Goal: Task Accomplishment & Management: Manage account settings

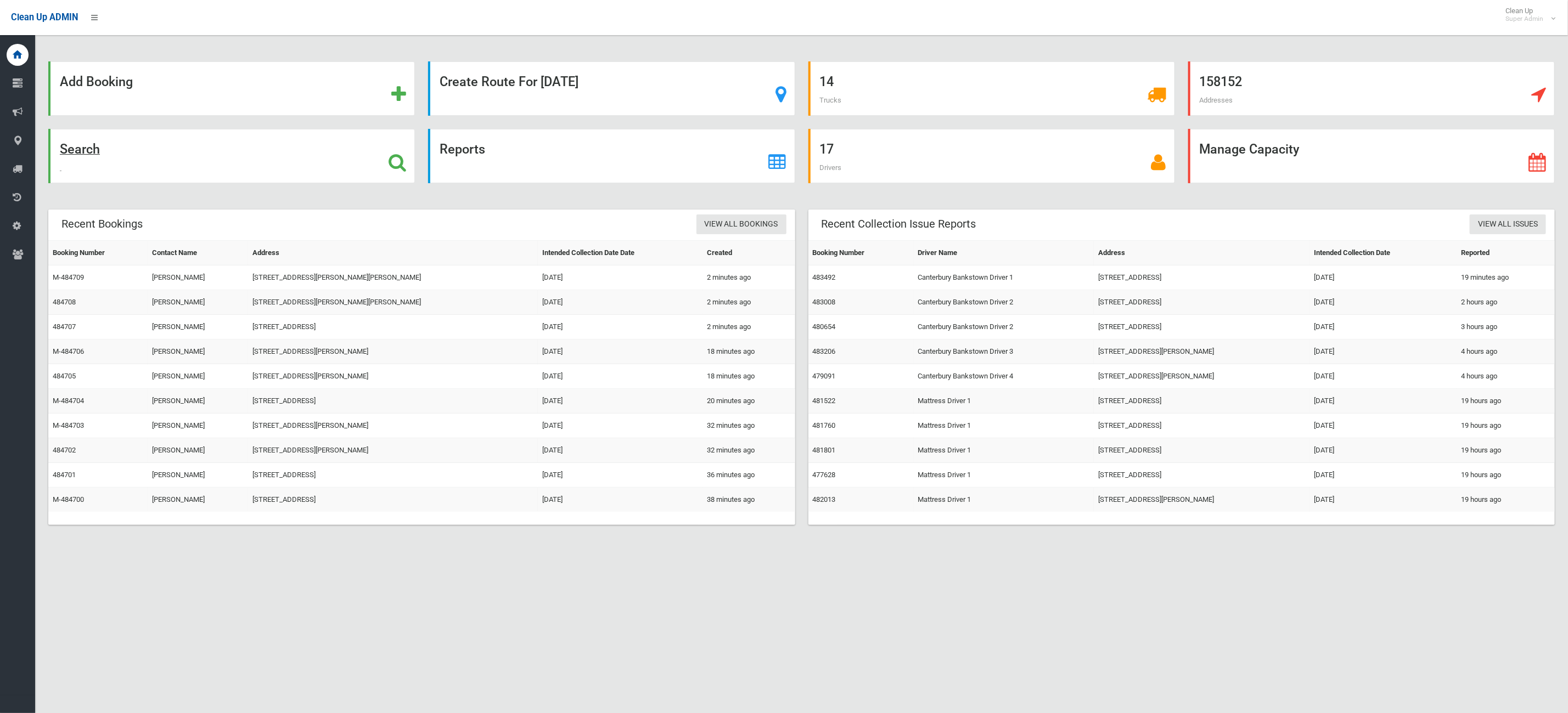
click at [71, 151] on strong "Search" at bounding box center [80, 149] width 40 height 15
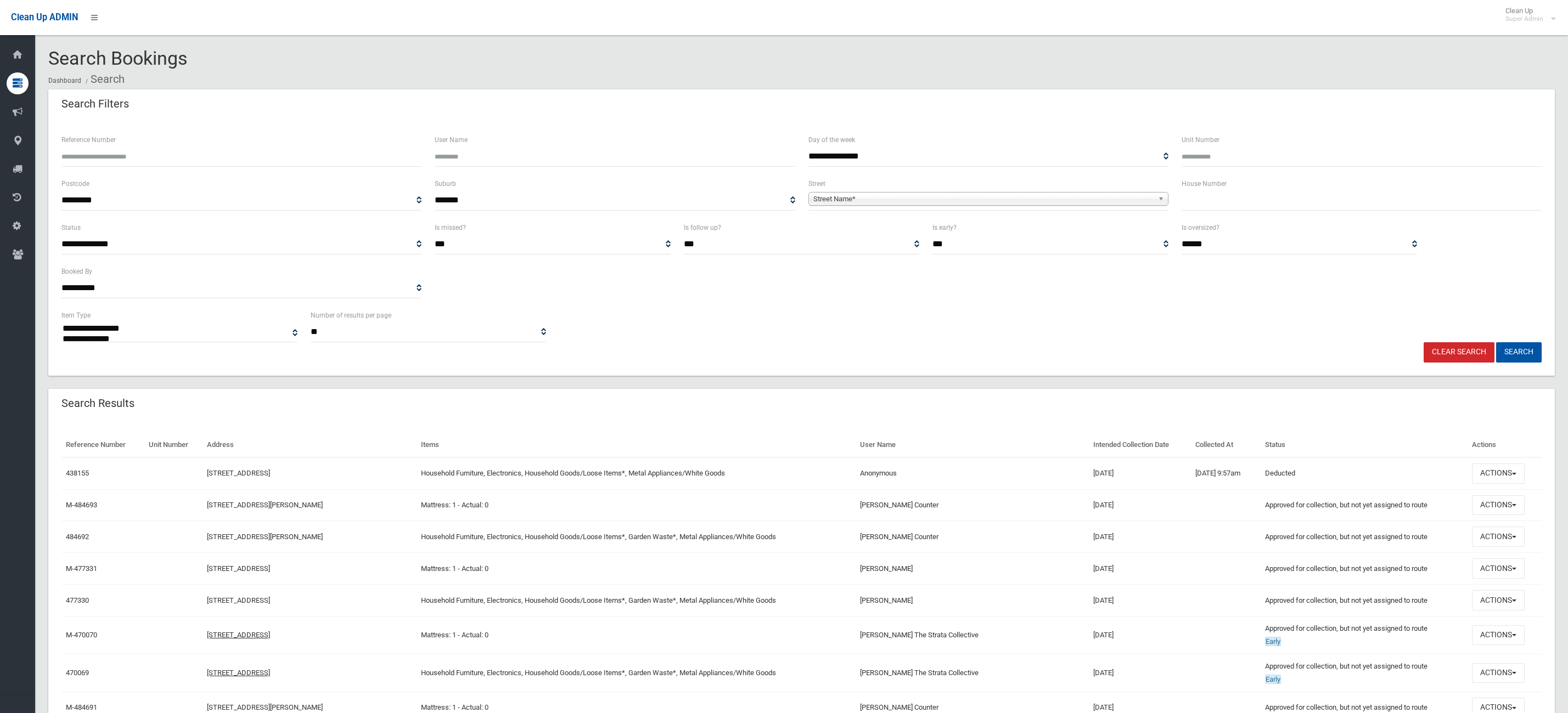
select select
click at [1332, 198] on input "text" at bounding box center [1361, 200] width 360 height 20
type input "*******"
click at [1000, 198] on span "Street Name*" at bounding box center [983, 199] width 340 height 13
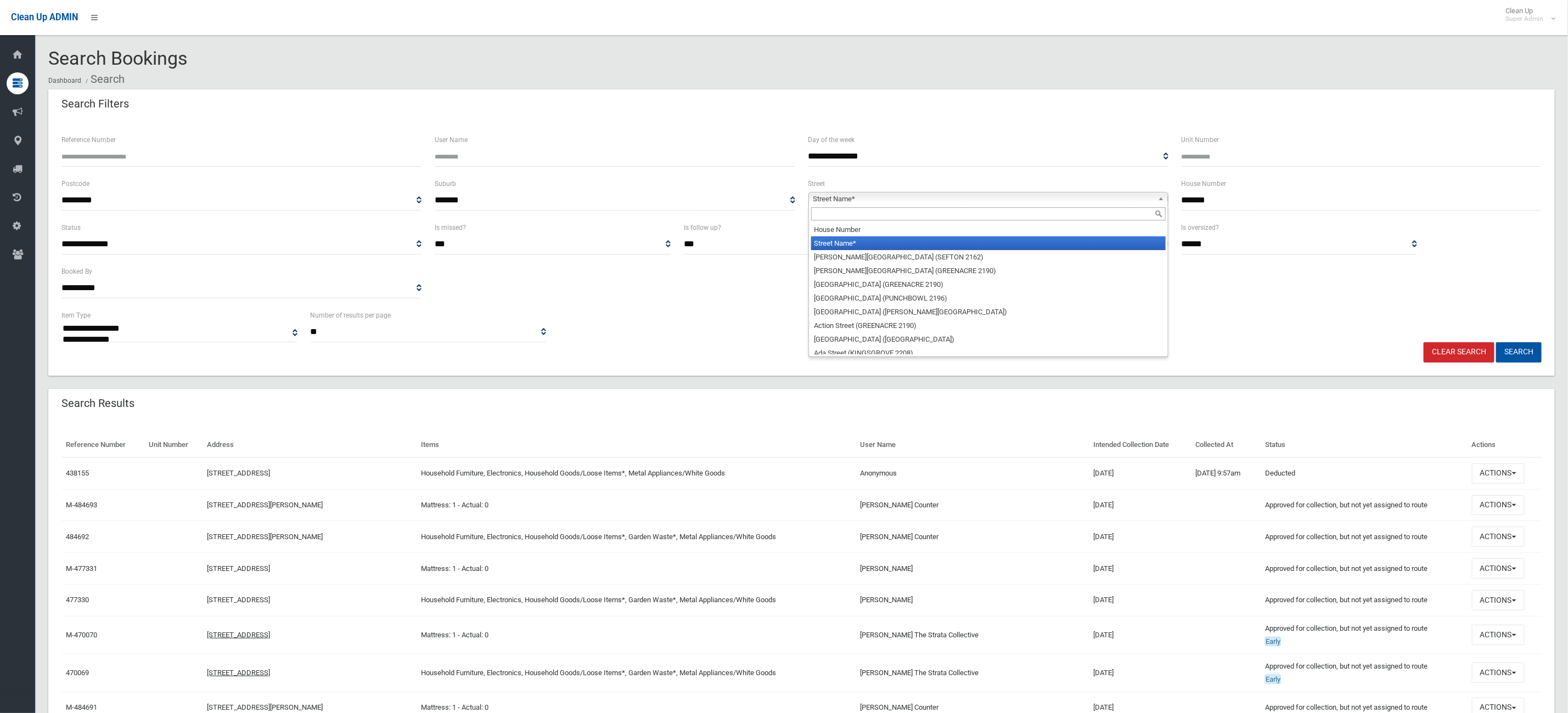
click at [862, 218] on input "text" at bounding box center [988, 214] width 355 height 13
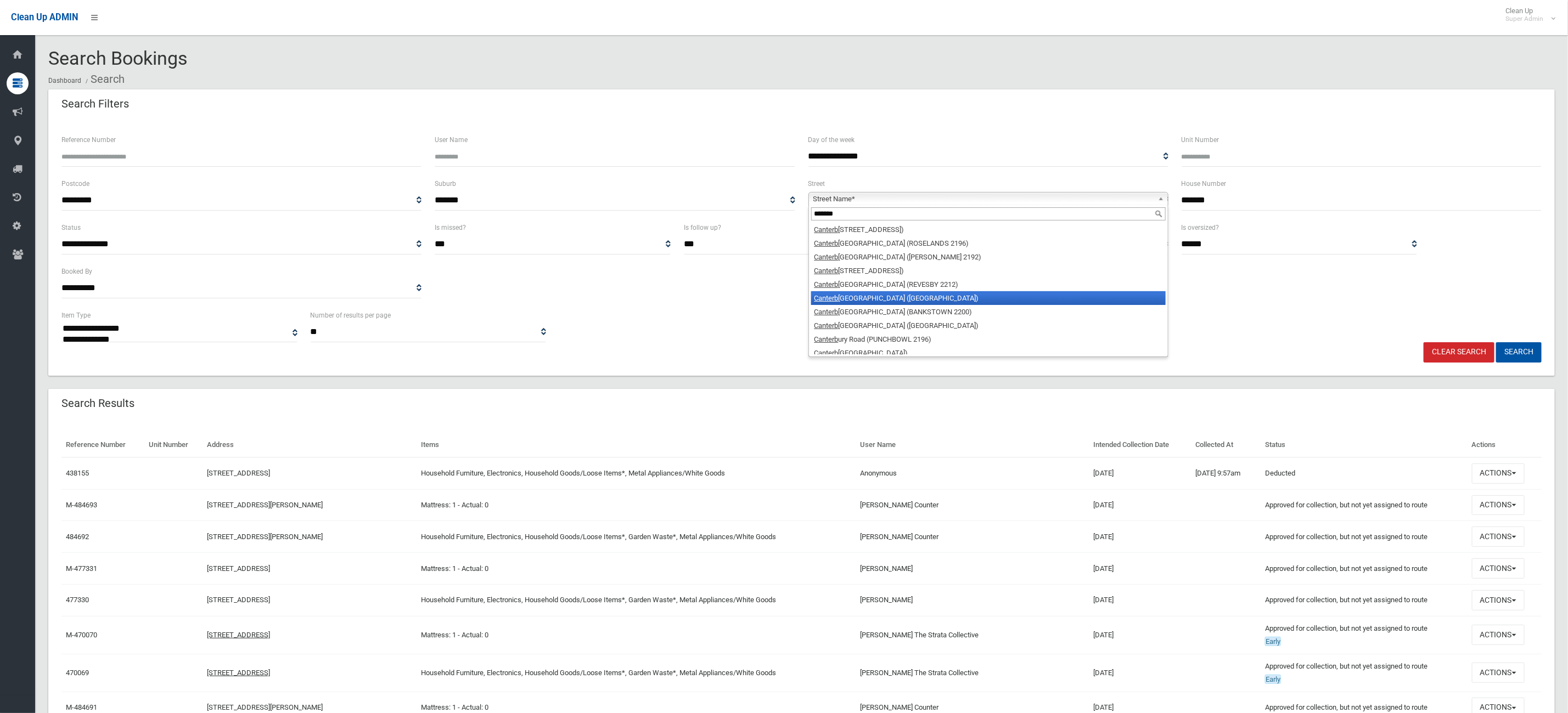
scroll to position [19, 0]
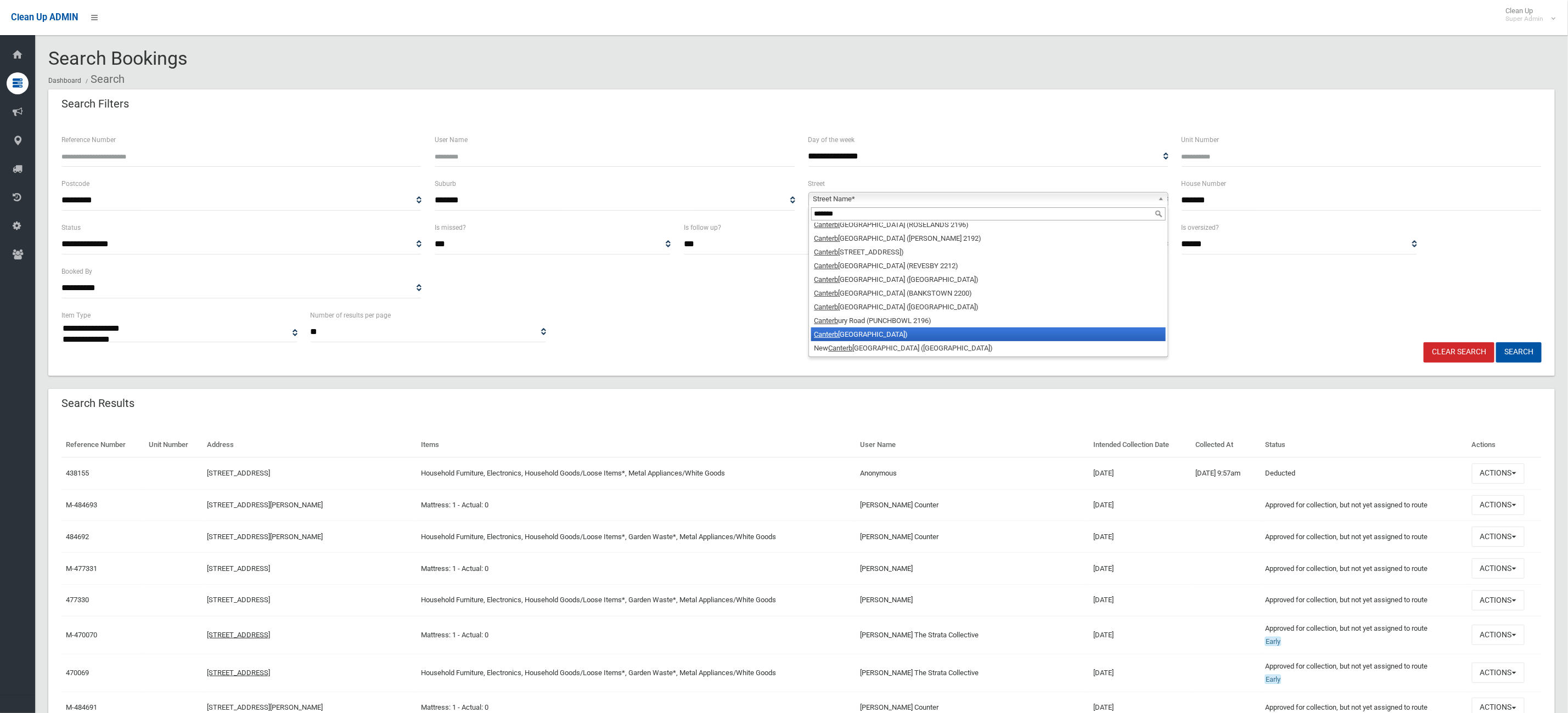
type input "*******"
click at [902, 334] on li "Canterb ury Road (CANTERBURY 2193)" at bounding box center [988, 334] width 355 height 14
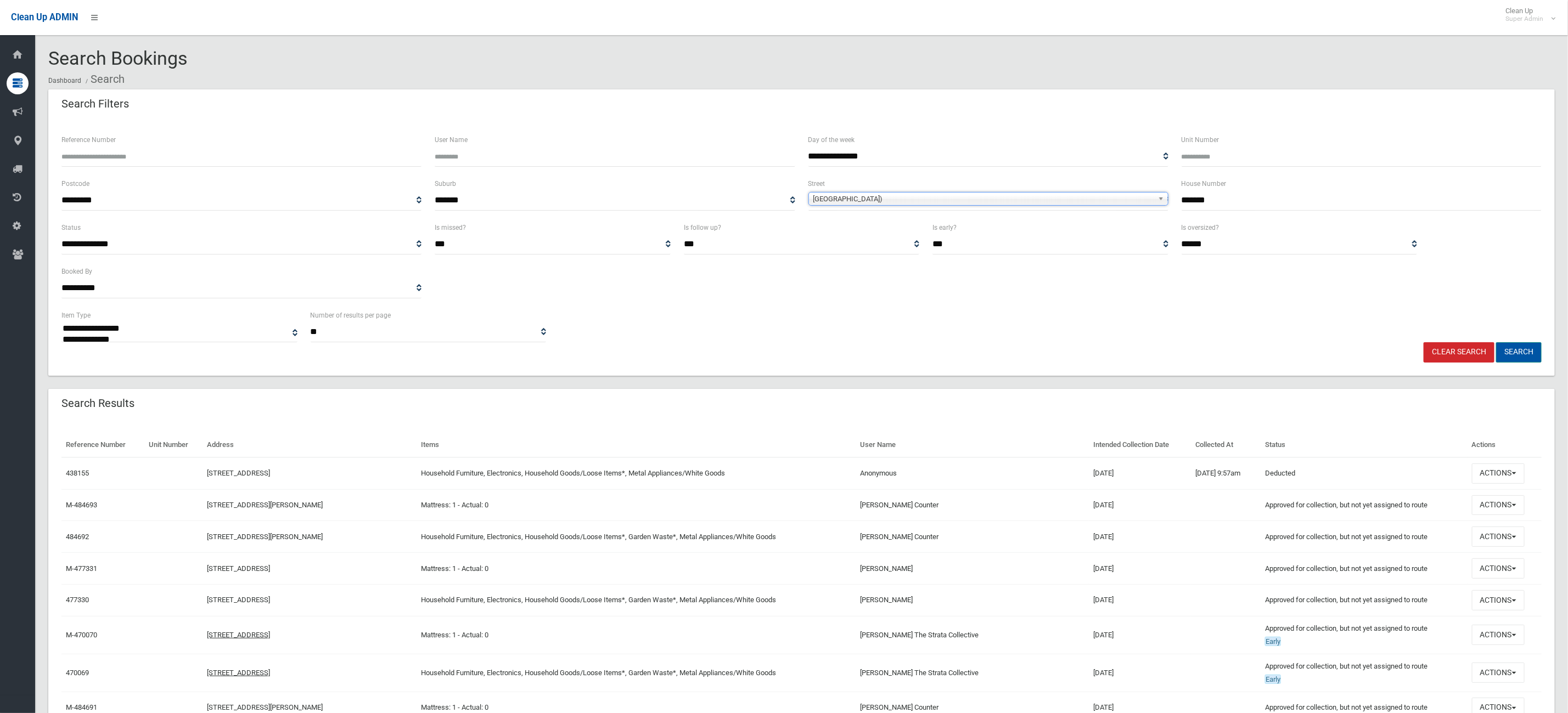
click at [1515, 354] on button "Search" at bounding box center [1519, 352] width 46 height 20
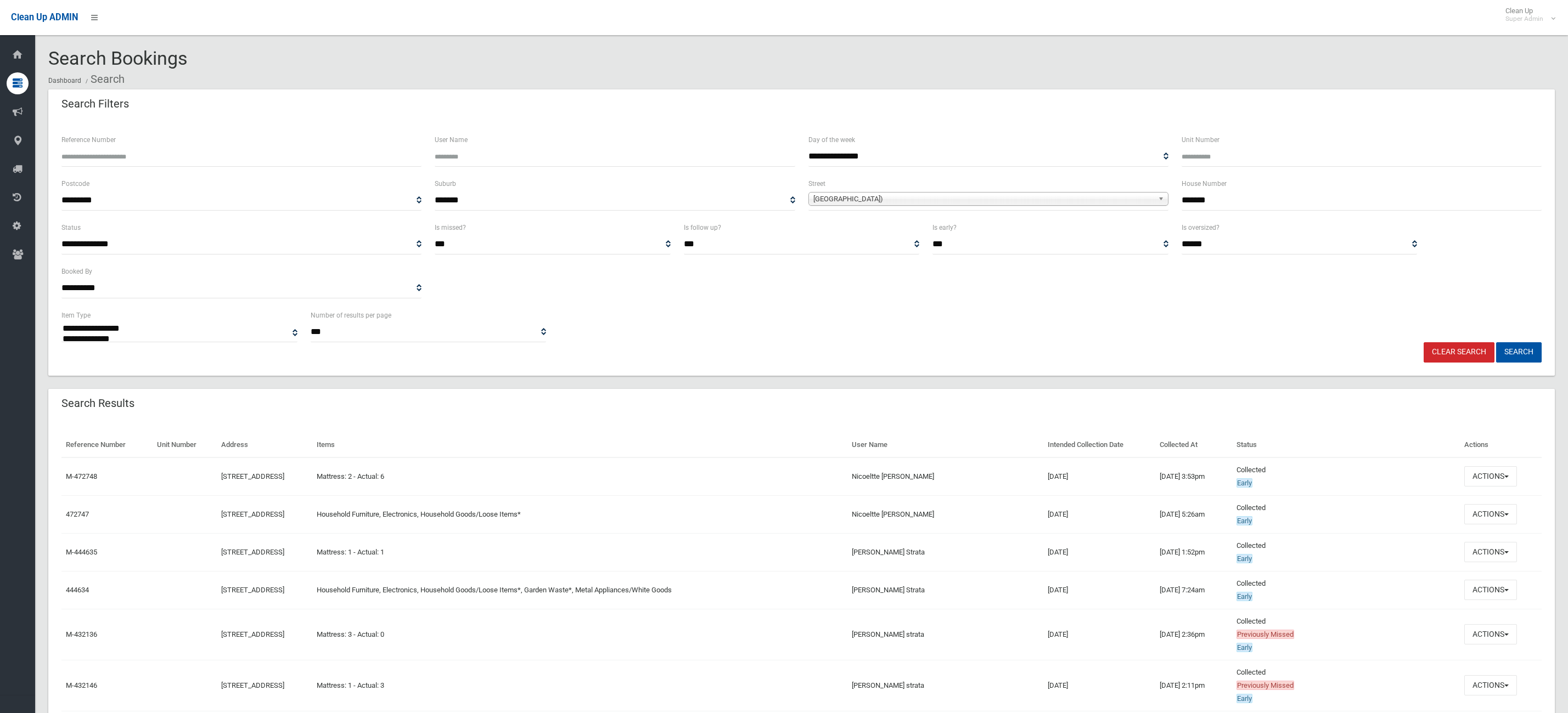
select select
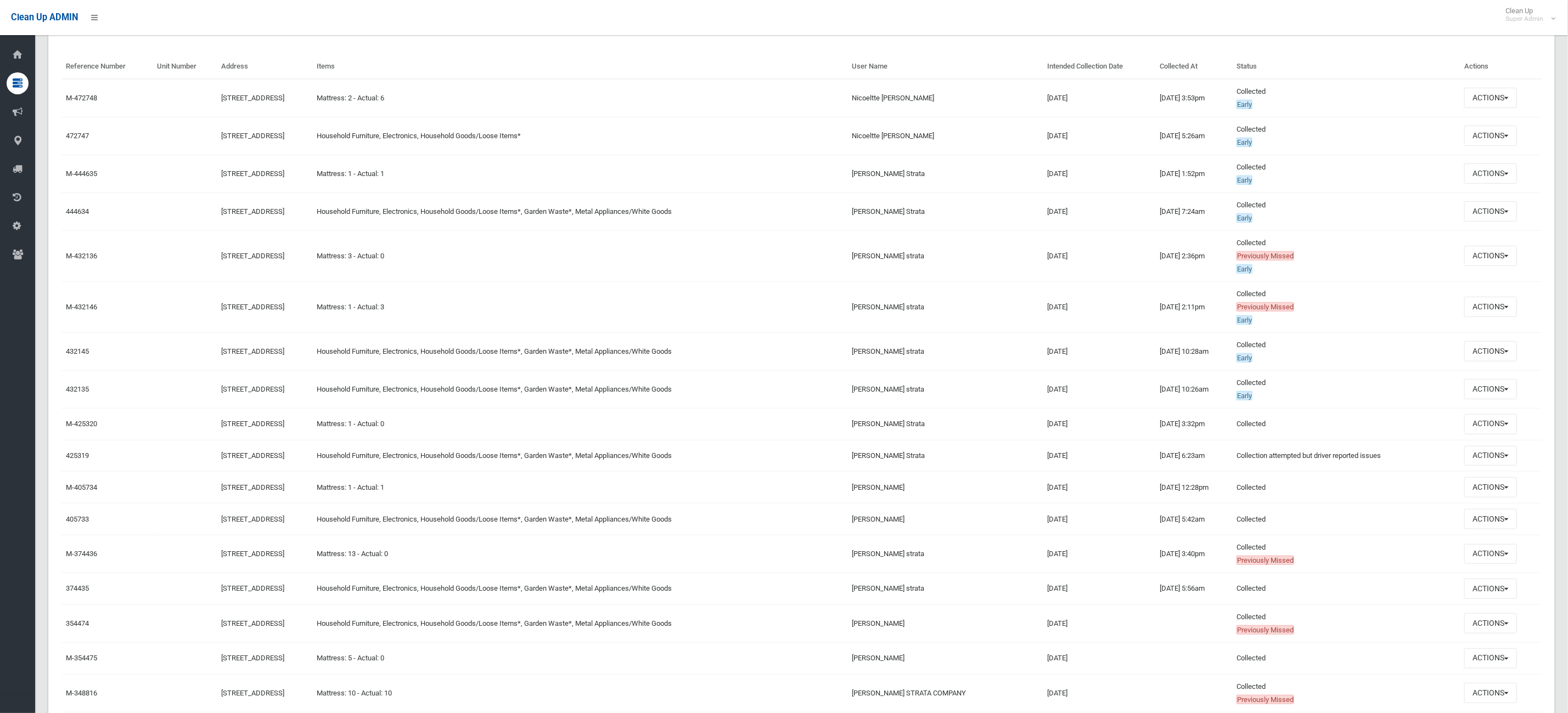
scroll to position [411, 0]
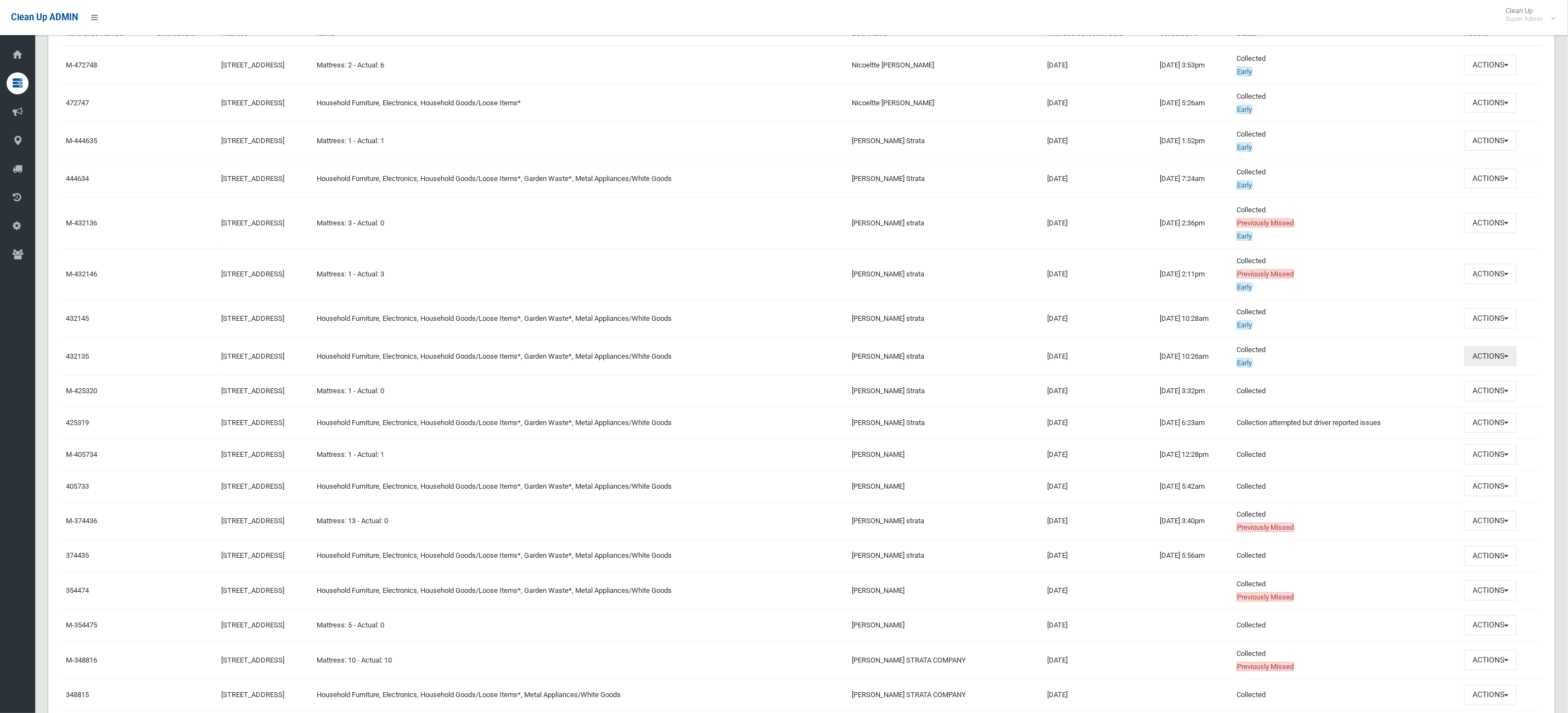
click at [1506, 358] on button "Actions" at bounding box center [1490, 356] width 53 height 20
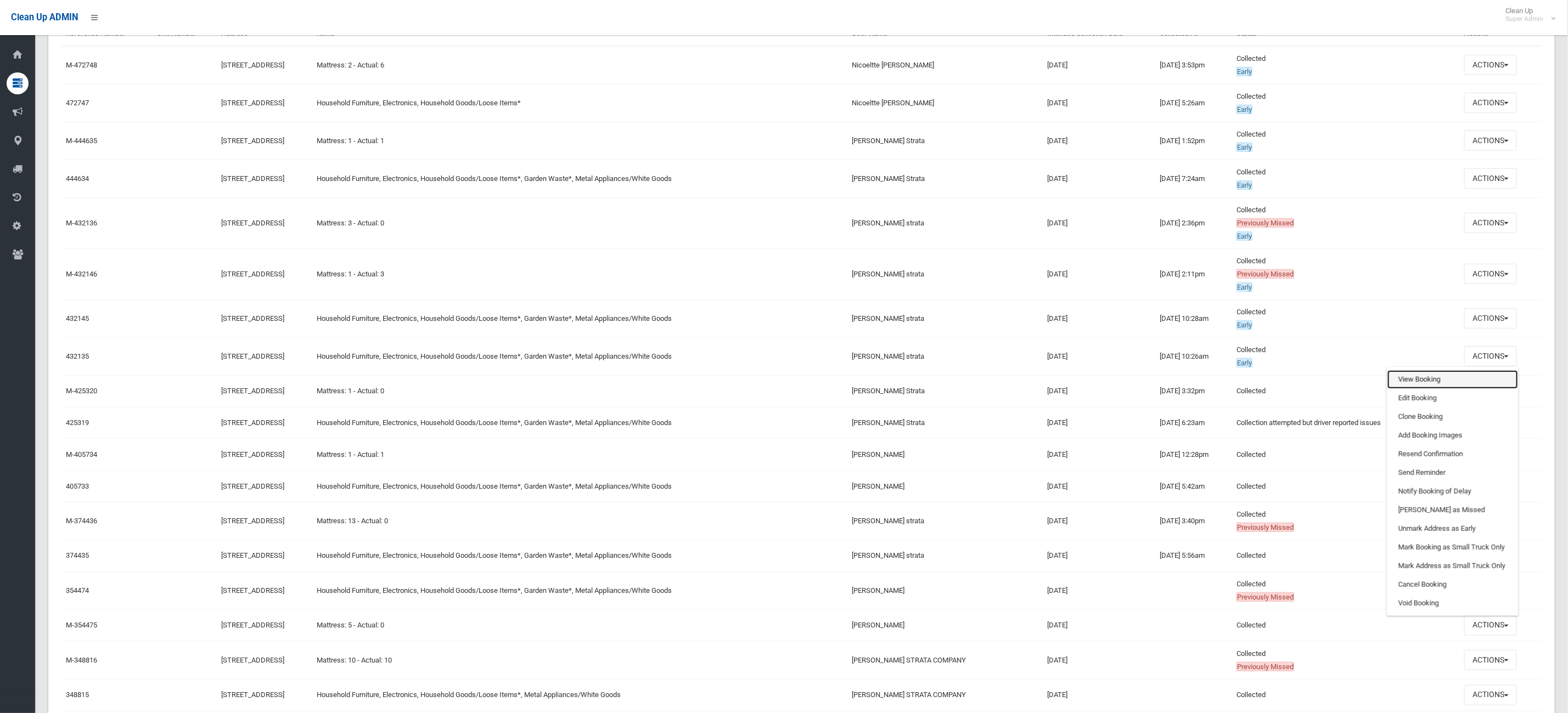
click at [1427, 374] on link "View Booking" at bounding box center [1452, 379] width 130 height 19
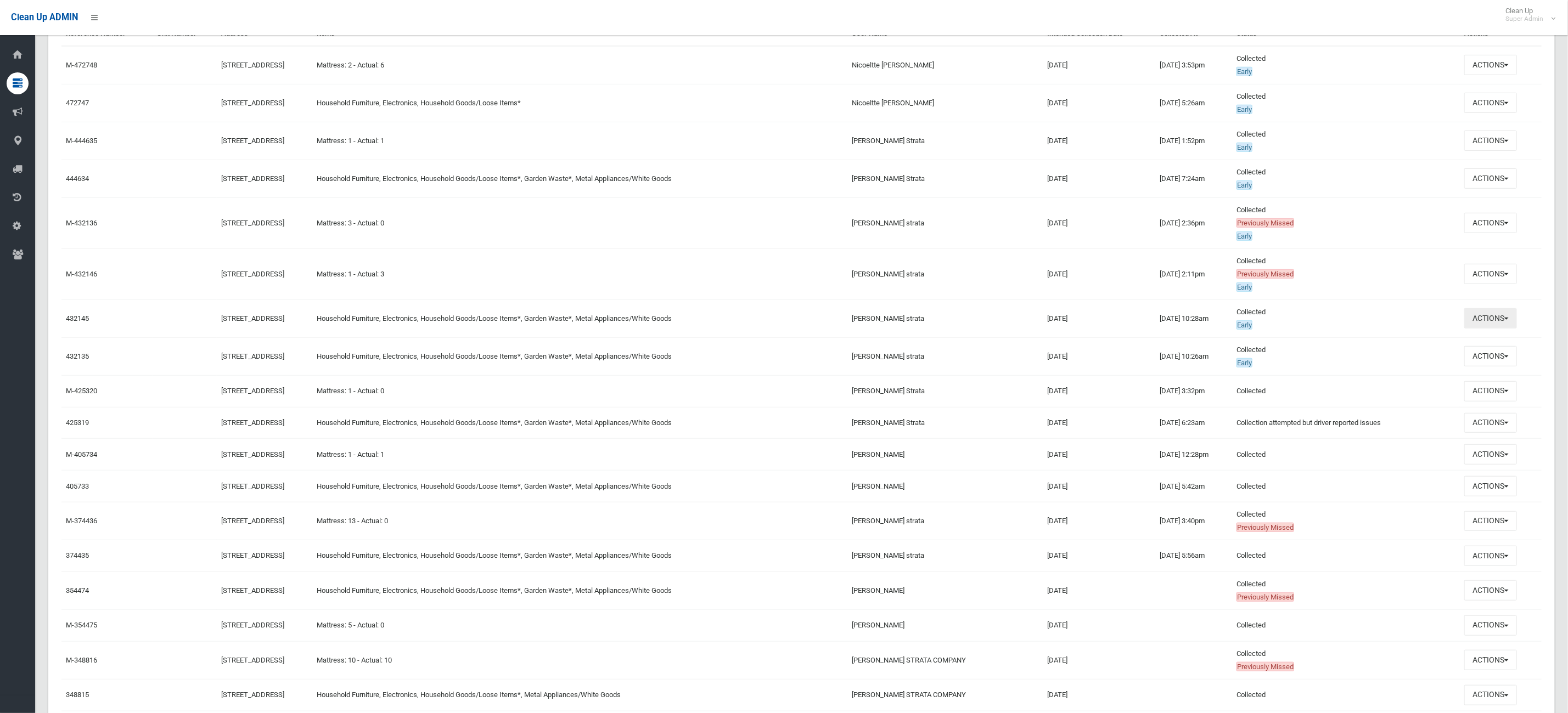
click at [1517, 324] on button "Actions" at bounding box center [1490, 318] width 53 height 20
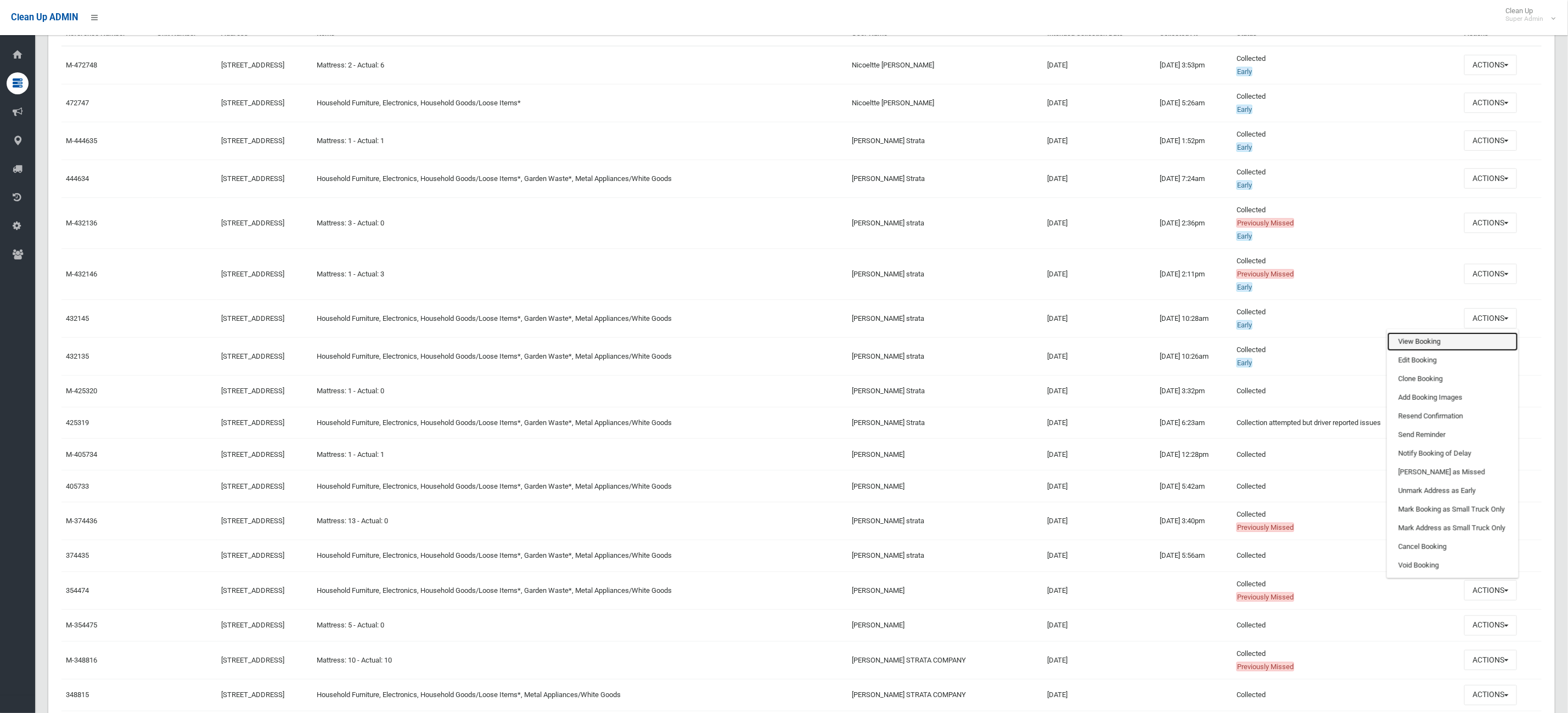
click at [1432, 343] on link "View Booking" at bounding box center [1452, 341] width 130 height 19
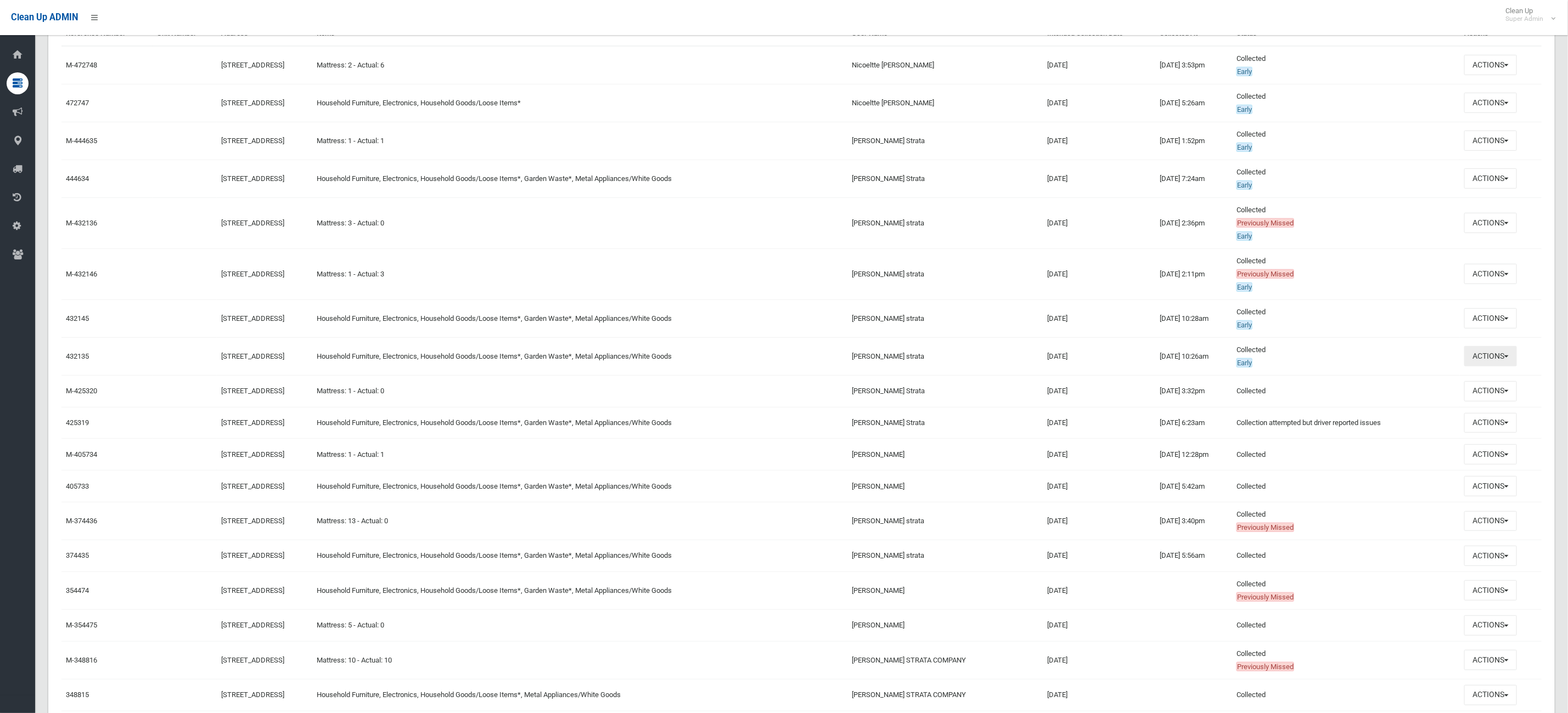
click at [1517, 361] on button "Actions" at bounding box center [1490, 356] width 53 height 20
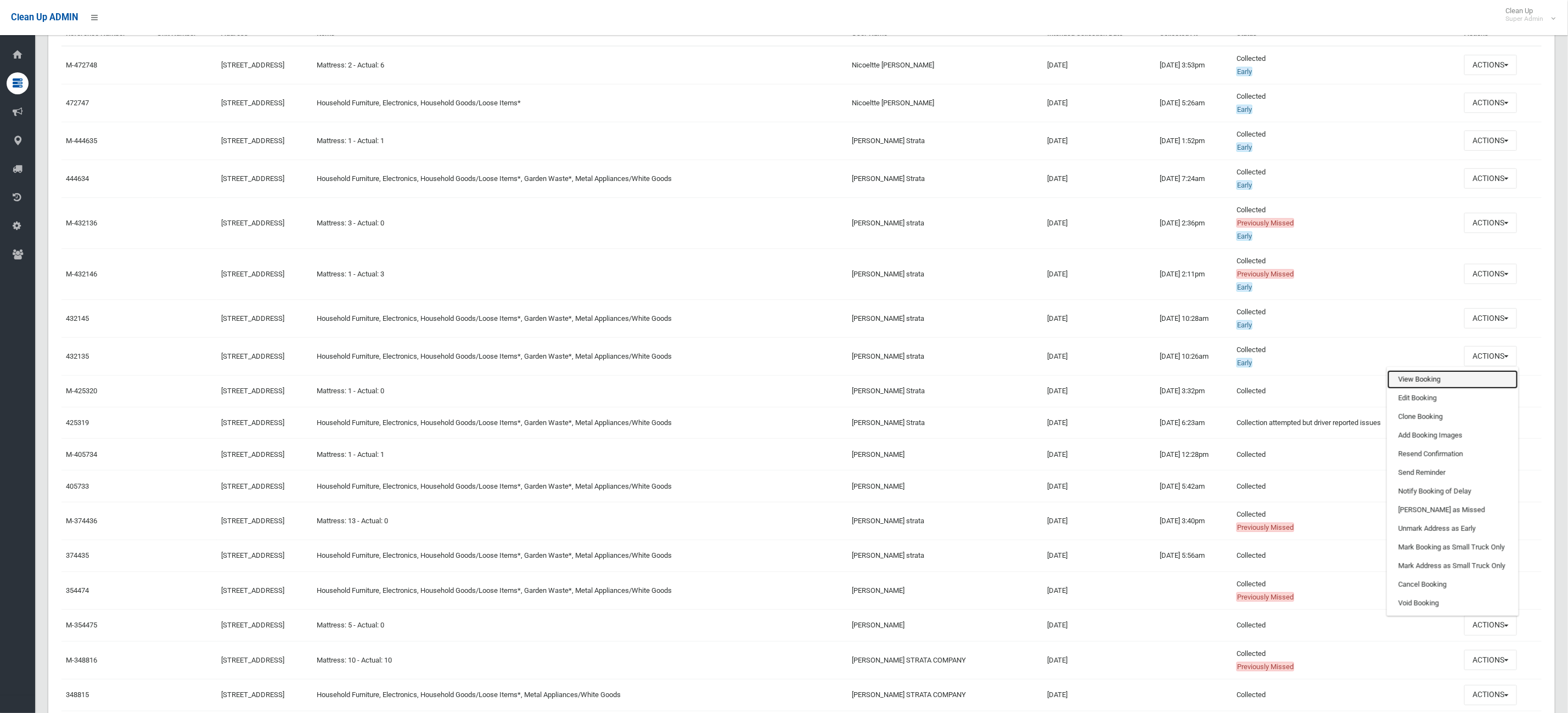
click at [1446, 377] on link "View Booking" at bounding box center [1452, 379] width 130 height 19
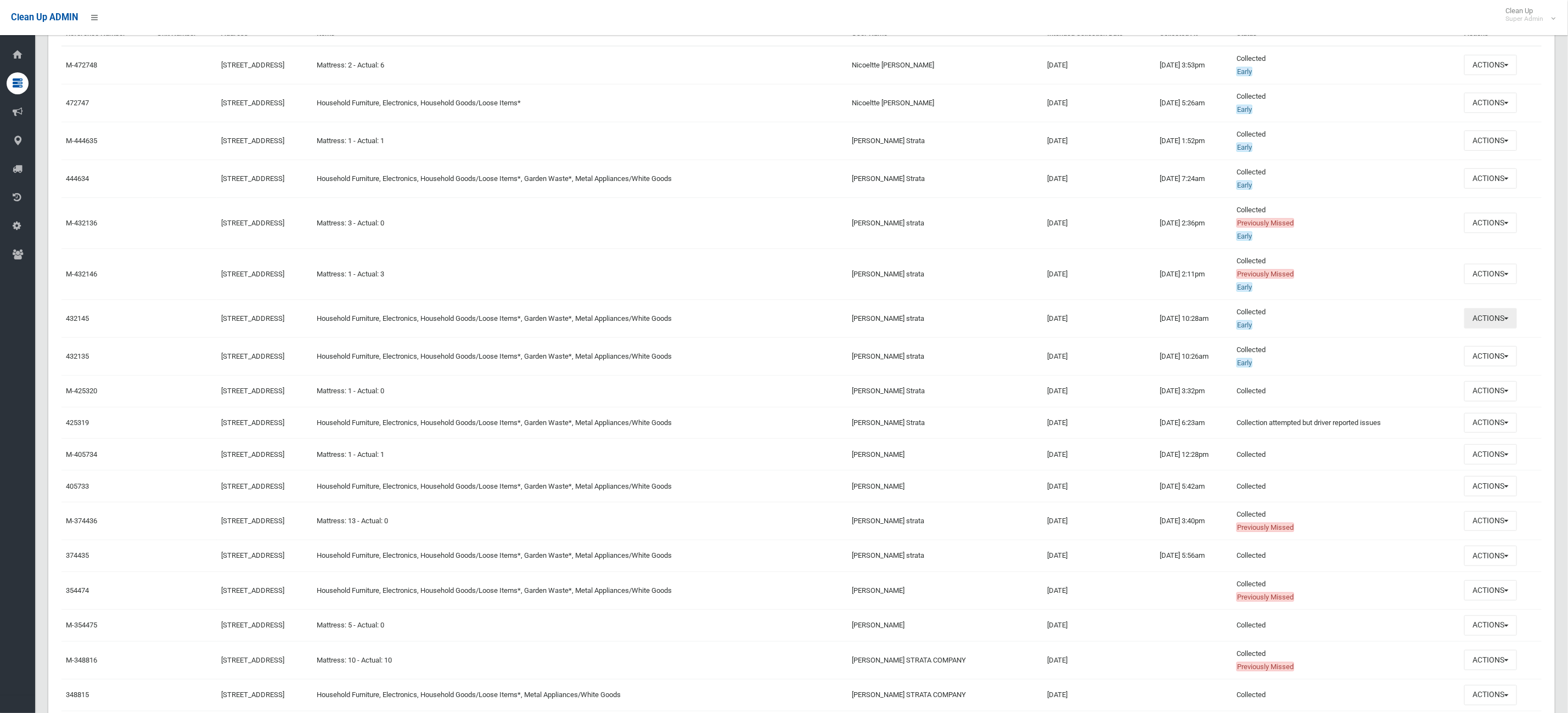
click at [1471, 318] on button "Actions" at bounding box center [1490, 318] width 53 height 20
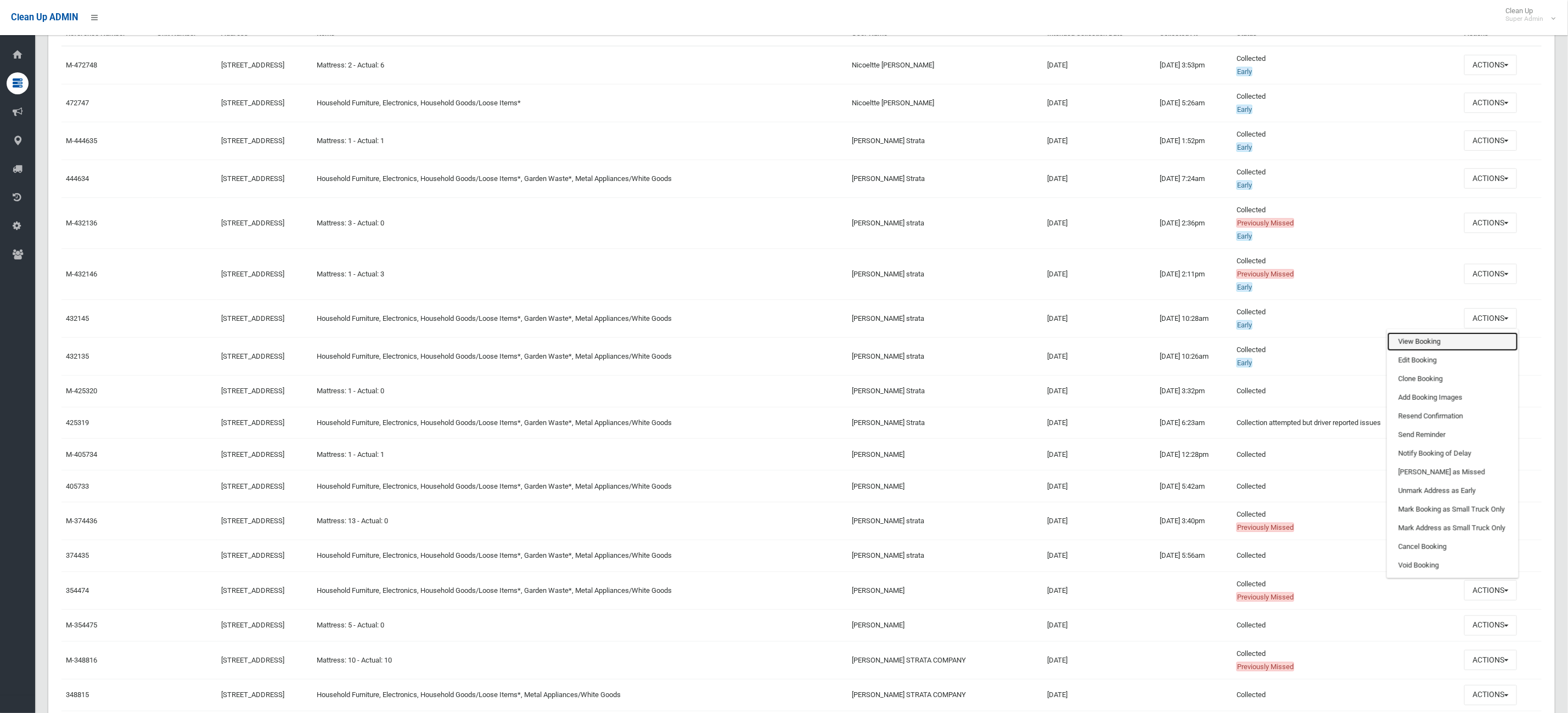
click at [1406, 346] on link "View Booking" at bounding box center [1452, 341] width 130 height 19
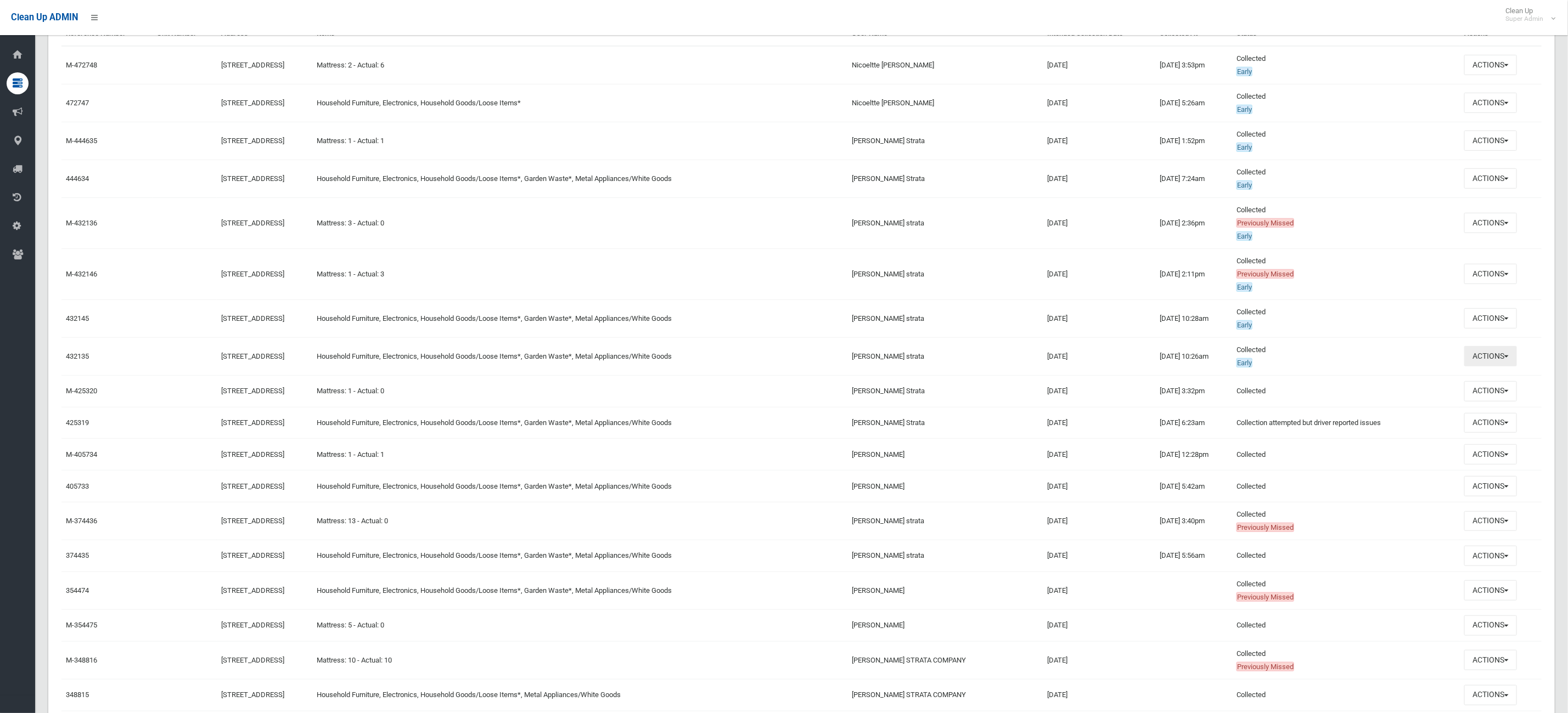
click at [1497, 361] on button "Actions" at bounding box center [1490, 356] width 53 height 20
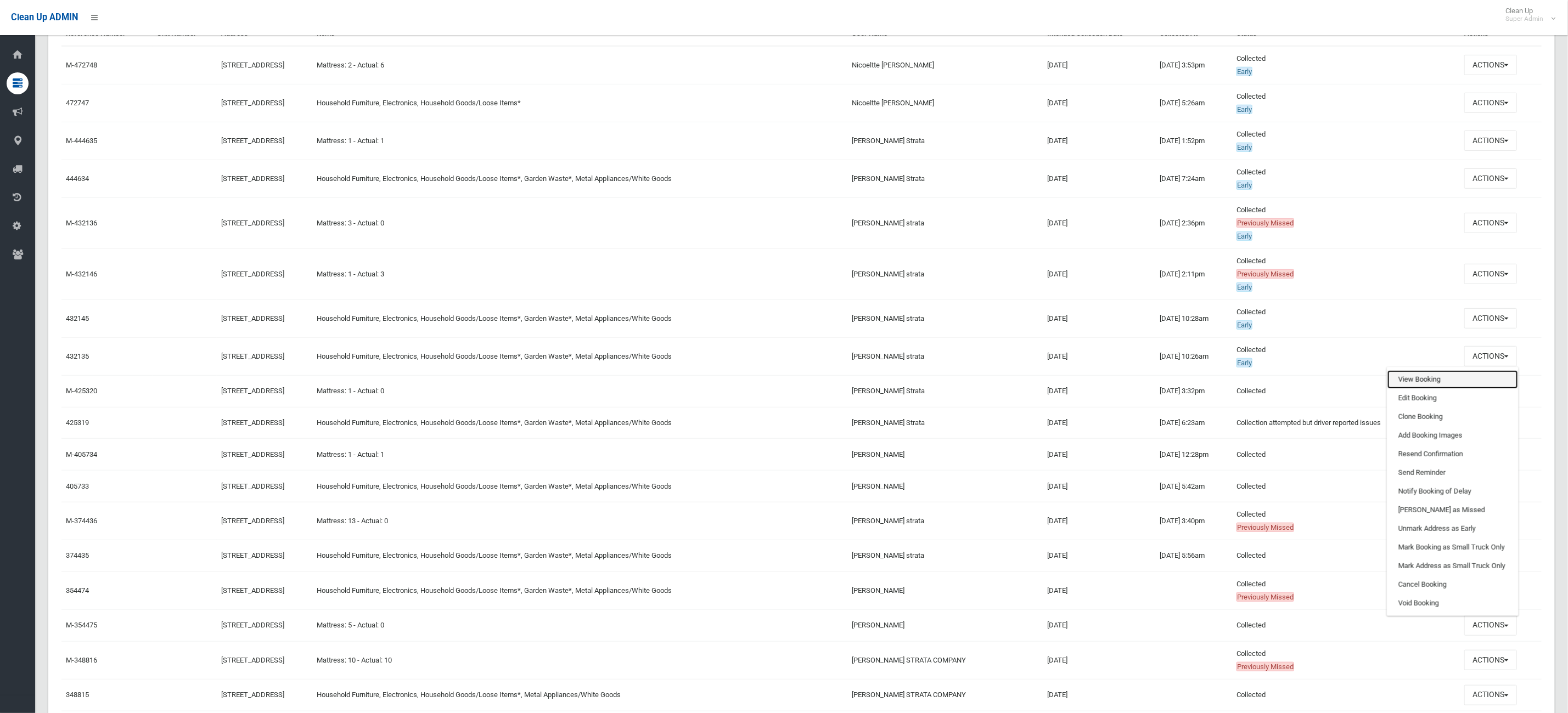
click at [1472, 377] on link "View Booking" at bounding box center [1452, 379] width 130 height 19
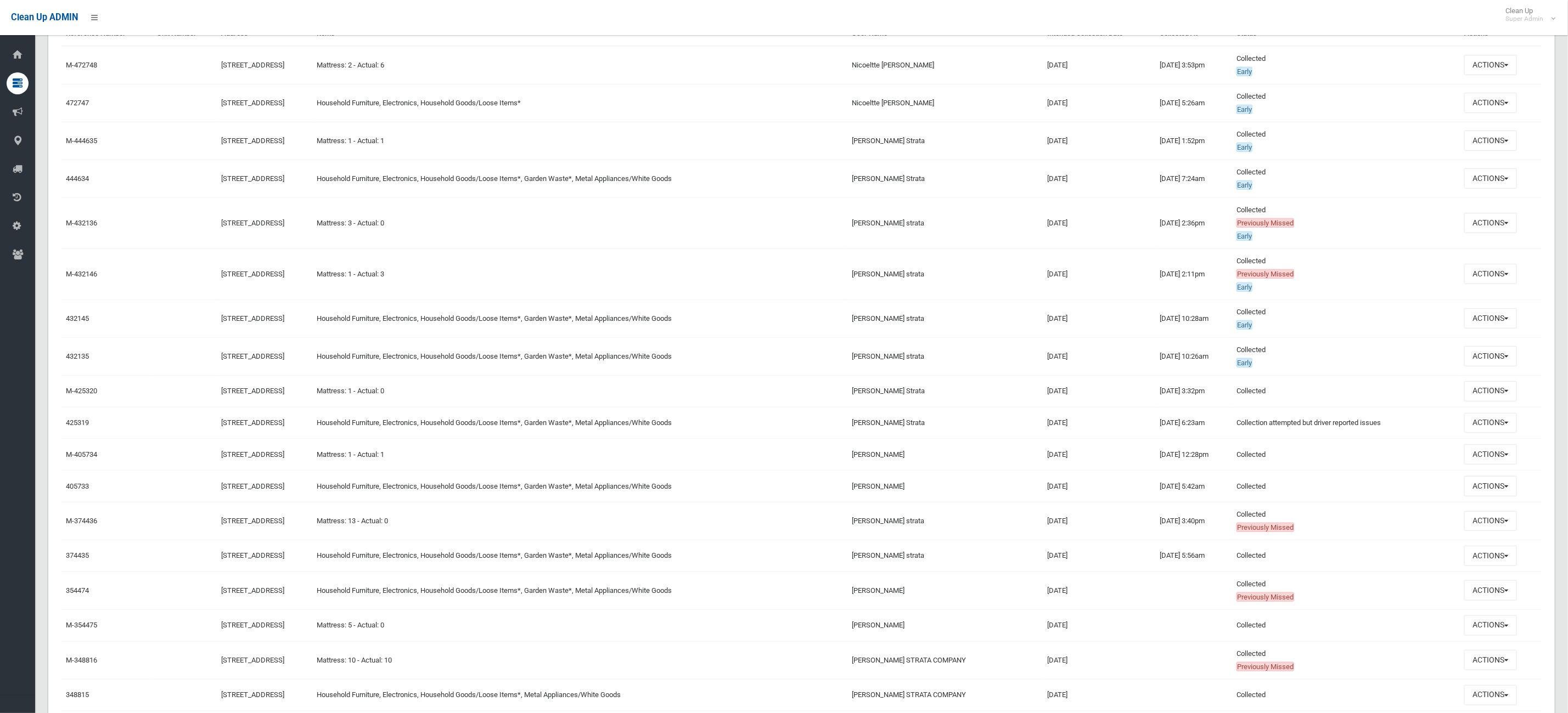
click at [1512, 336] on td "Actions View Booking Edit Booking Clone Booking Add Booking Images Resend Confi…" at bounding box center [1501, 318] width 82 height 38
click at [1506, 321] on button "Actions" at bounding box center [1490, 318] width 53 height 20
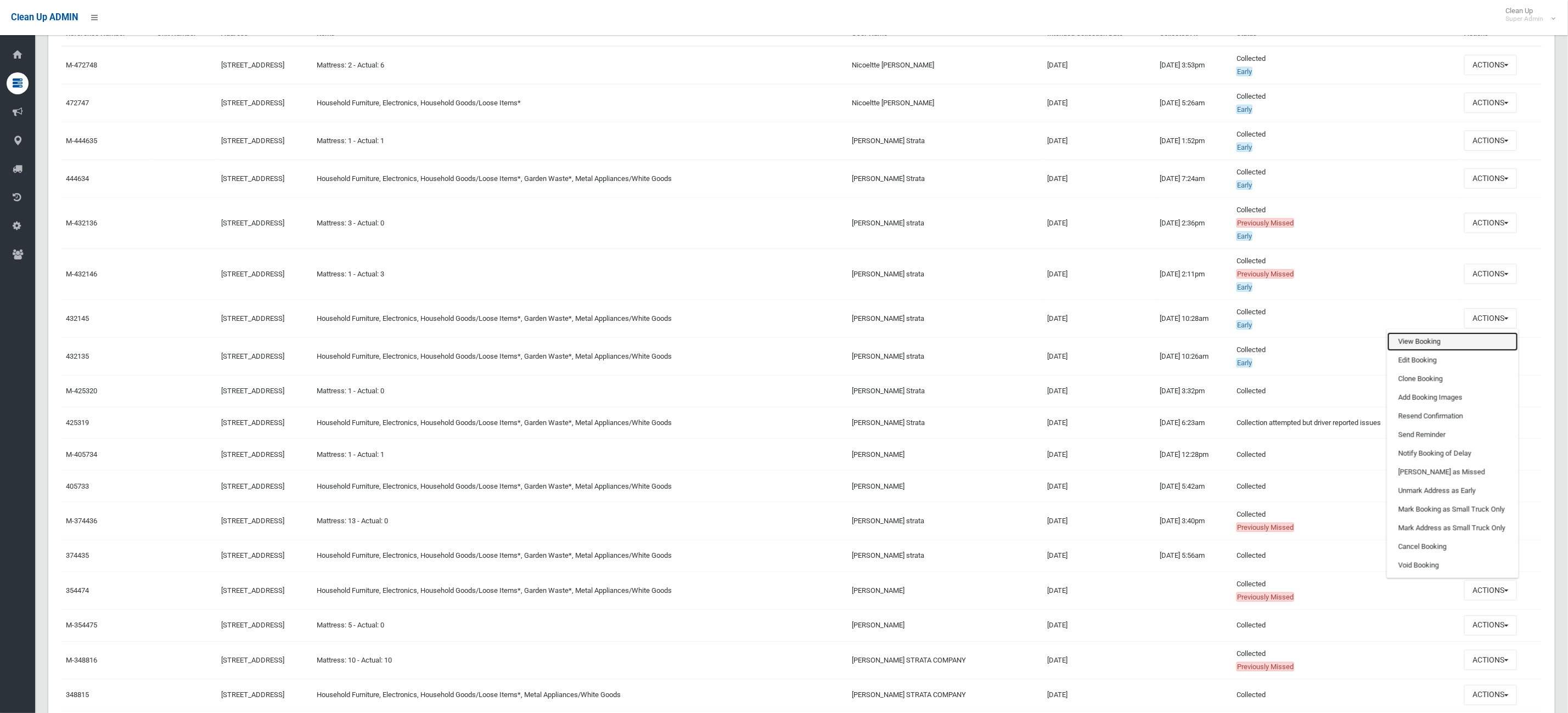
click at [1492, 339] on link "View Booking" at bounding box center [1452, 341] width 130 height 19
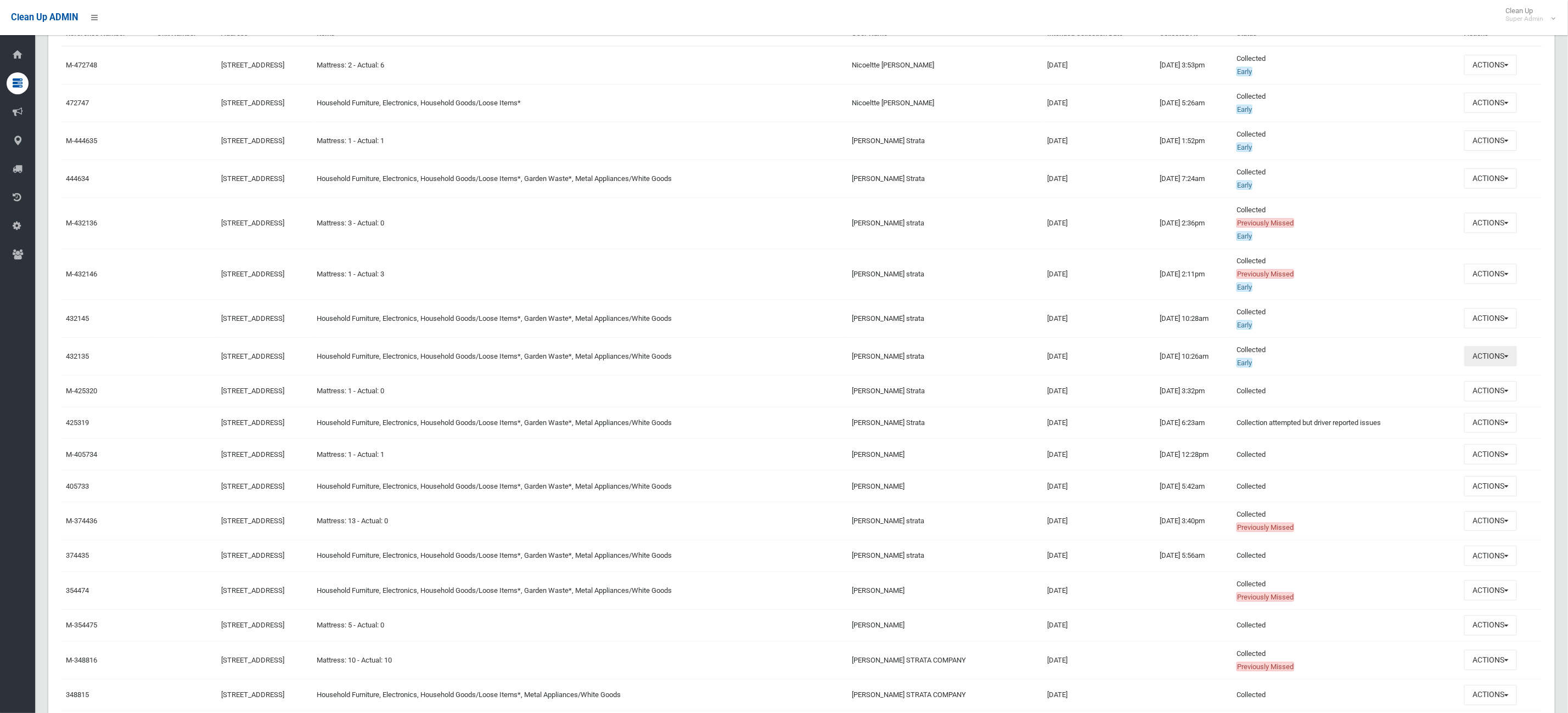
click at [1516, 357] on button "Actions" at bounding box center [1490, 356] width 53 height 20
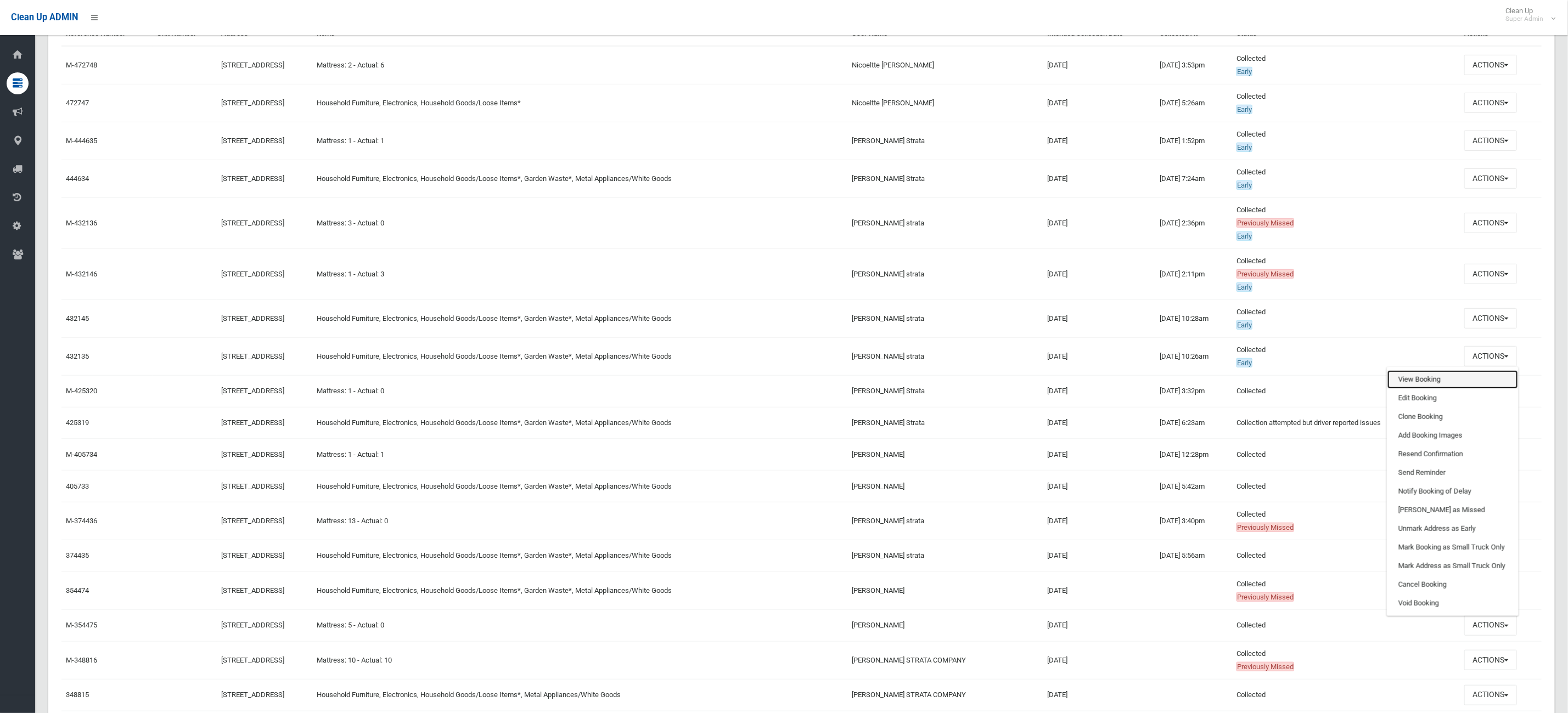
click at [1471, 386] on link "View Booking" at bounding box center [1452, 379] width 130 height 19
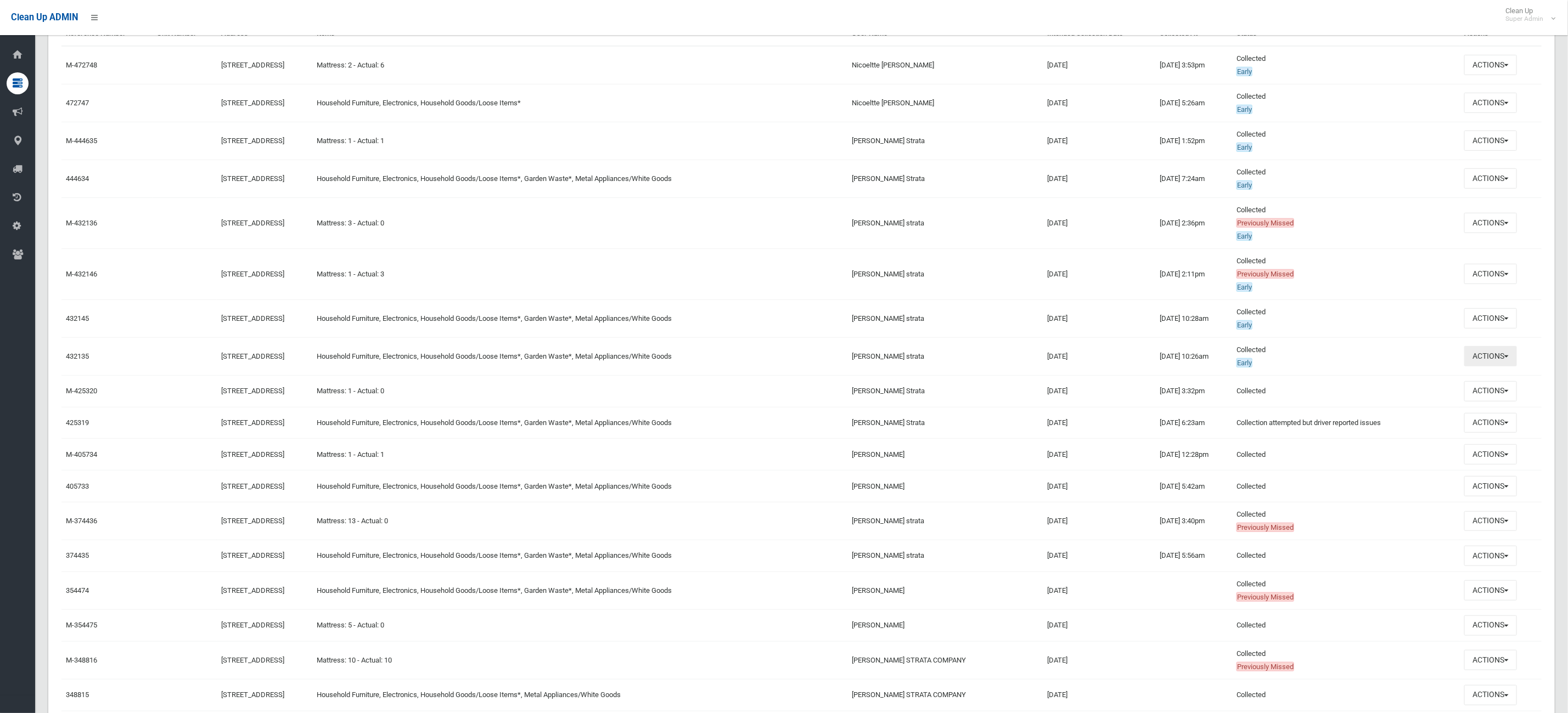
click at [1510, 359] on button "Actions" at bounding box center [1490, 356] width 53 height 20
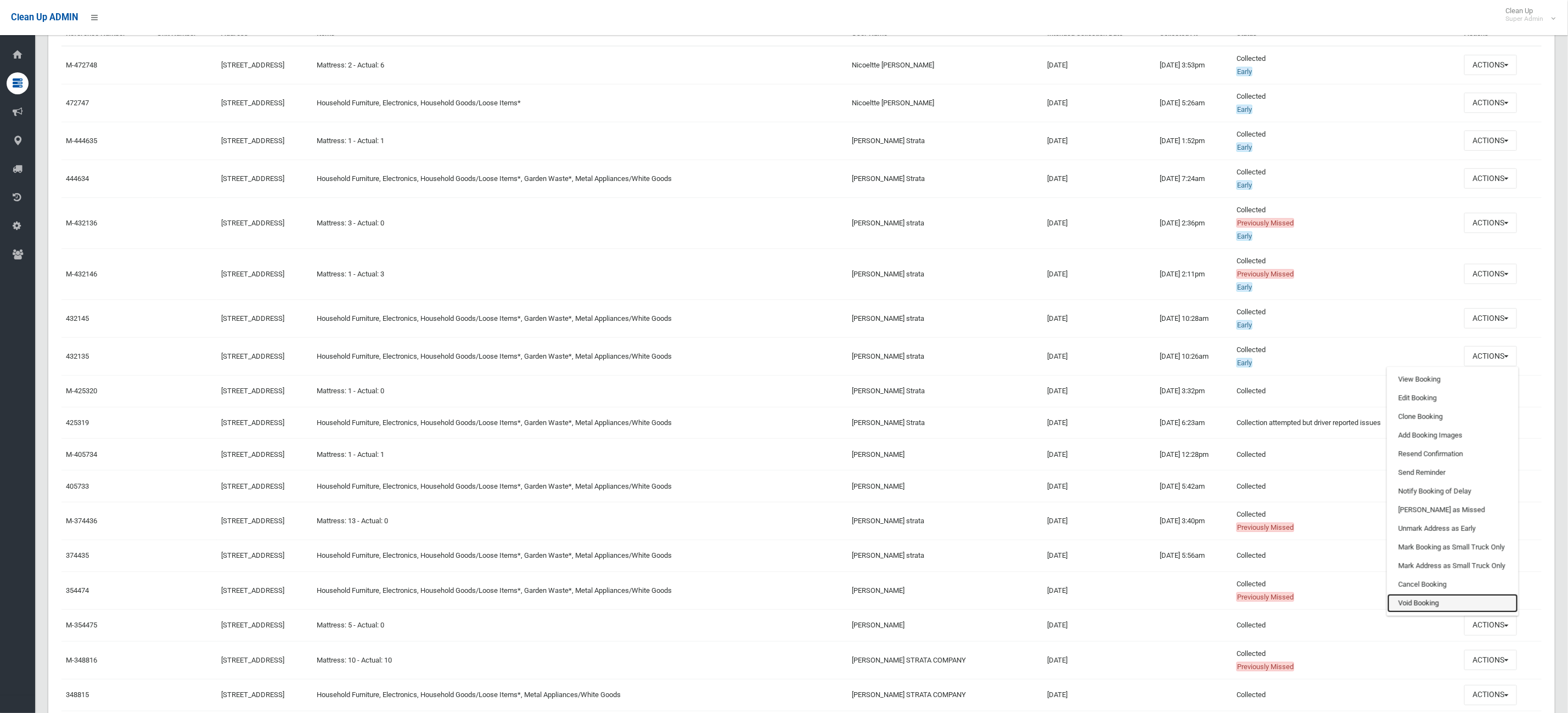
click at [1462, 601] on link "Void Booking" at bounding box center [1452, 603] width 130 height 19
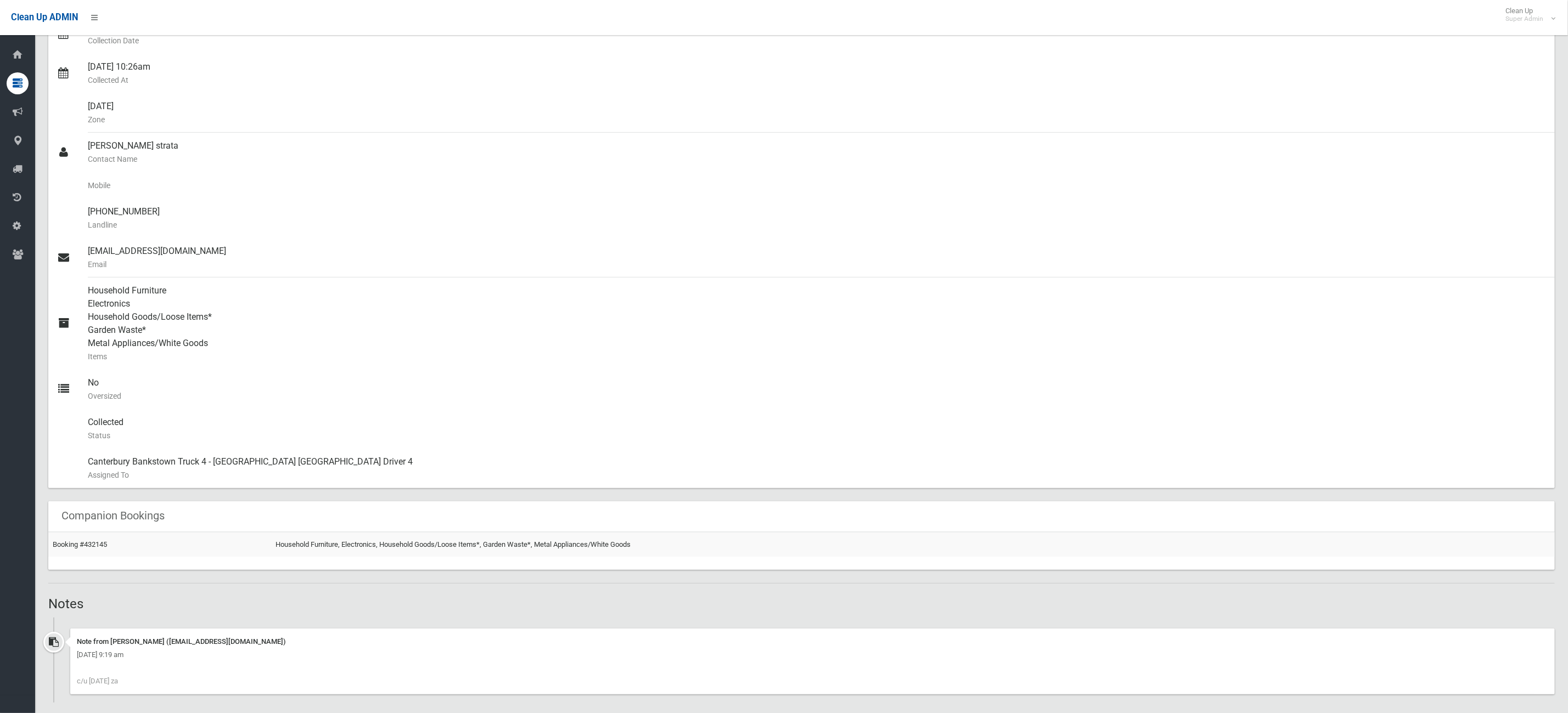
scroll to position [243, 0]
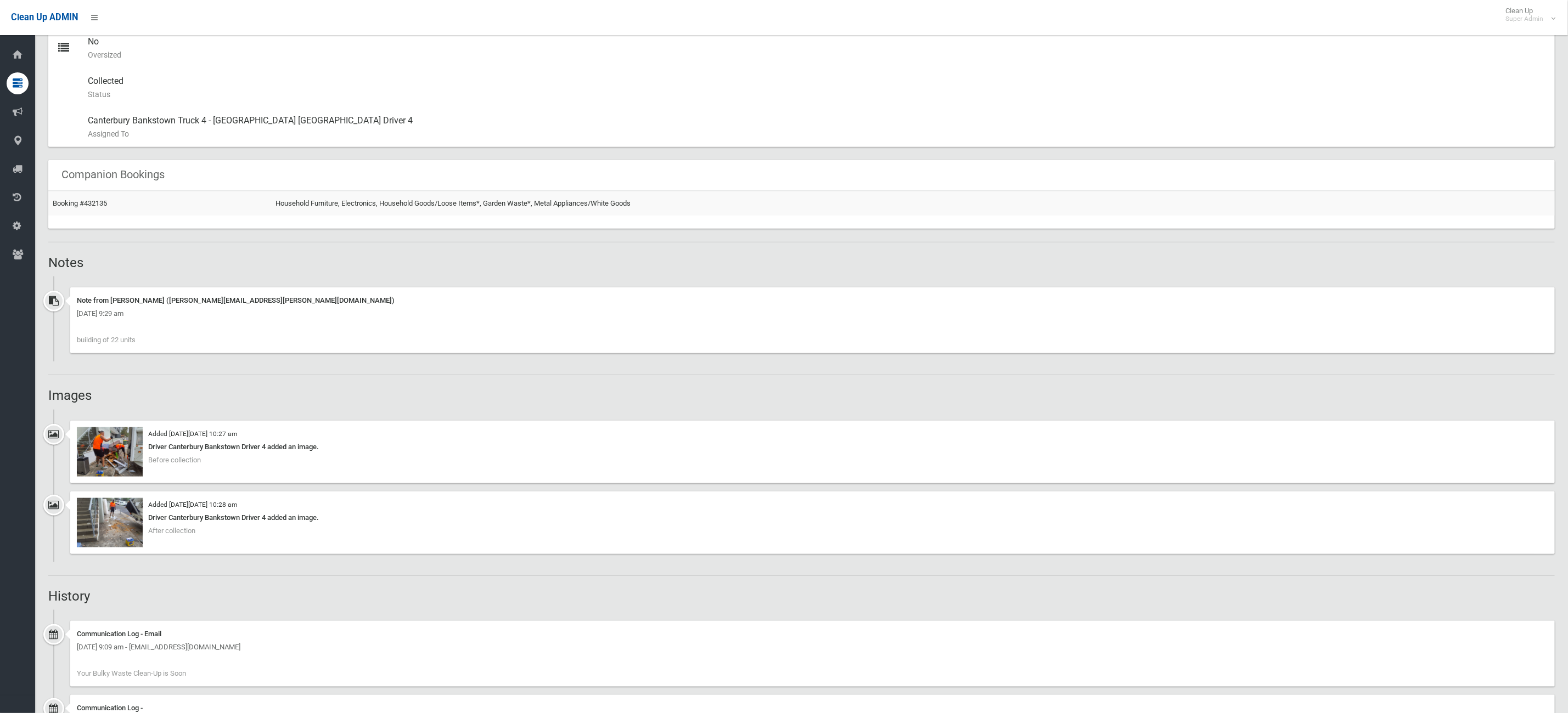
scroll to position [810, 0]
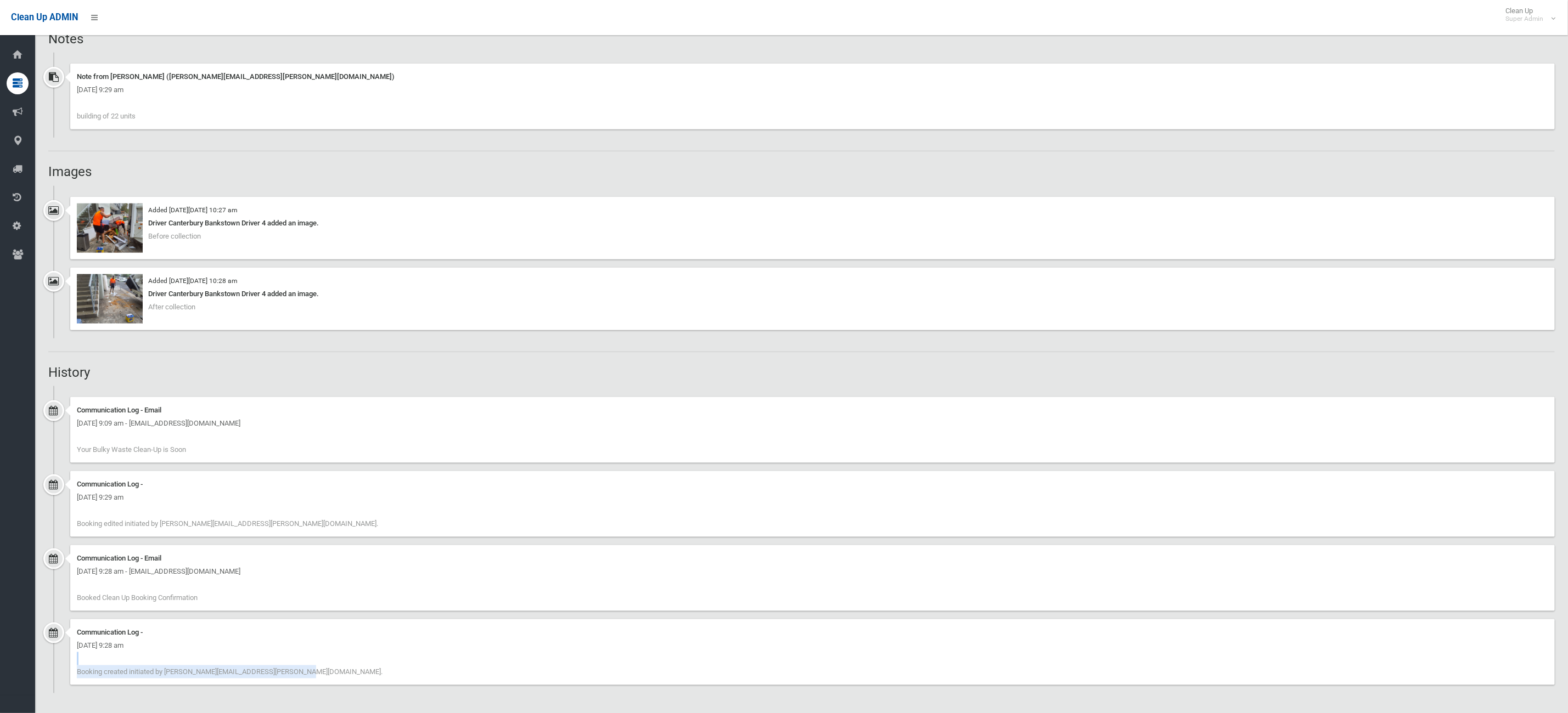
drag, startPoint x: 234, startPoint y: 672, endPoint x: 114, endPoint y: 652, distance: 121.7
click at [114, 652] on div "Communication Log - Friday 20th December 2024 - 9:28 am Booking created initiat…" at bounding box center [812, 652] width 1484 height 66
click at [300, 668] on div "Communication Log - Friday 20th December 2024 - 9:28 am Booking created initiat…" at bounding box center [812, 652] width 1484 height 66
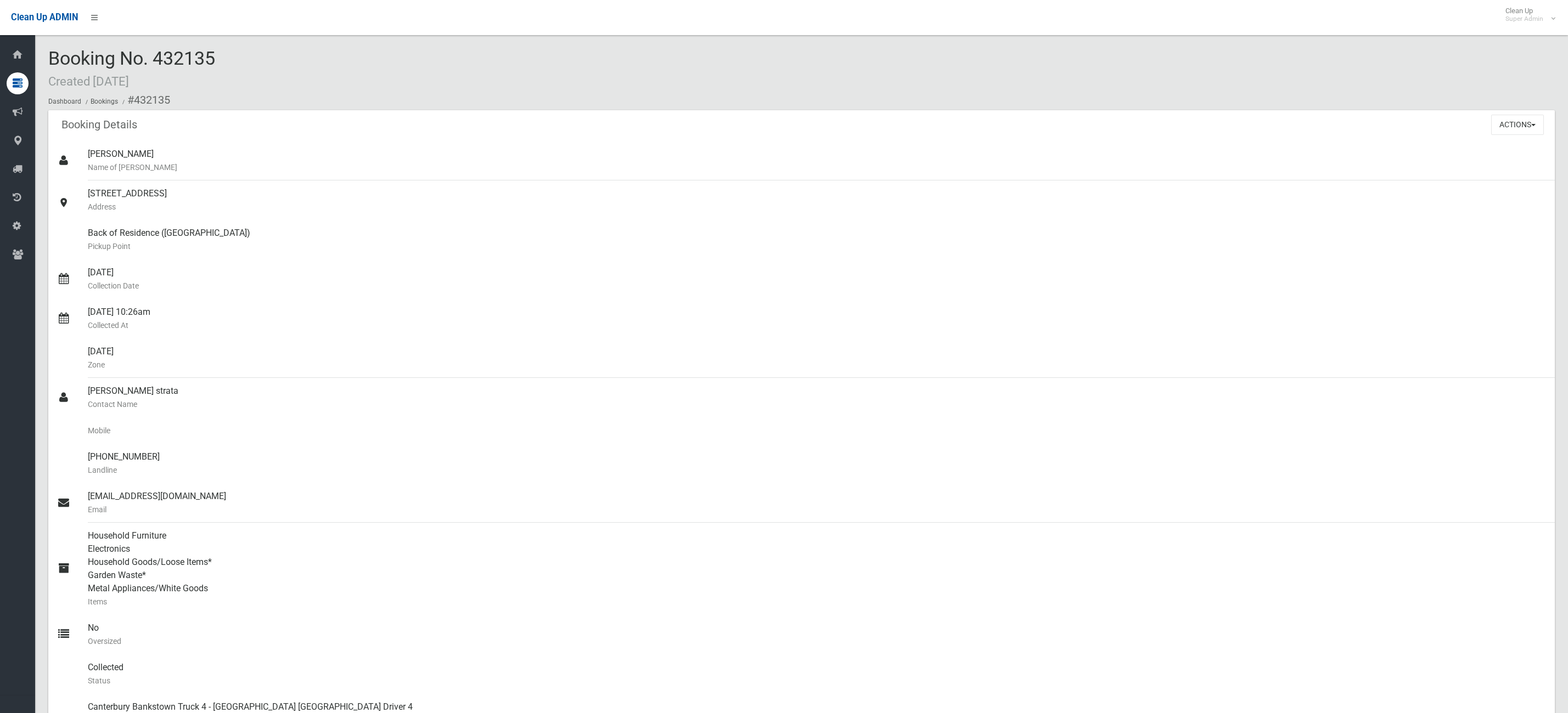
scroll to position [736, 0]
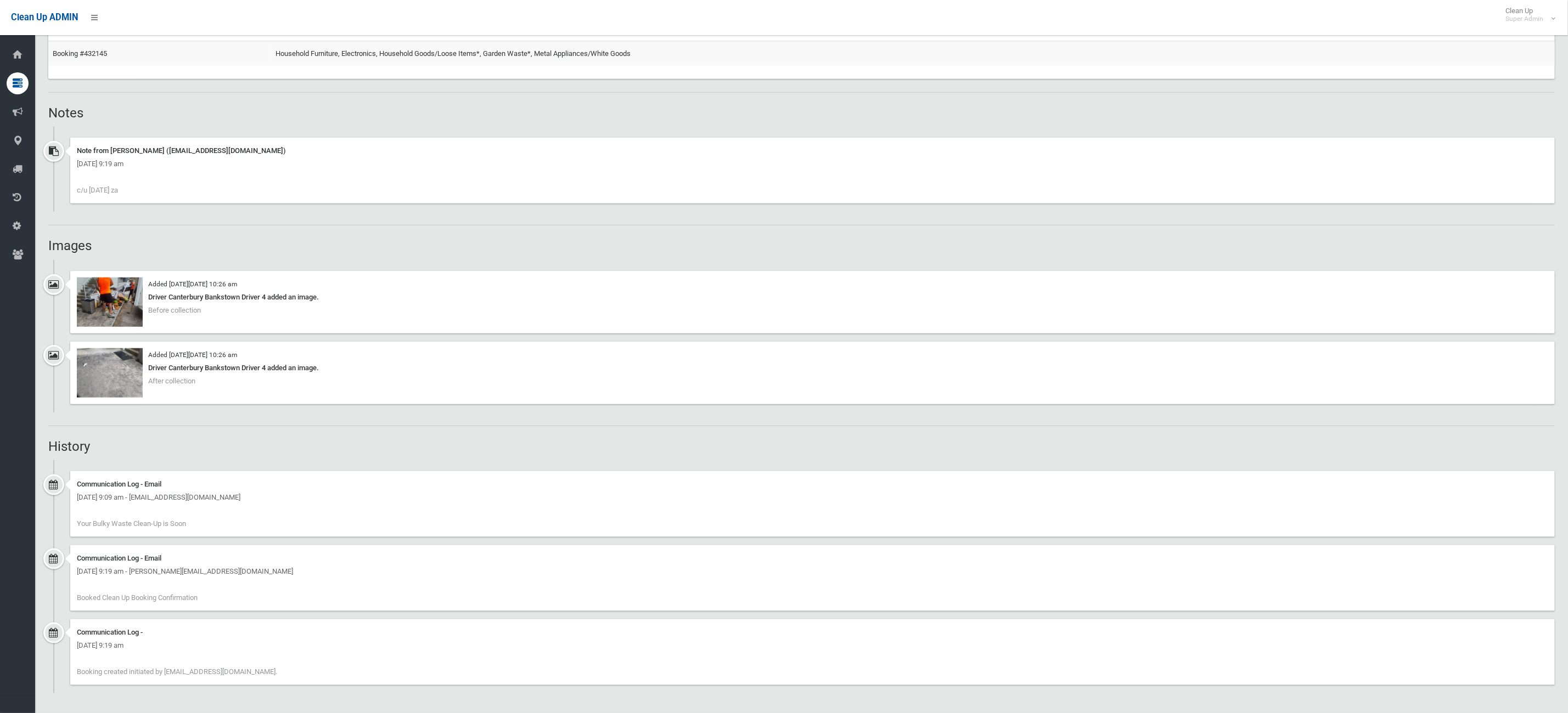
drag, startPoint x: 334, startPoint y: 678, endPoint x: 264, endPoint y: 633, distance: 83.2
click at [171, 615] on ul "Communication Log - Email [DATE] 9:09 am - [EMAIL_ADDRESS][DOMAIN_NAME] Your Bu…" at bounding box center [801, 577] width 1506 height 233
click at [266, 633] on div "Communication Log -" at bounding box center [812, 632] width 1471 height 13
drag, startPoint x: 266, startPoint y: 671, endPoint x: 222, endPoint y: 651, distance: 48.3
click at [222, 651] on div "Communication Log - [DATE] 9:19 am Booking created initiated by [EMAIL_ADDRESS]…" at bounding box center [812, 652] width 1484 height 66
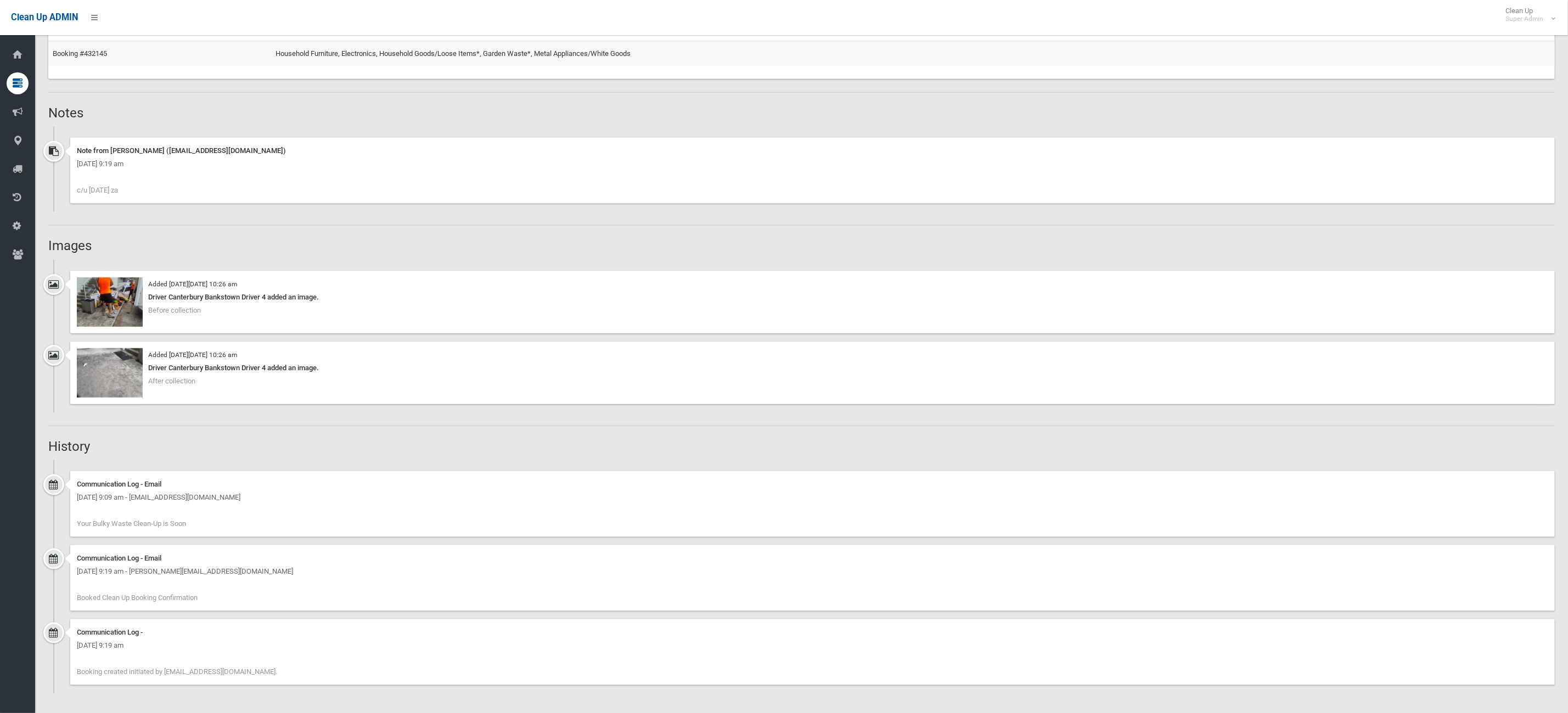
click at [244, 652] on div "Communication Log - [DATE] 9:19 am Booking created initiated by [EMAIL_ADDRESS]…" at bounding box center [812, 652] width 1484 height 66
drag, startPoint x: 223, startPoint y: 637, endPoint x: 302, endPoint y: 547, distance: 119.8
click at [196, 626] on div "Communication Log -" at bounding box center [812, 632] width 1471 height 13
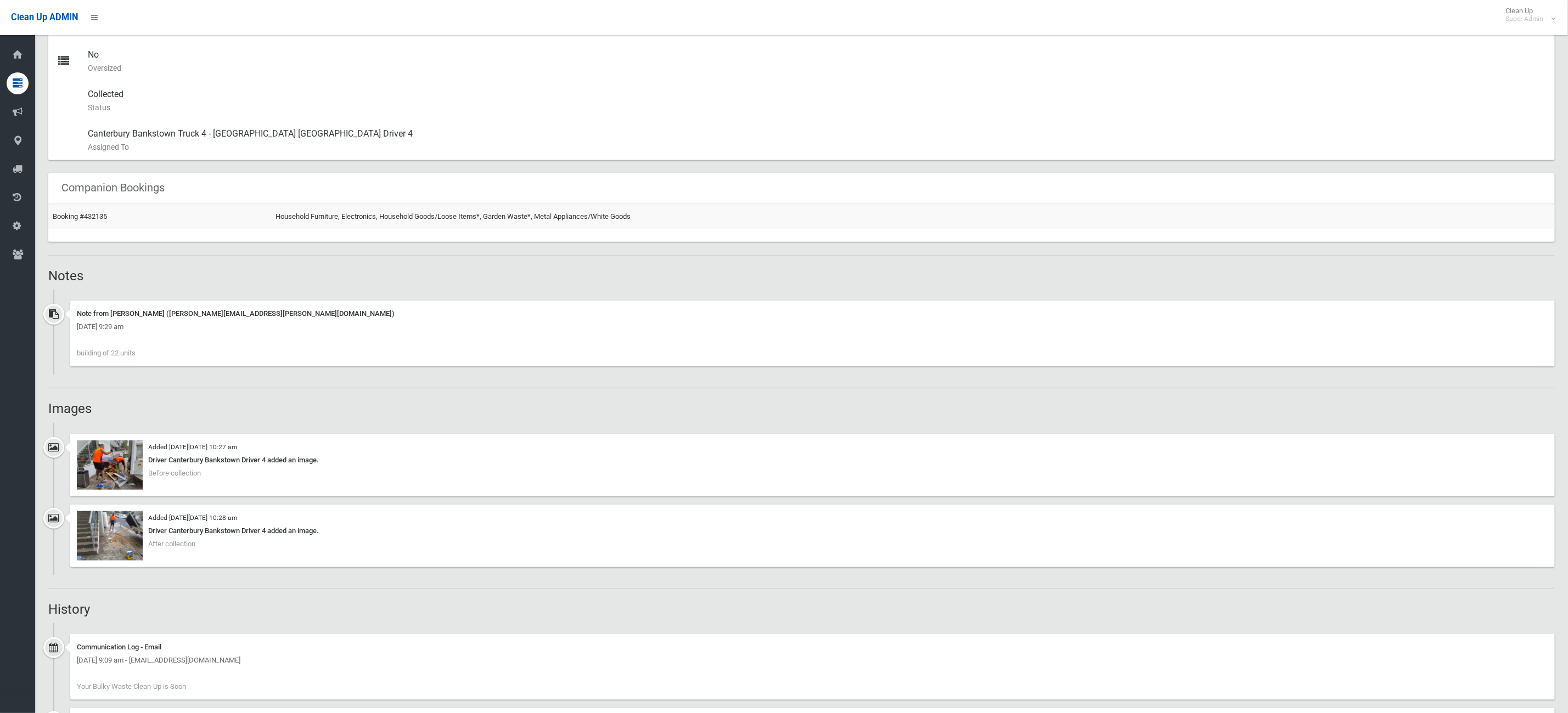
scroll to position [810, 0]
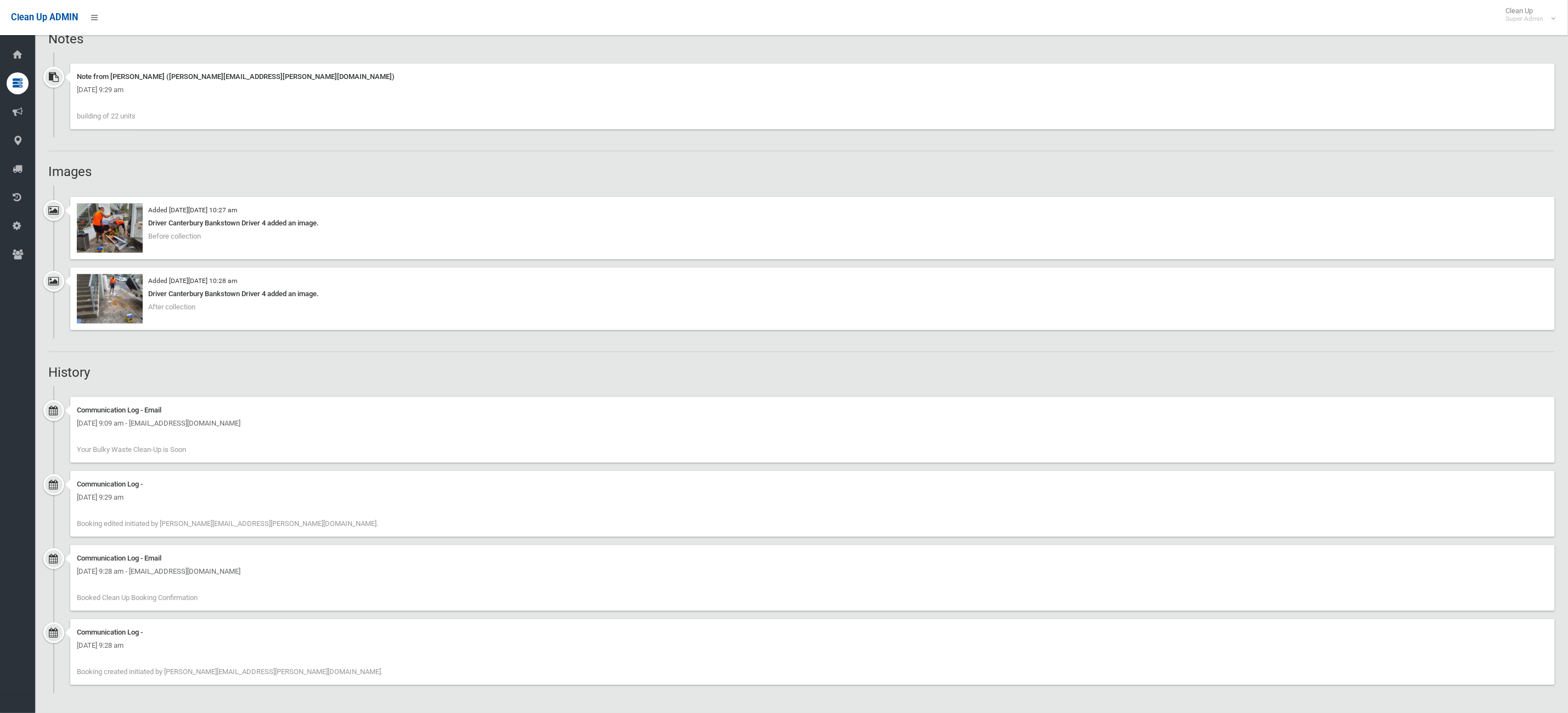
drag, startPoint x: 205, startPoint y: 642, endPoint x: 162, endPoint y: 626, distance: 45.9
click at [162, 626] on div "Communication Log - Friday 20th December 2024 - 9:28 am Booking created initiat…" at bounding box center [812, 652] width 1484 height 66
click at [477, 654] on div "Communication Log - Friday 20th December 2024 - 9:28 am Booking created initiat…" at bounding box center [812, 652] width 1484 height 66
drag, startPoint x: 395, startPoint y: 660, endPoint x: 264, endPoint y: 555, distance: 167.9
click at [216, 544] on ul "Communication Log - Email Sunday 12th January 2025 - 9:09 am - louis.d@contistr…" at bounding box center [801, 540] width 1506 height 307
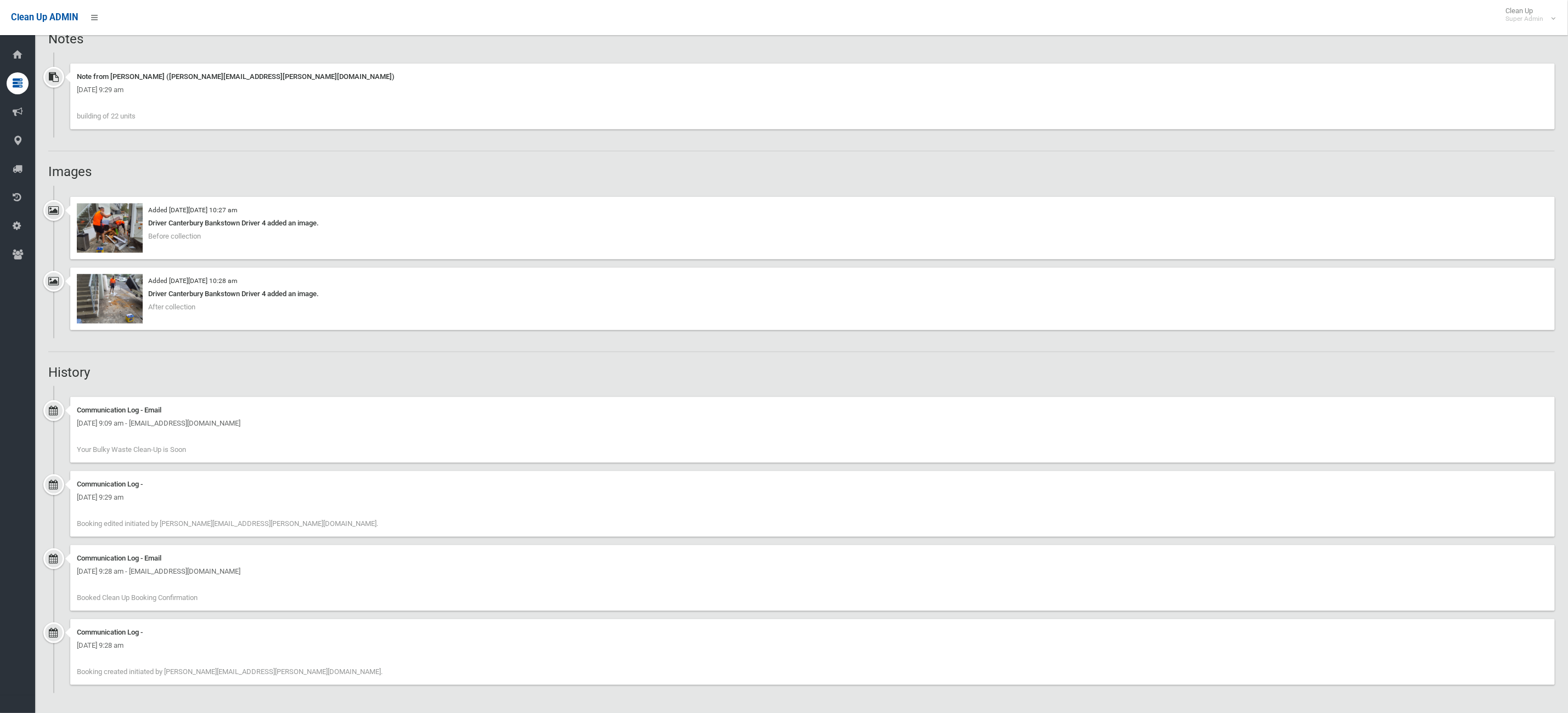
click at [349, 565] on div "Friday 20th December 2024 - 9:28 am - louis.d@contistrata.com.au" at bounding box center [812, 572] width 1471 height 13
drag, startPoint x: 318, startPoint y: 667, endPoint x: 153, endPoint y: 611, distance: 174.2
click at [153, 611] on ul "Communication Log - Email Sunday 12th January 2025 - 9:09 am - louis.d@contistr…" at bounding box center [801, 540] width 1506 height 307
click at [310, 604] on div "Communication Log - Email Friday 20th December 2024 - 9:28 am - louis.d@contist…" at bounding box center [812, 578] width 1484 height 66
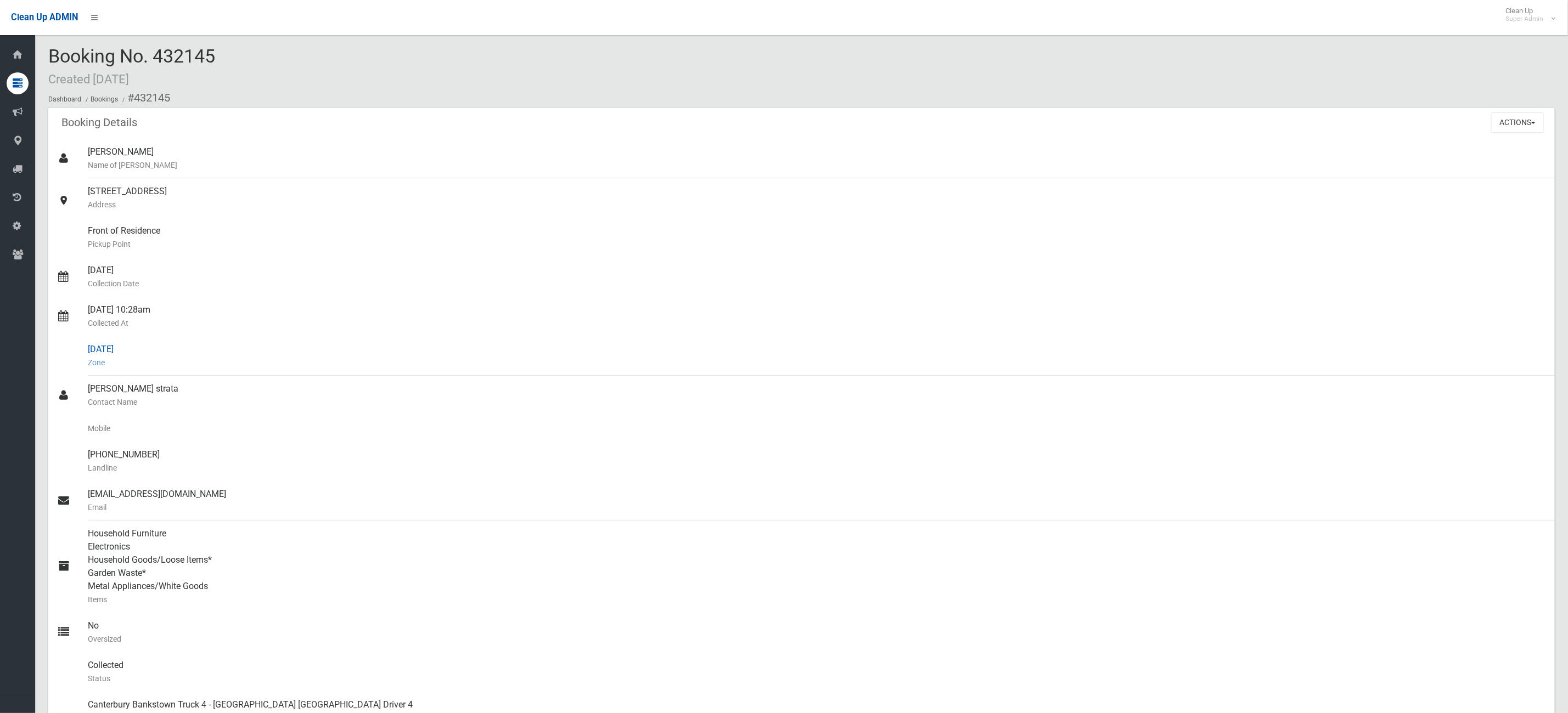
scroll to position [0, 0]
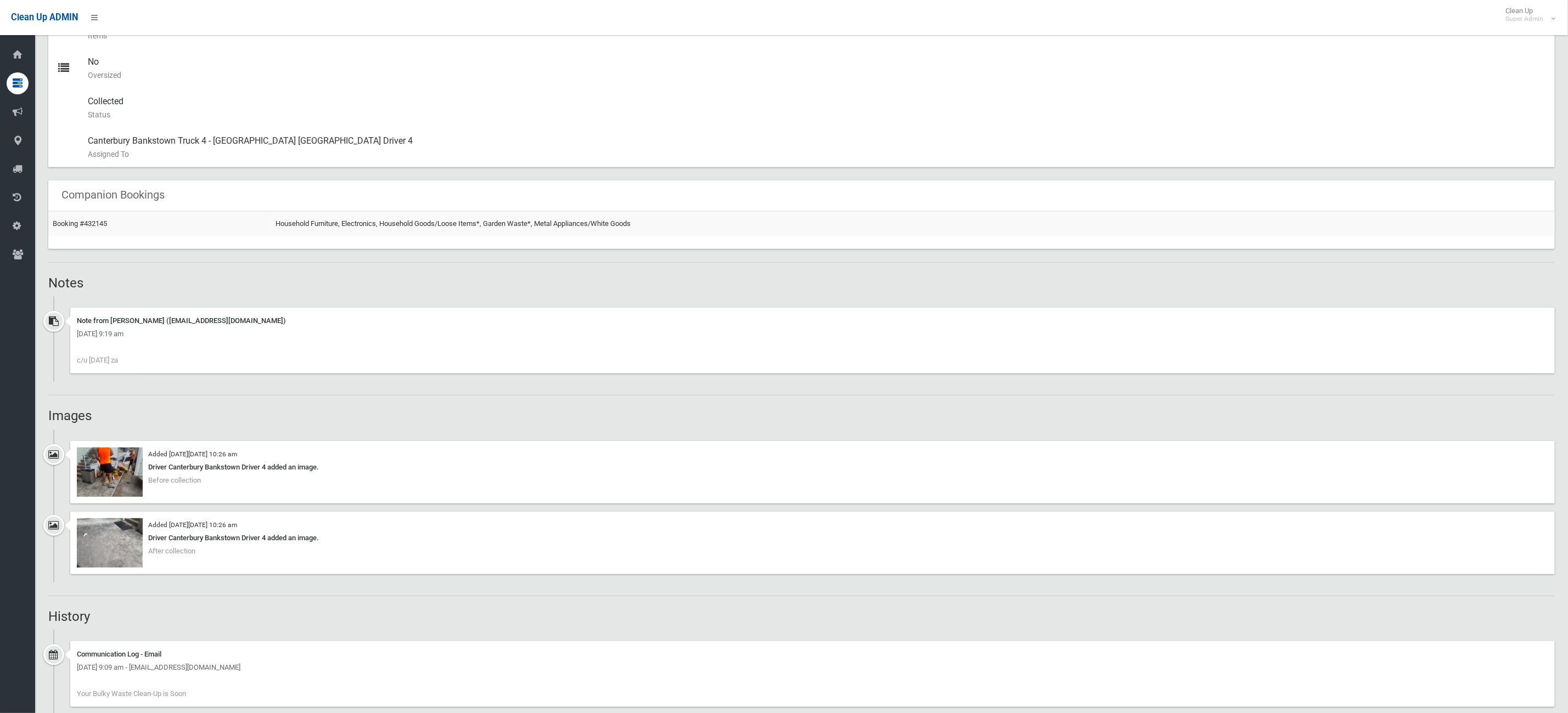
scroll to position [736, 0]
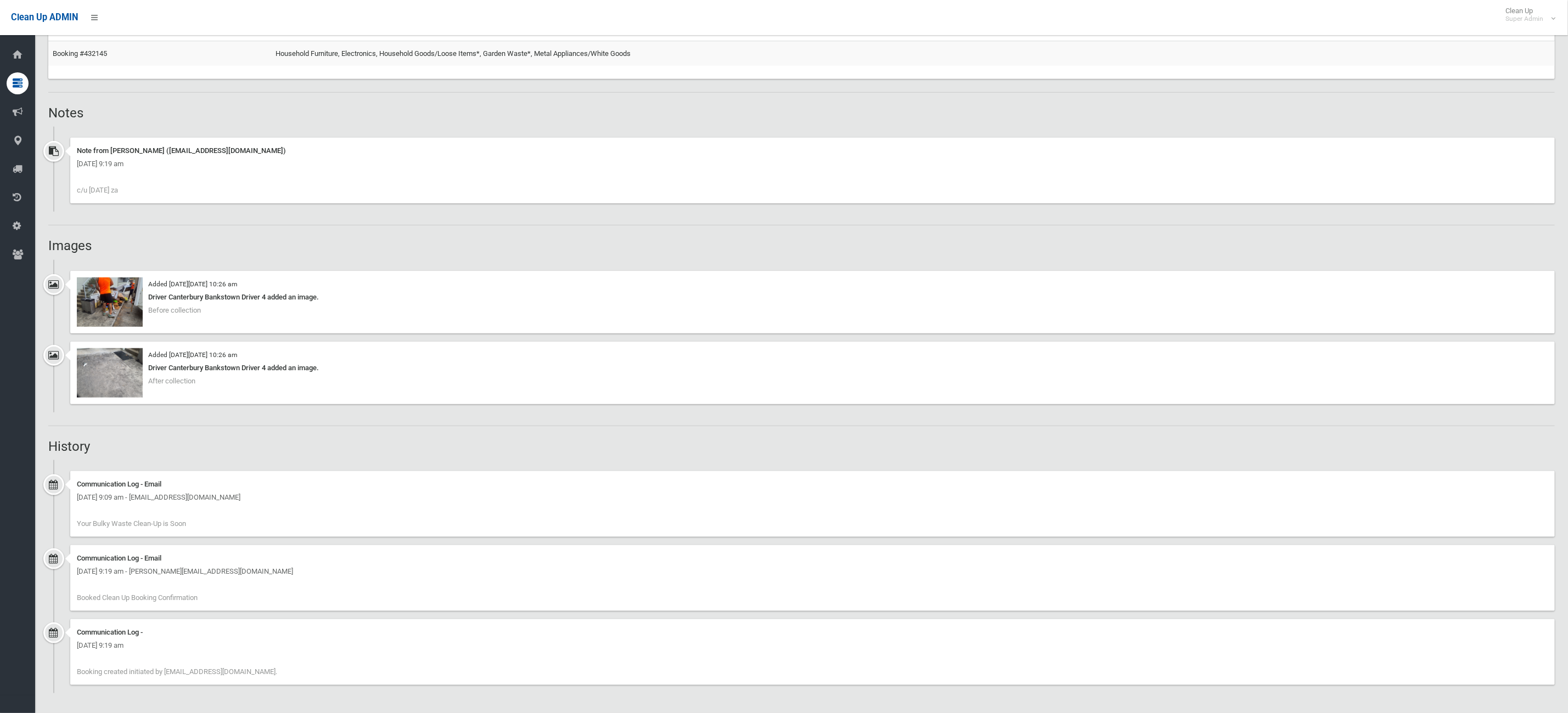
drag, startPoint x: 201, startPoint y: 642, endPoint x: 170, endPoint y: 642, distance: 31.0
click at [170, 642] on div "Friday 20th December 2024 - 9:19 am" at bounding box center [812, 645] width 1471 height 13
click at [300, 668] on div "Communication Log - Friday 20th December 2024 - 9:19 am Booking created initiat…" at bounding box center [812, 652] width 1484 height 66
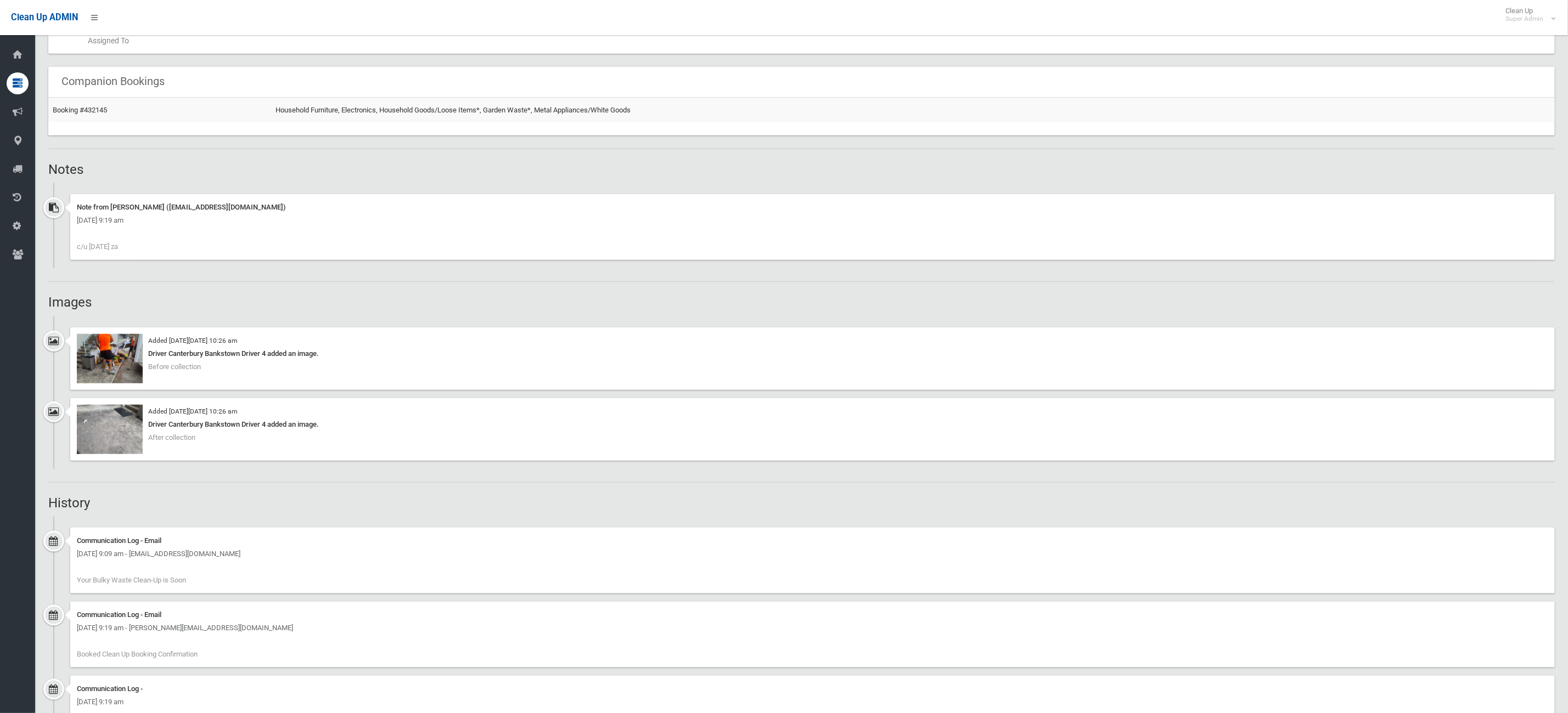
scroll to position [654, 0]
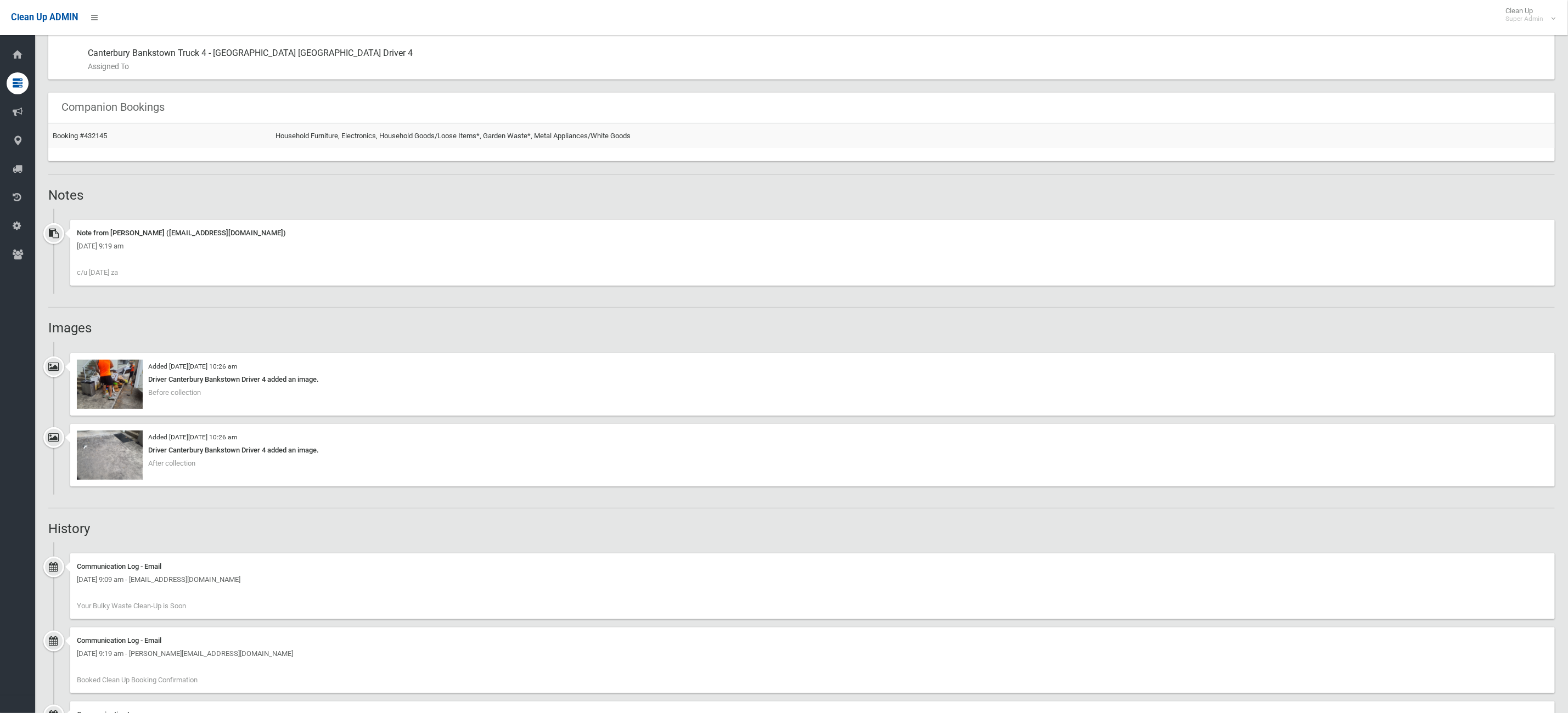
drag, startPoint x: 318, startPoint y: 594, endPoint x: 211, endPoint y: 567, distance: 110.4
click at [211, 567] on div "Communication Log - Email Sunday 12th January 2025 - 9:09 am - louis.d@contistr…" at bounding box center [812, 586] width 1484 height 66
click at [380, 596] on div "Communication Log - Email Sunday 12th January 2025 - 9:09 am - louis.d@contistr…" at bounding box center [812, 586] width 1484 height 66
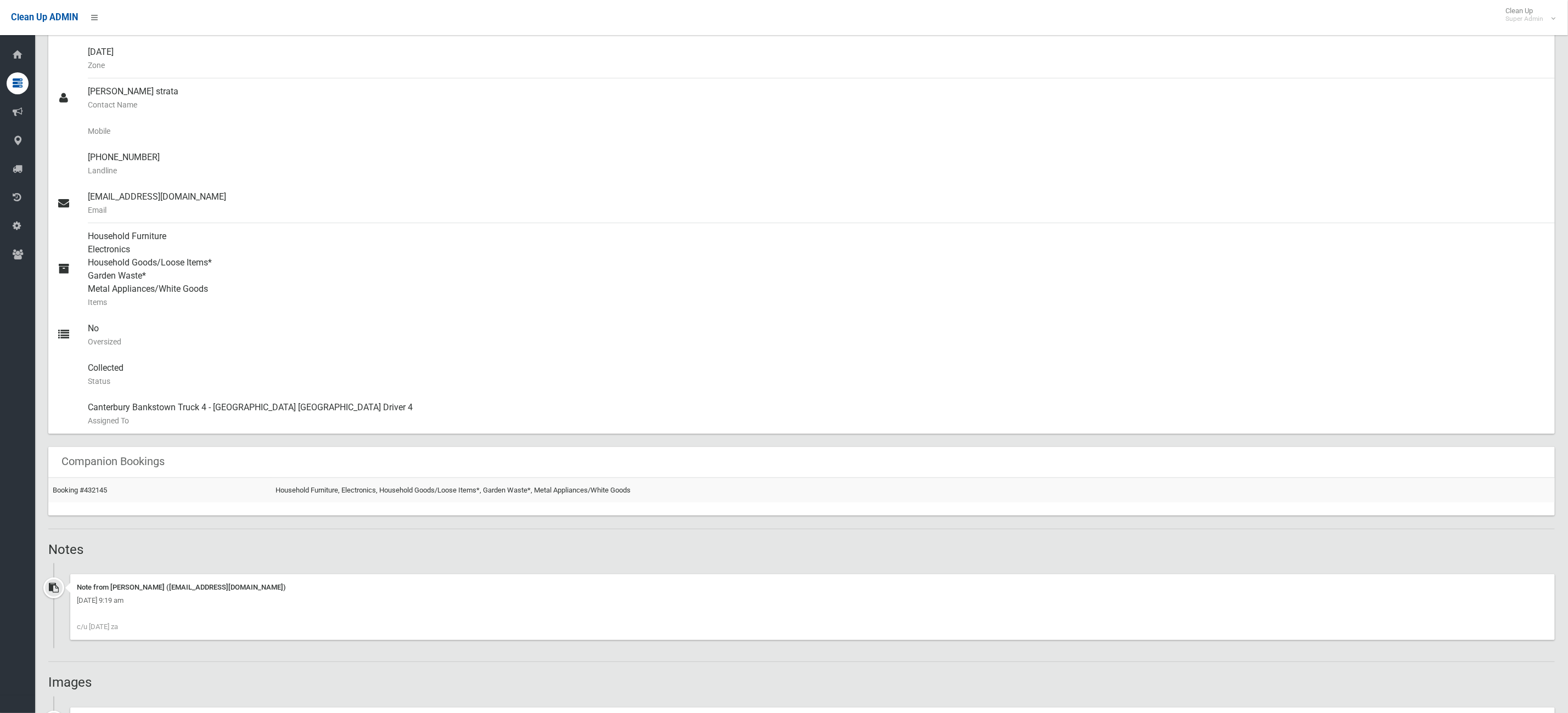
scroll to position [576, 0]
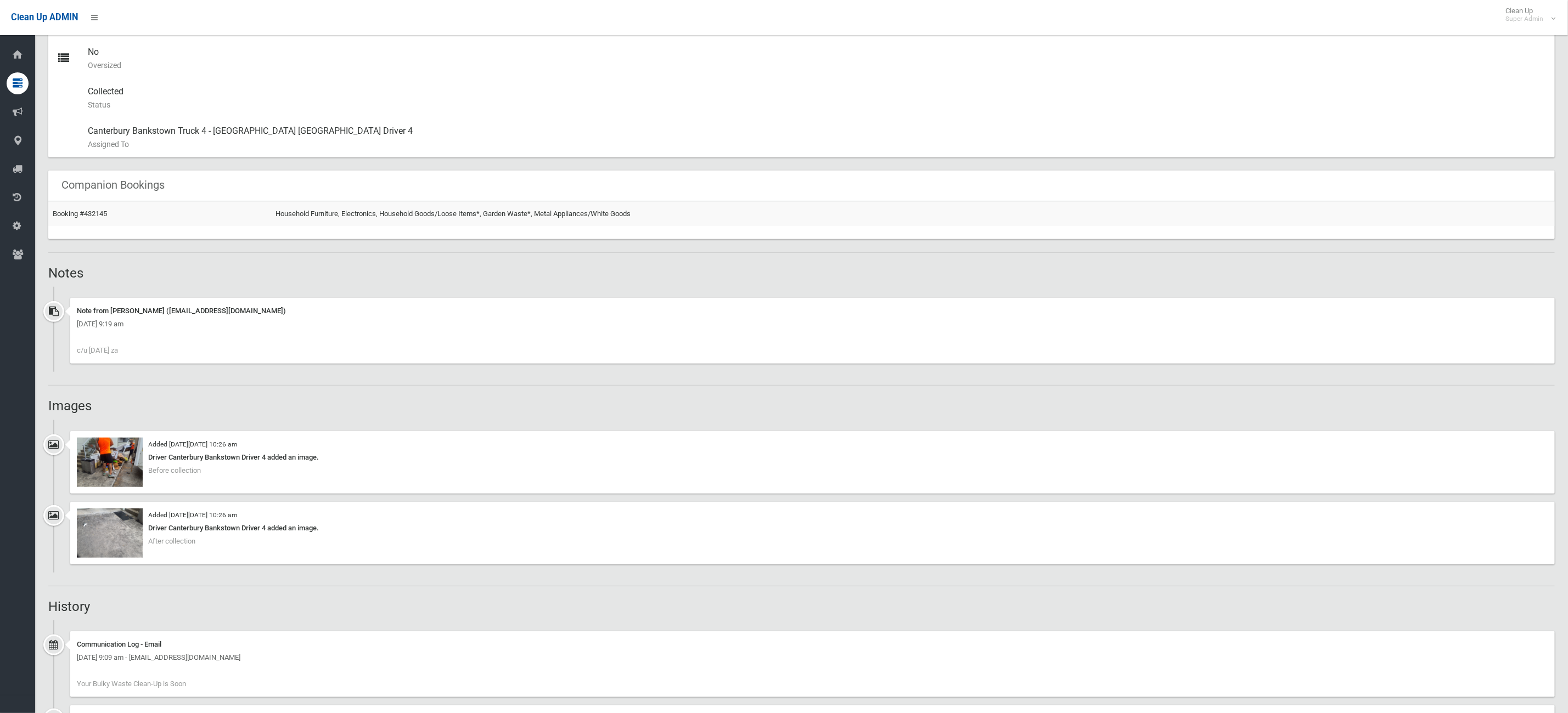
drag, startPoint x: 127, startPoint y: 356, endPoint x: 62, endPoint y: 356, distance: 65.0
click at [62, 356] on div "Note from Zahraa Al-Shareeda (zahraa.al-shareeda@cbcity.nsw.gov.au) Friday 20th…" at bounding box center [801, 334] width 1506 height 74
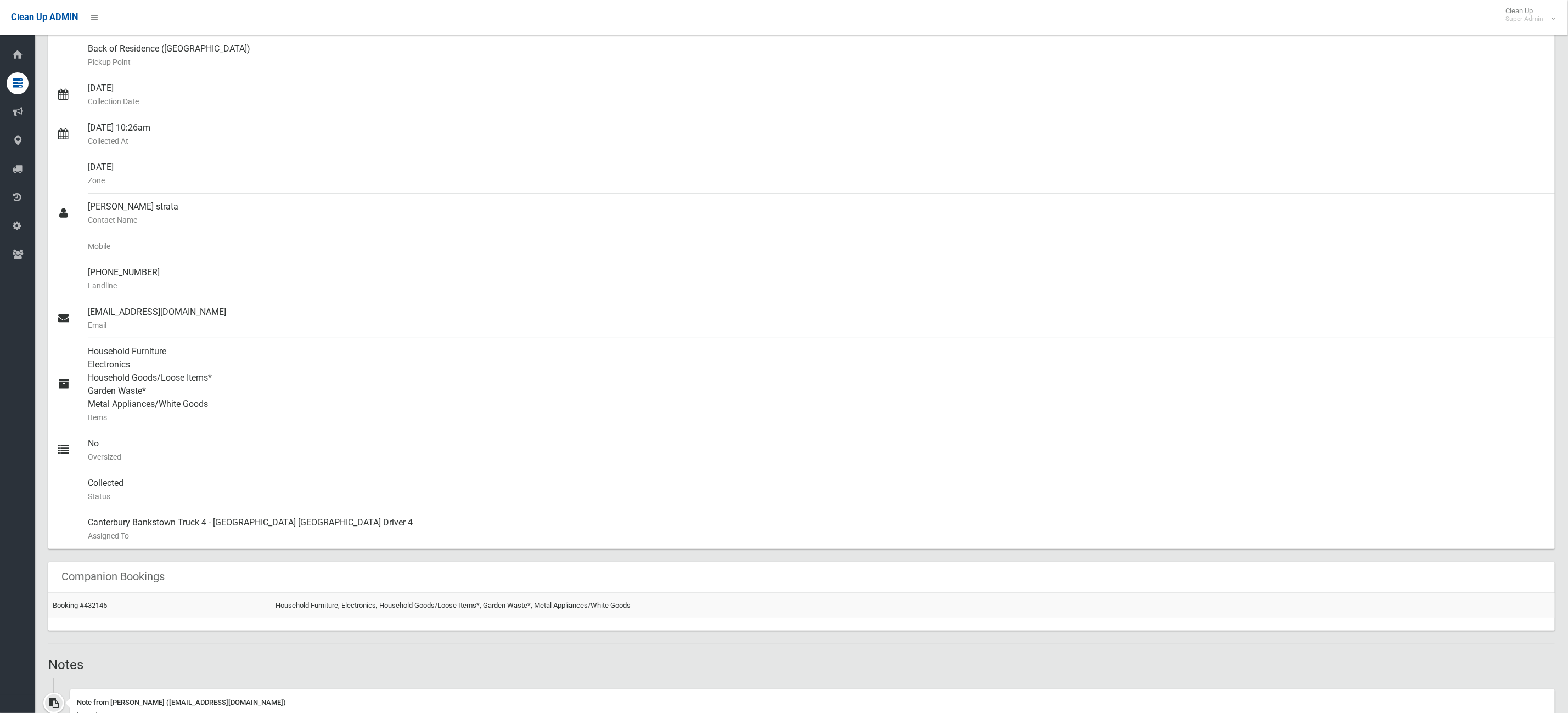
scroll to position [0, 0]
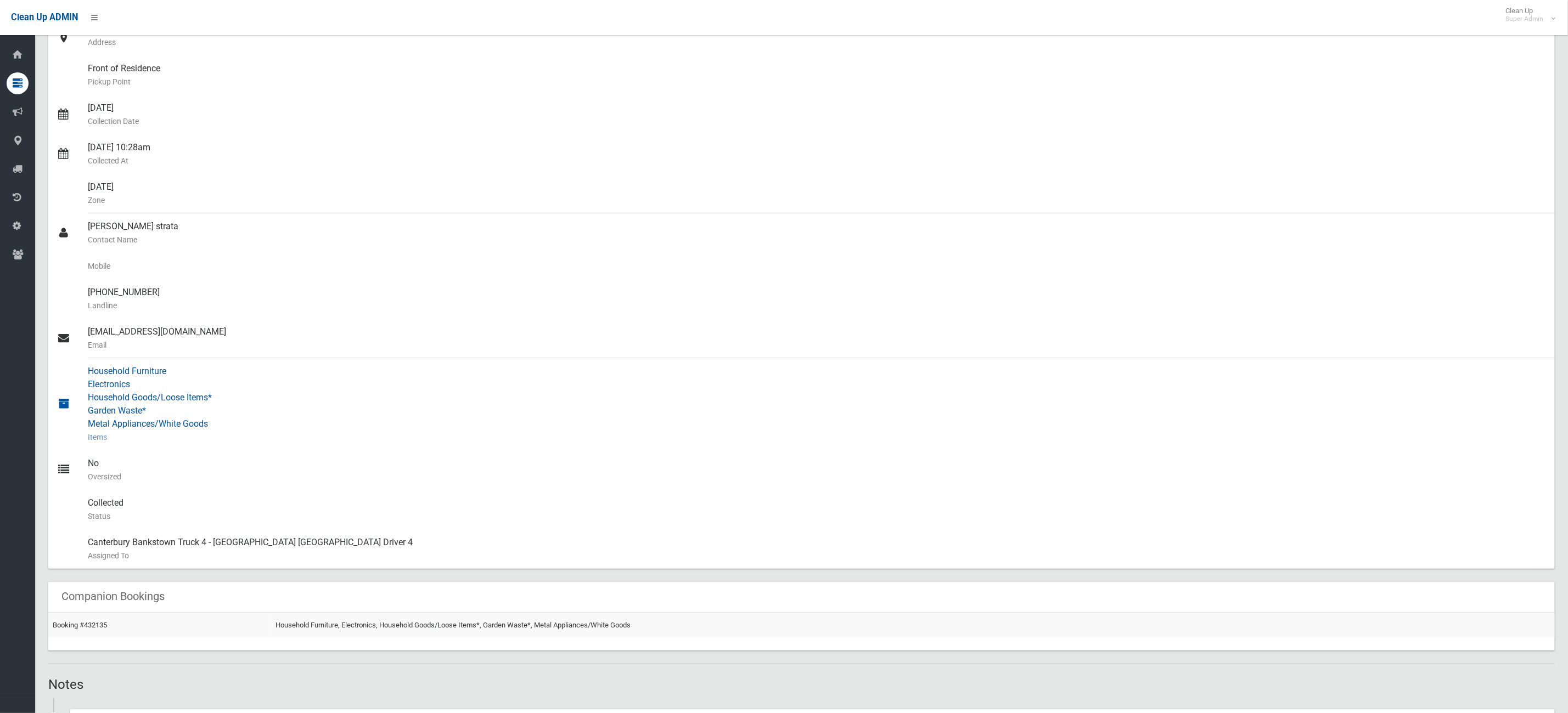
scroll to position [741, 0]
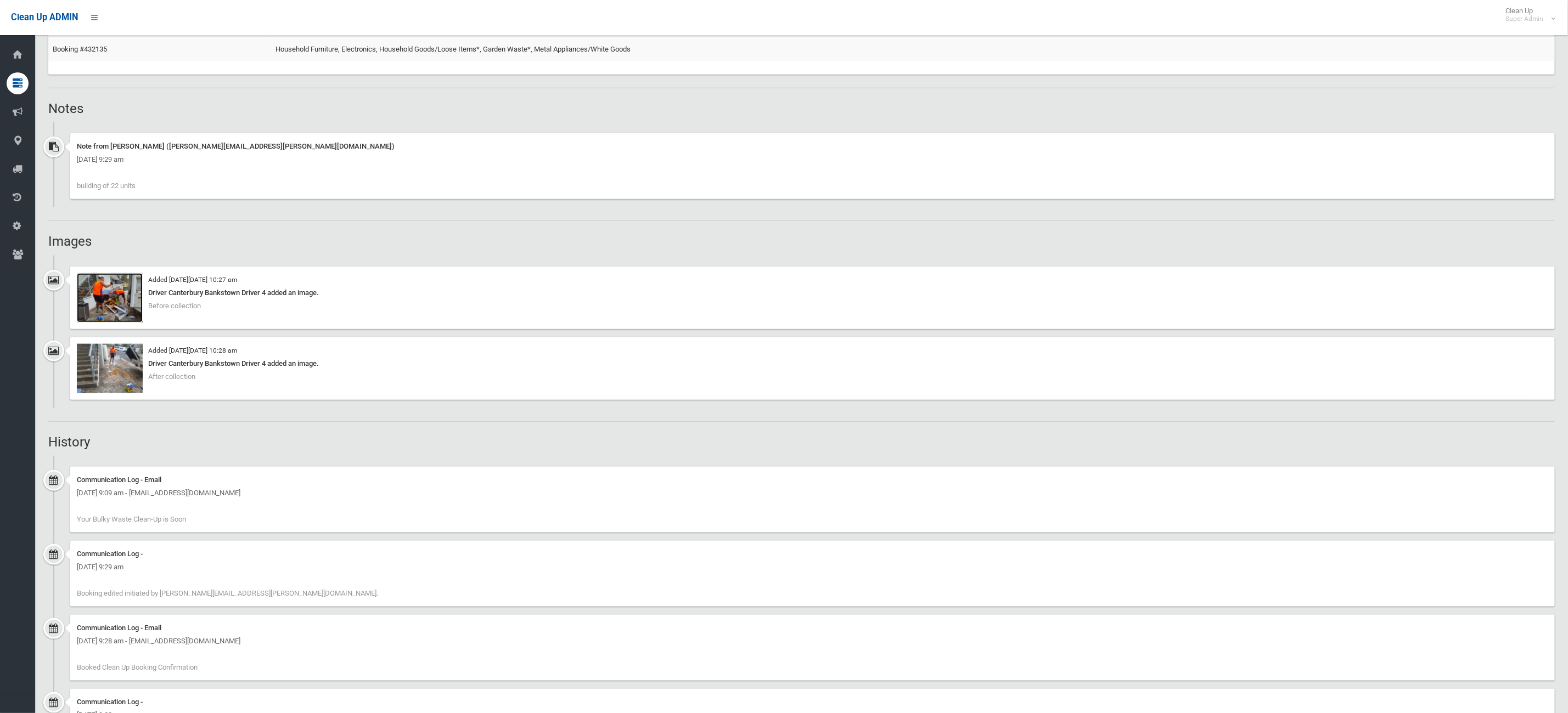
click at [127, 297] on img at bounding box center [110, 298] width 66 height 49
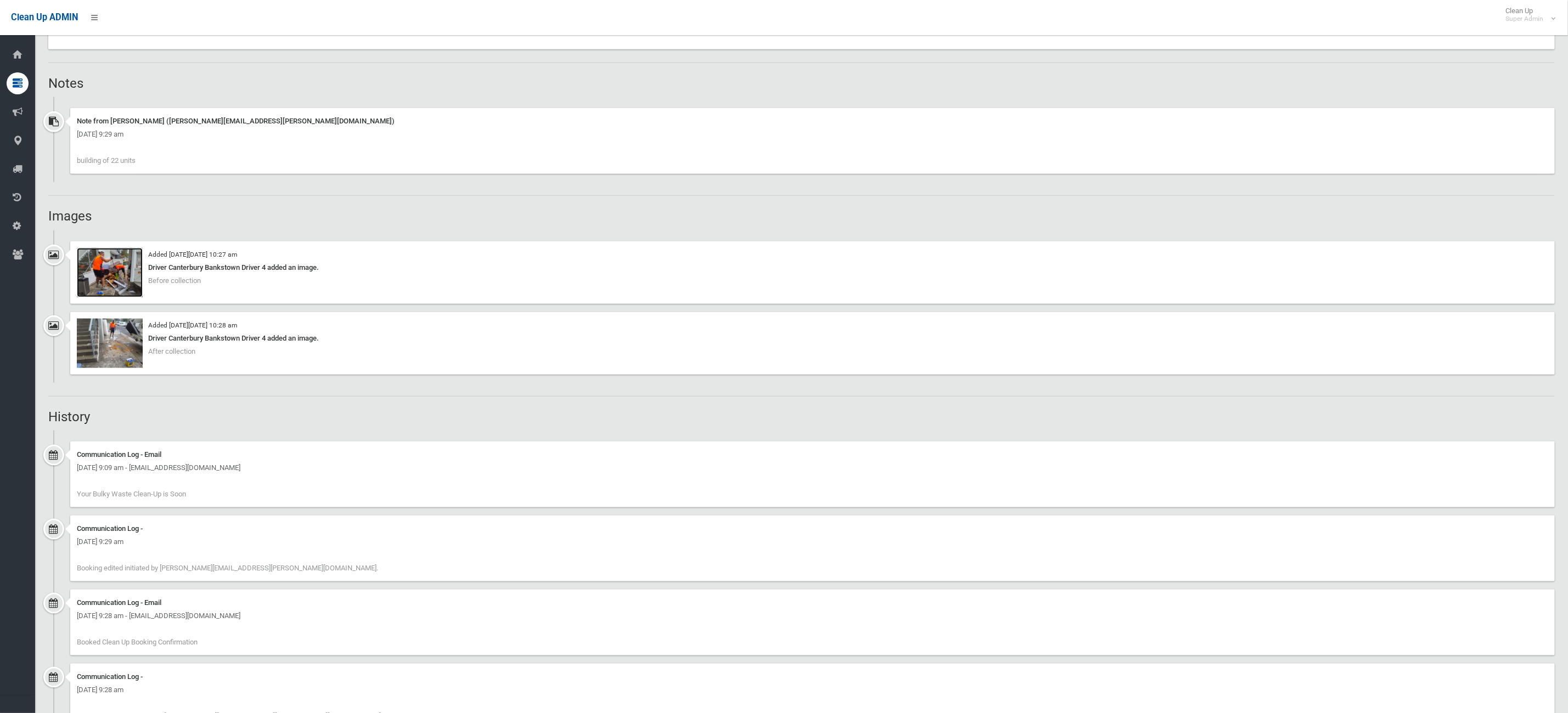
scroll to position [810, 0]
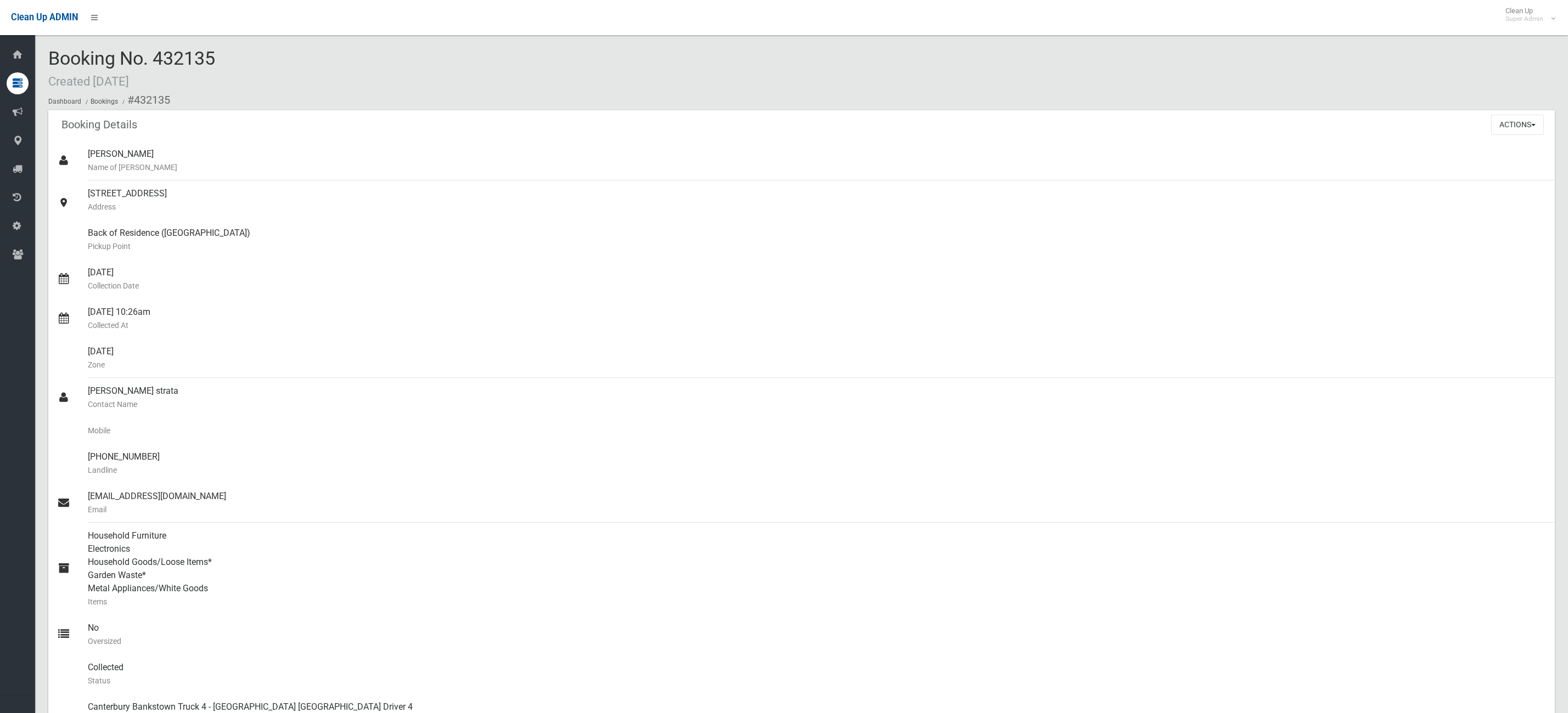
scroll to position [494, 0]
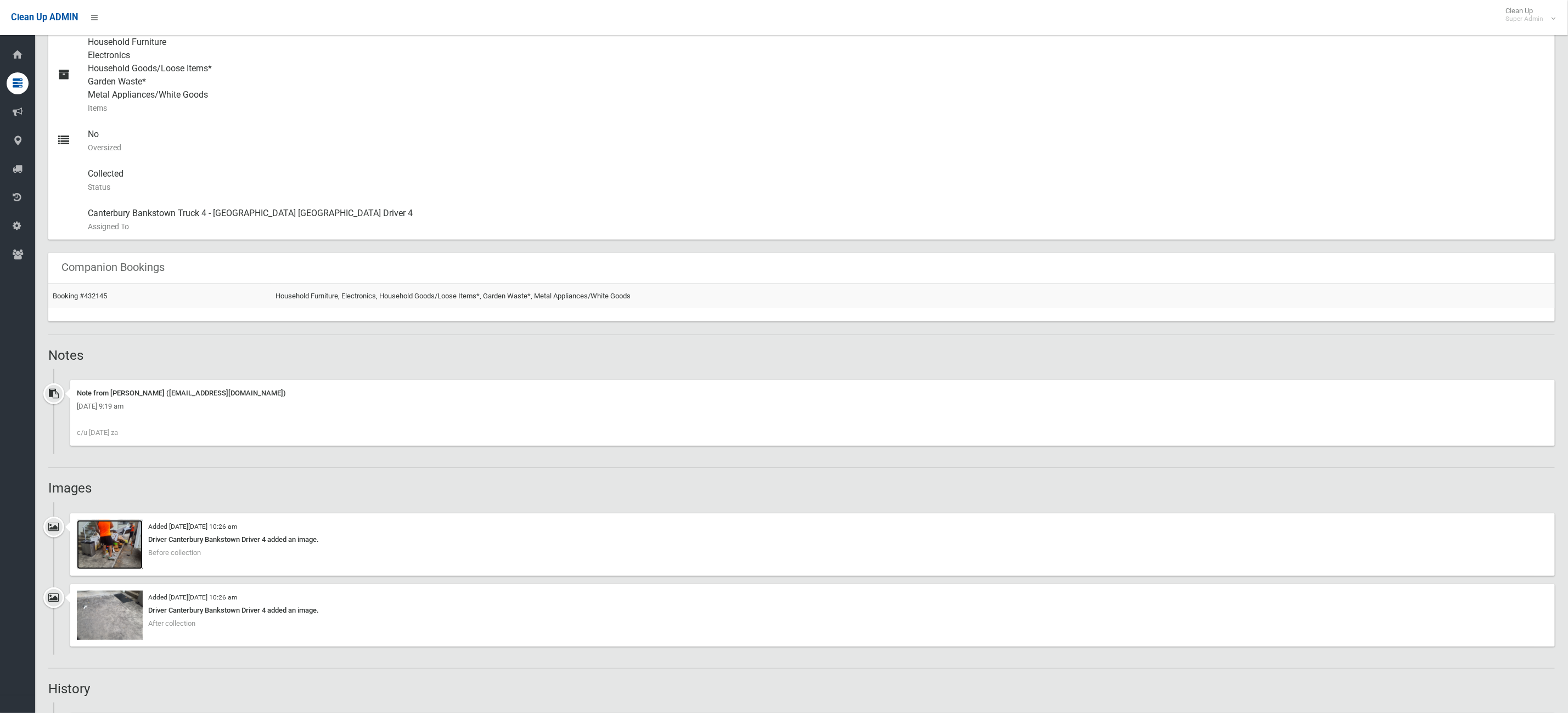
click at [127, 548] on img at bounding box center [110, 544] width 66 height 49
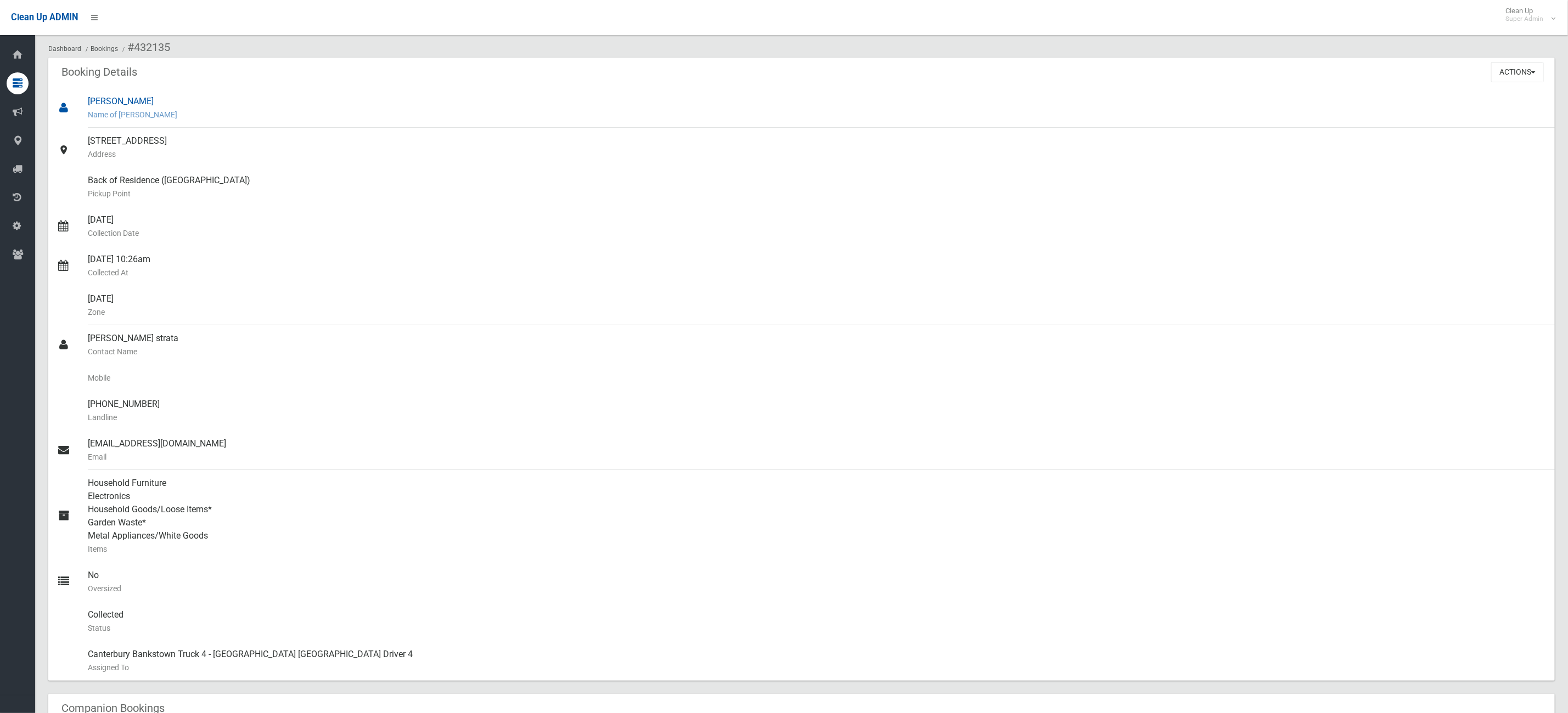
scroll to position [0, 0]
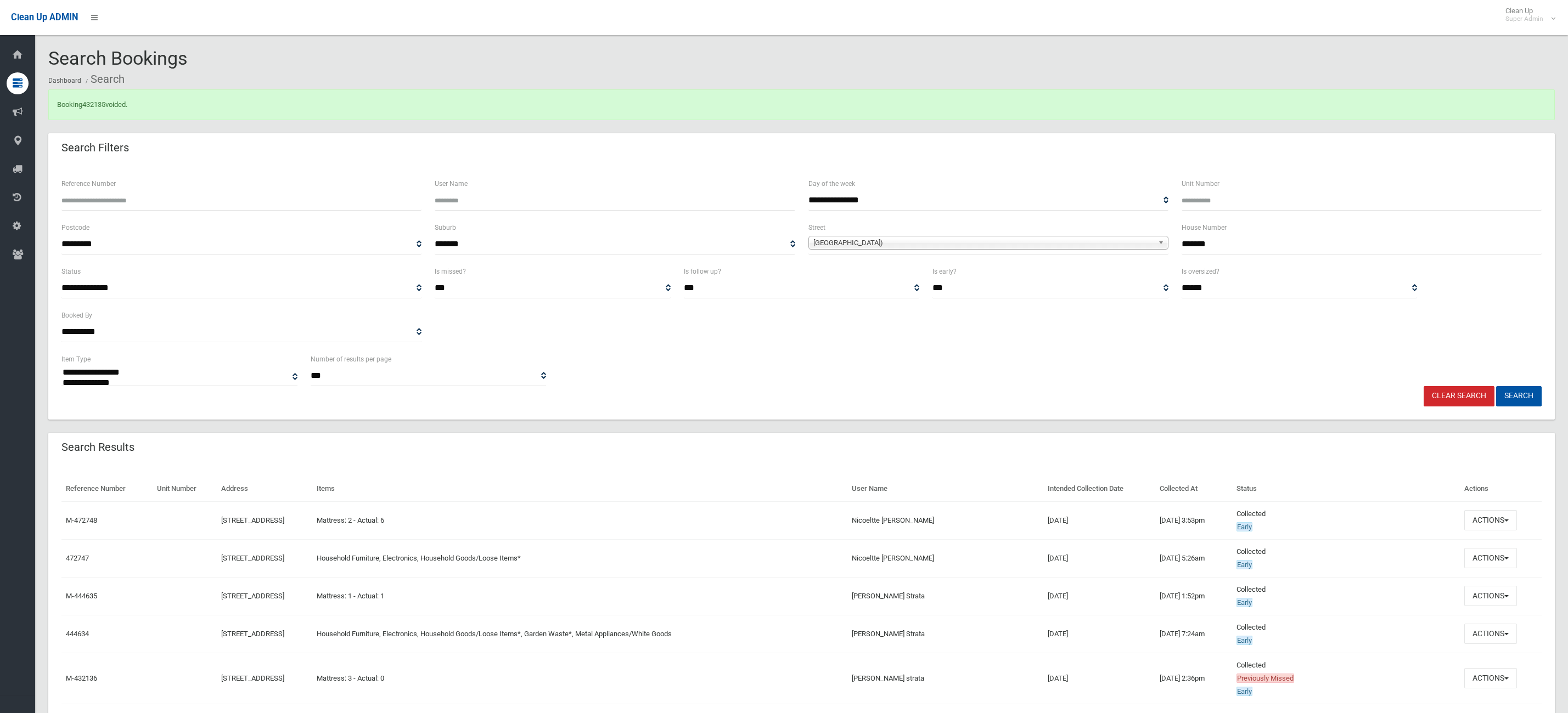
select select
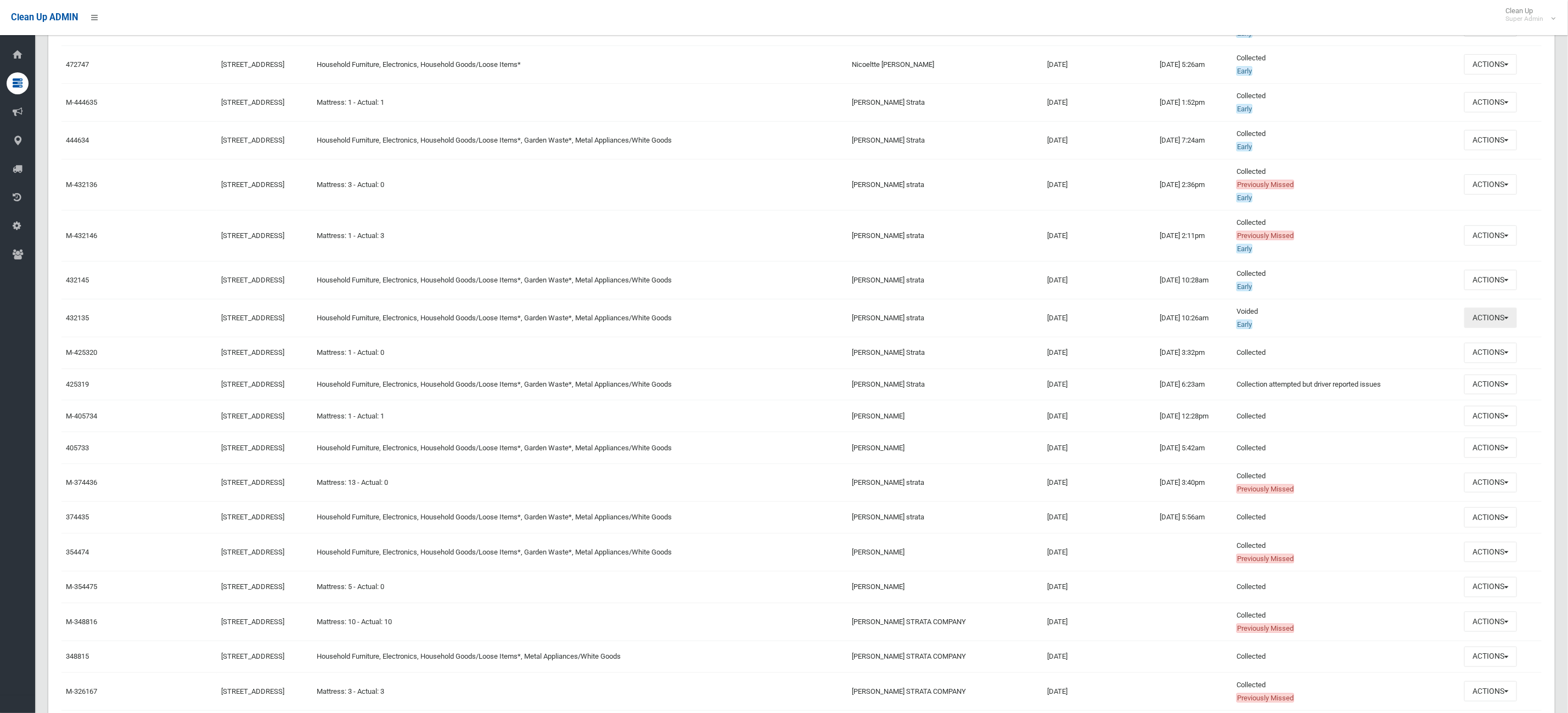
click at [1490, 314] on button "Actions" at bounding box center [1490, 318] width 53 height 20
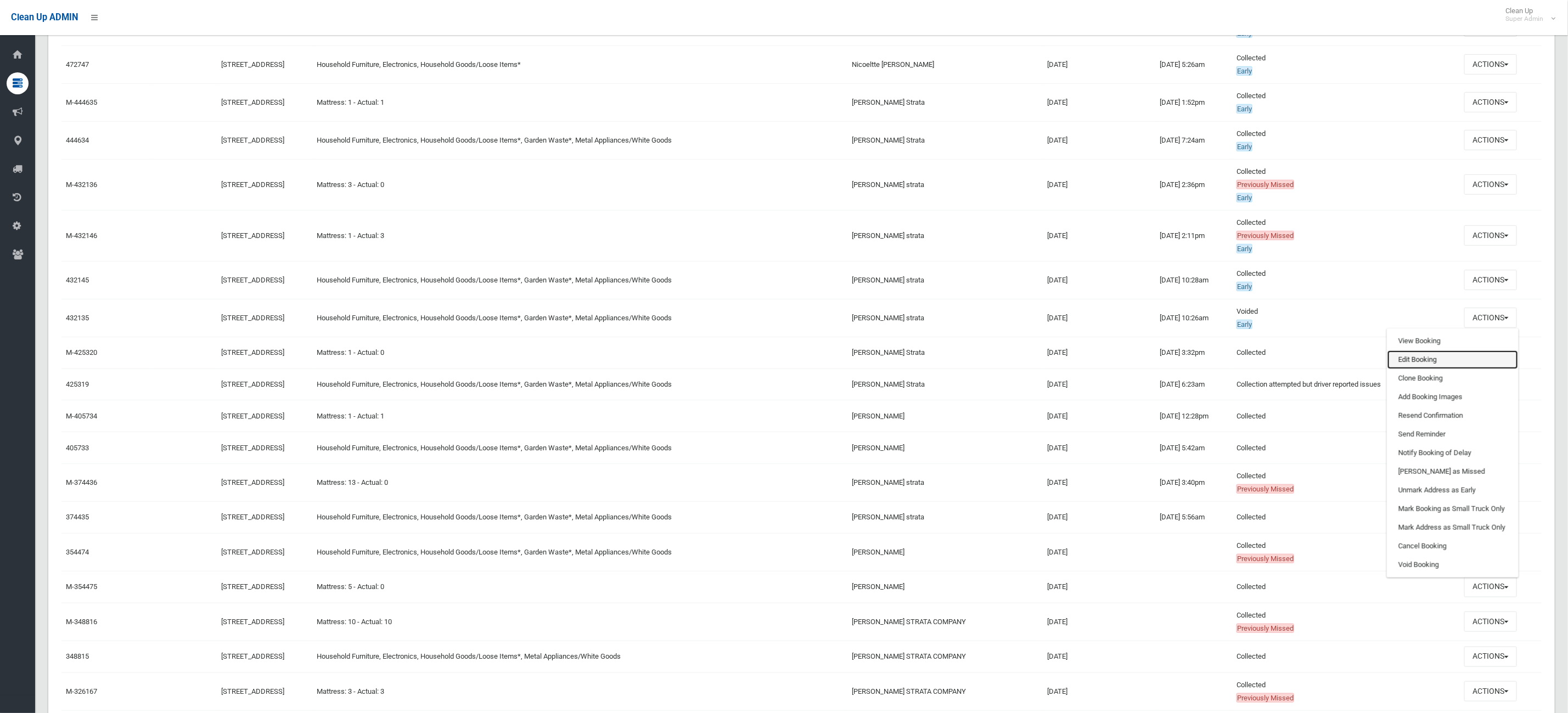
click at [1462, 364] on link "Edit Booking" at bounding box center [1452, 359] width 130 height 19
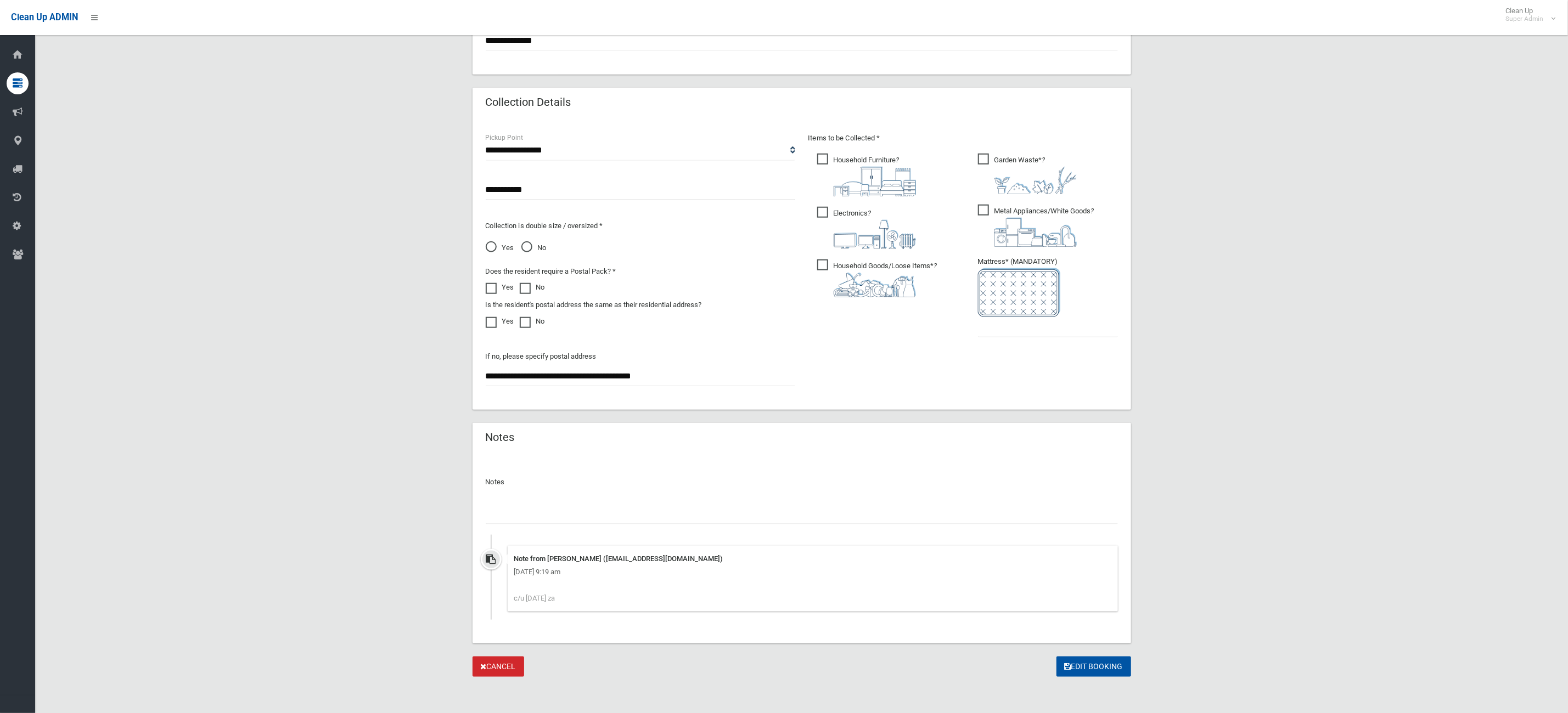
scroll to position [676, 0]
click at [517, 505] on input "text" at bounding box center [801, 510] width 632 height 20
type input "**********"
click at [993, 332] on input "text" at bounding box center [1048, 323] width 140 height 20
type input "*"
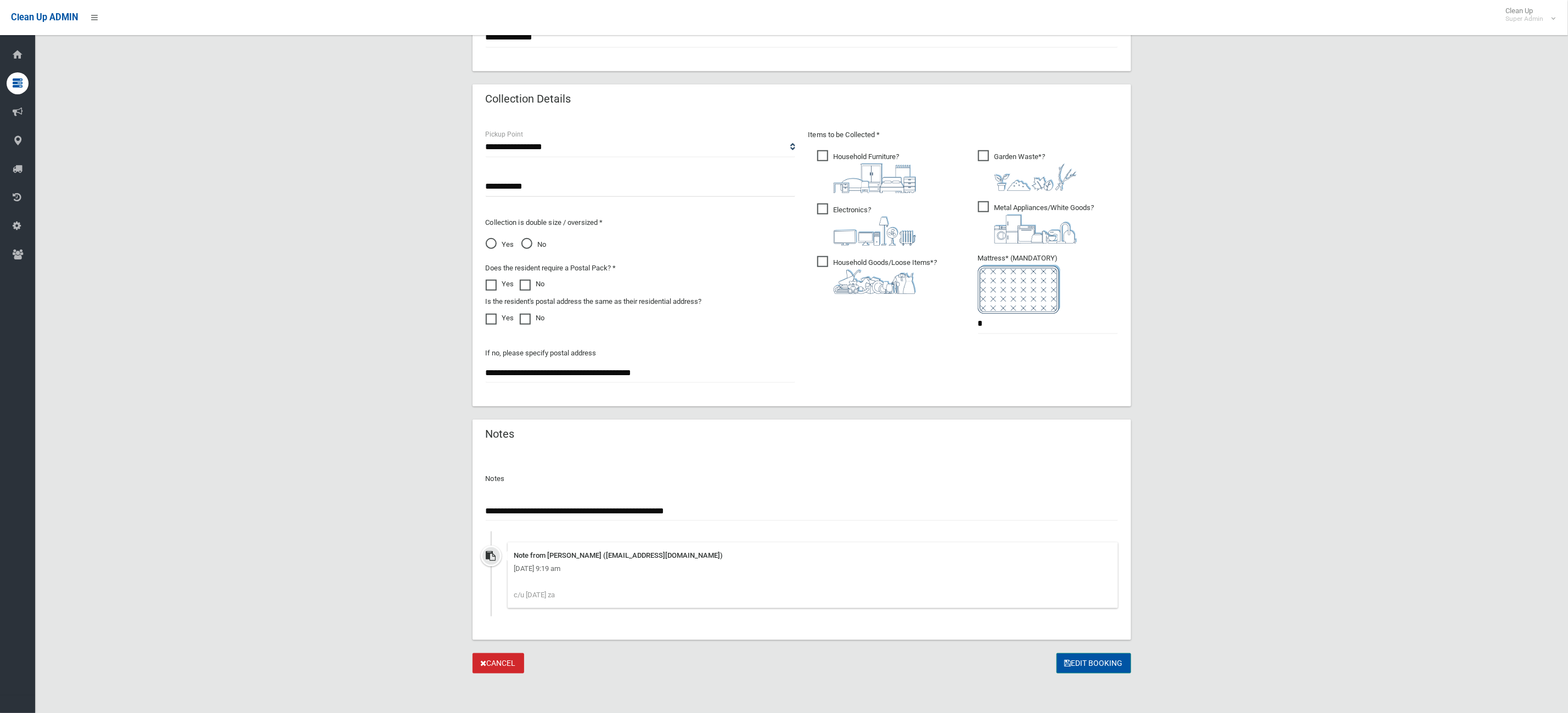
click at [1109, 663] on button "Edit Booking" at bounding box center [1094, 663] width 75 height 20
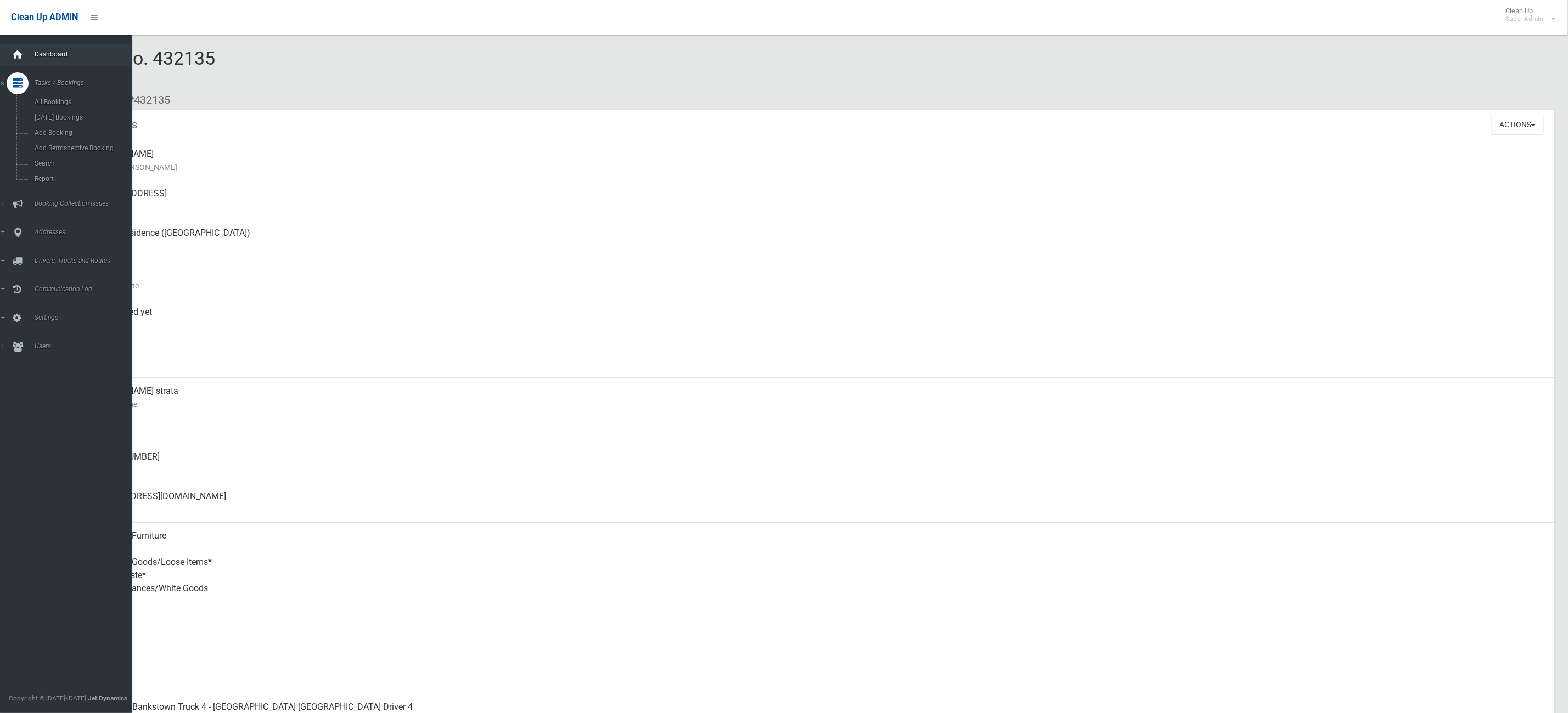
click at [10, 51] on div at bounding box center [17, 55] width 22 height 22
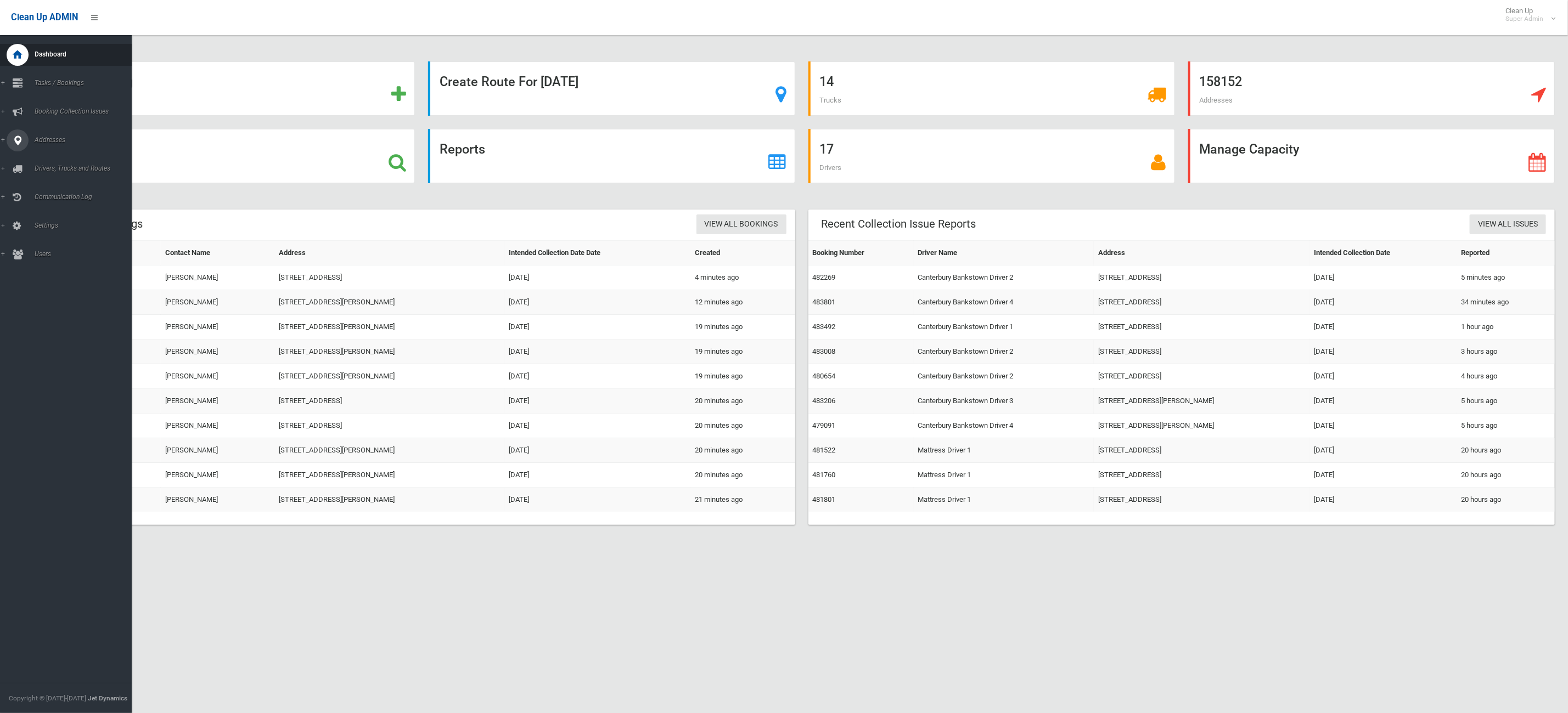
click at [10, 140] on div at bounding box center [17, 141] width 22 height 22
click at [69, 156] on span "All Addresses" at bounding box center [83, 159] width 103 height 8
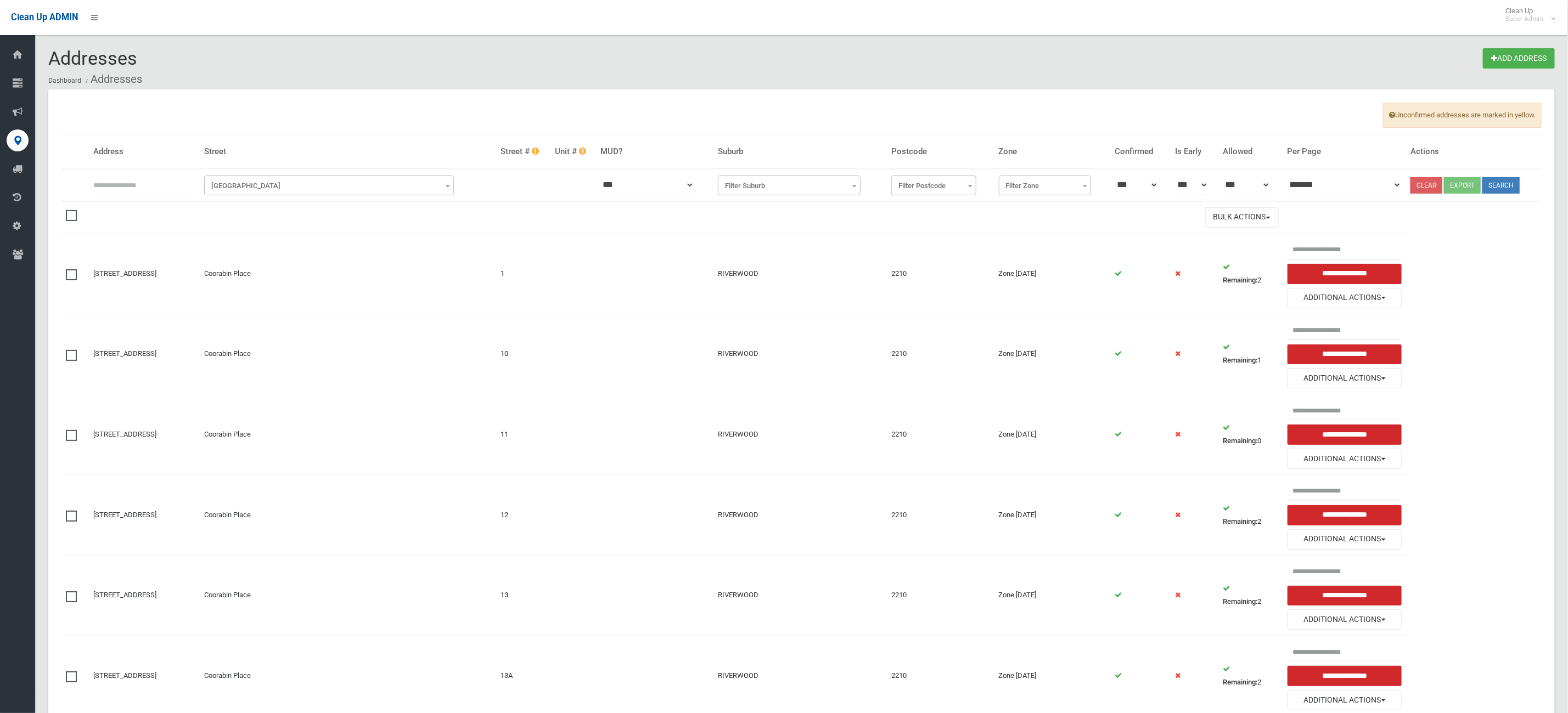
drag, startPoint x: 130, startPoint y: 168, endPoint x: 128, endPoint y: 180, distance: 12.2
click at [129, 168] on th "Address" at bounding box center [144, 152] width 111 height 34
click at [128, 180] on input "text" at bounding box center [144, 184] width 102 height 20
type input "*******"
drag, startPoint x: 308, startPoint y: 177, endPoint x: 288, endPoint y: 193, distance: 25.6
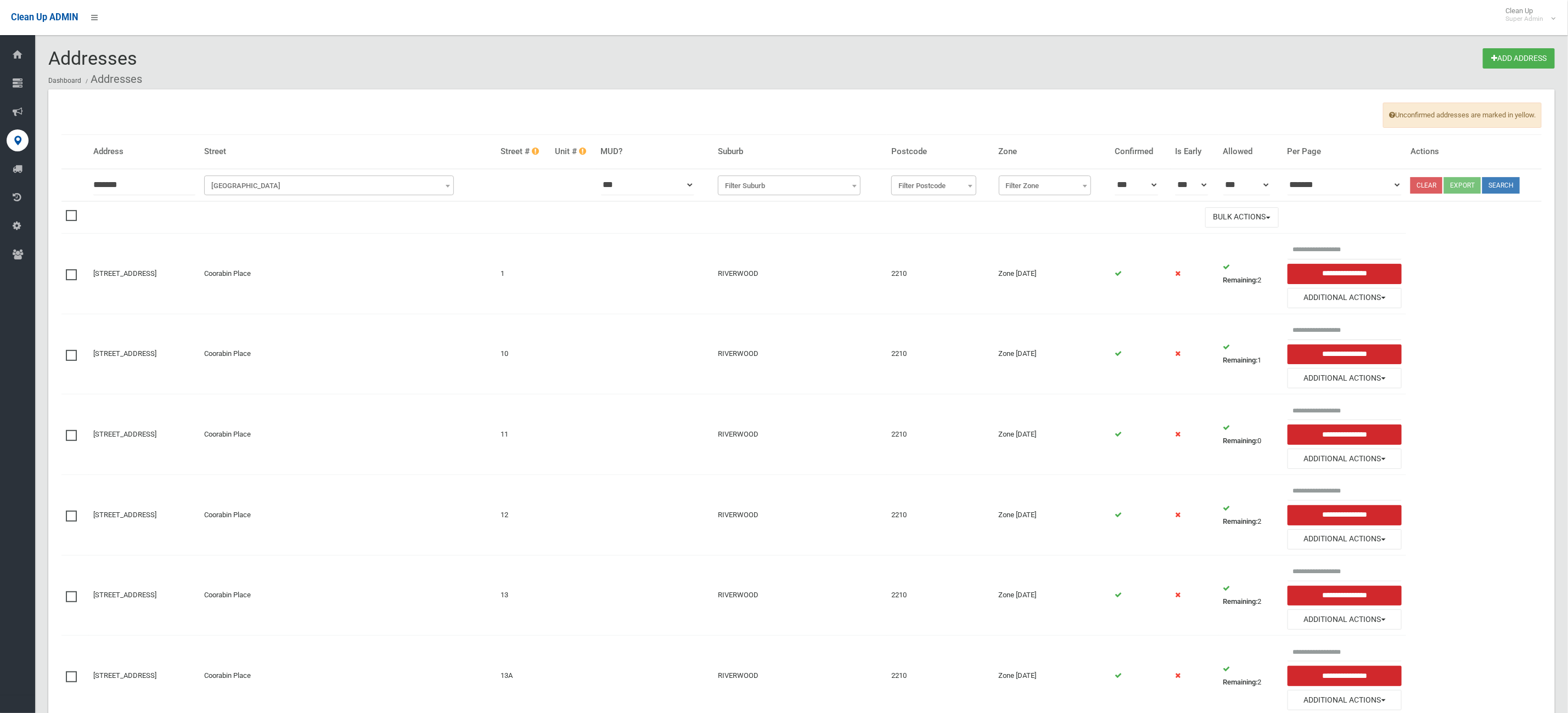
click at [308, 176] on span "[GEOGRAPHIC_DATA]" at bounding box center [329, 185] width 250 height 19
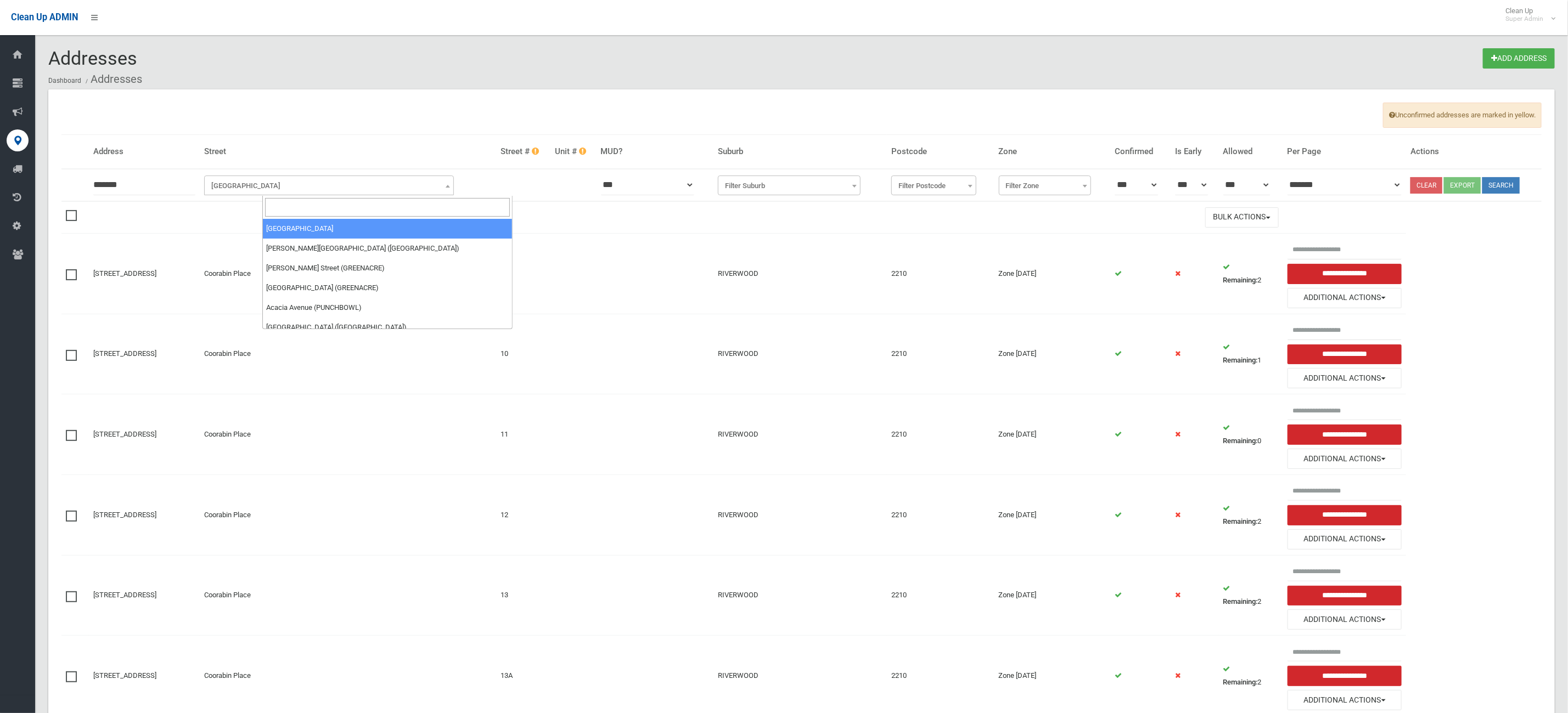
click at [285, 203] on input "search" at bounding box center [387, 207] width 245 height 19
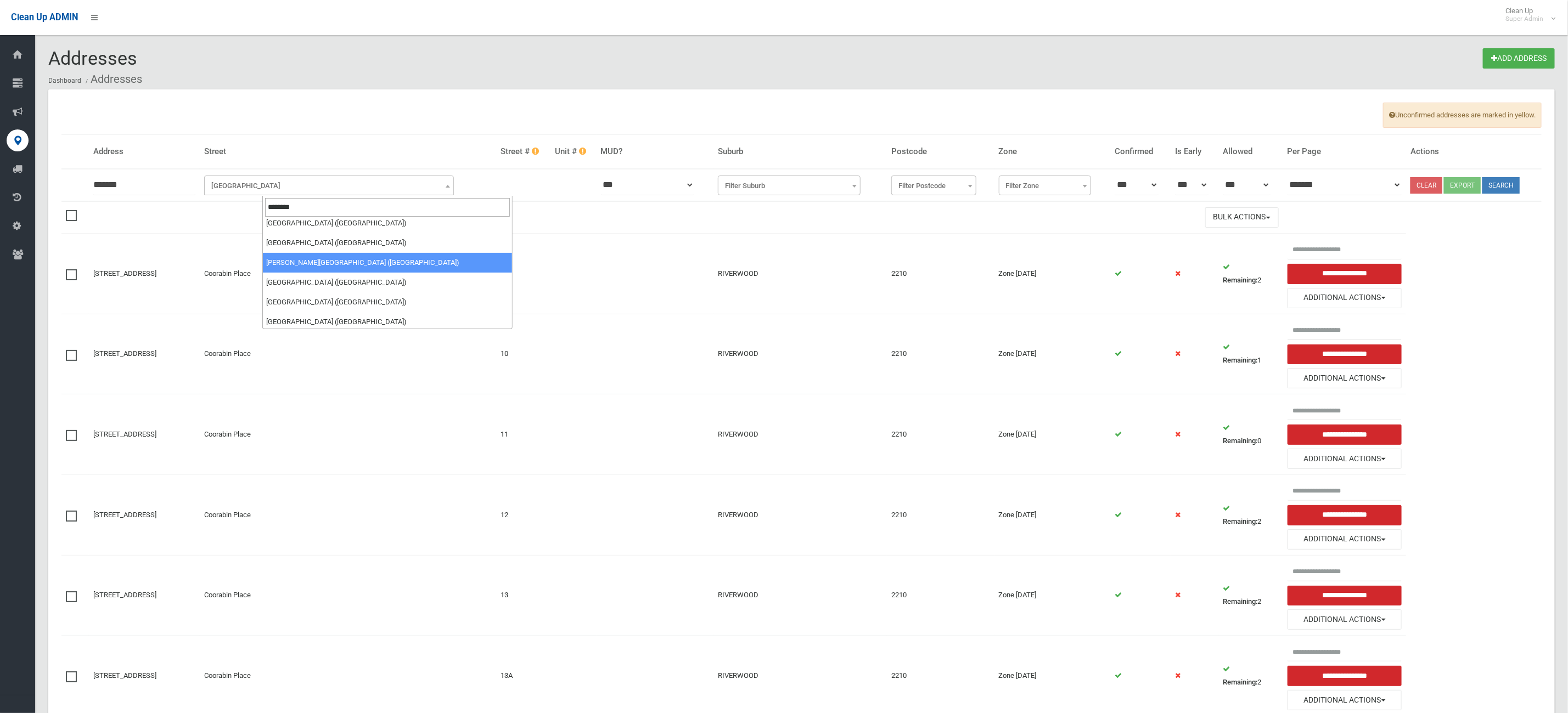
scroll to position [411, 0]
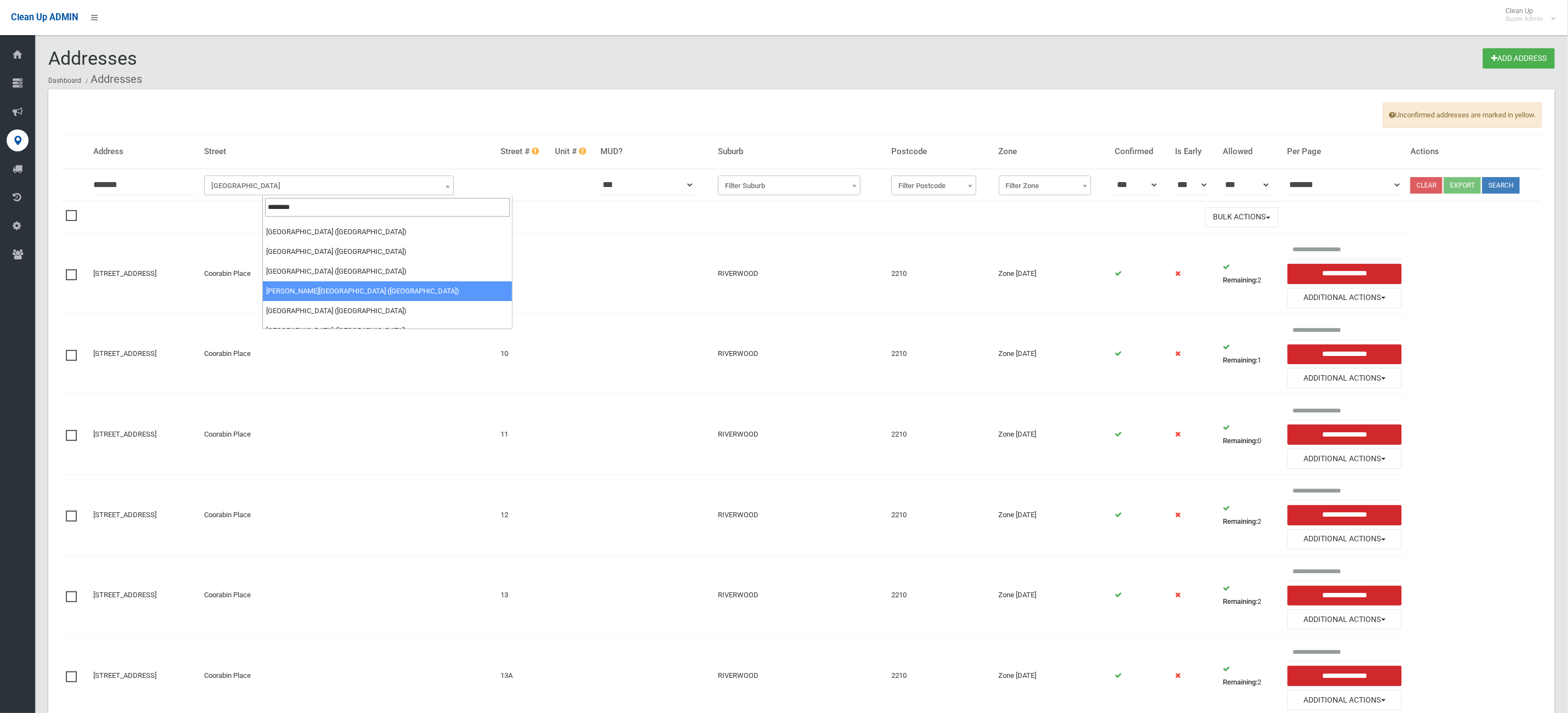
click at [332, 209] on input "********" at bounding box center [387, 207] width 245 height 19
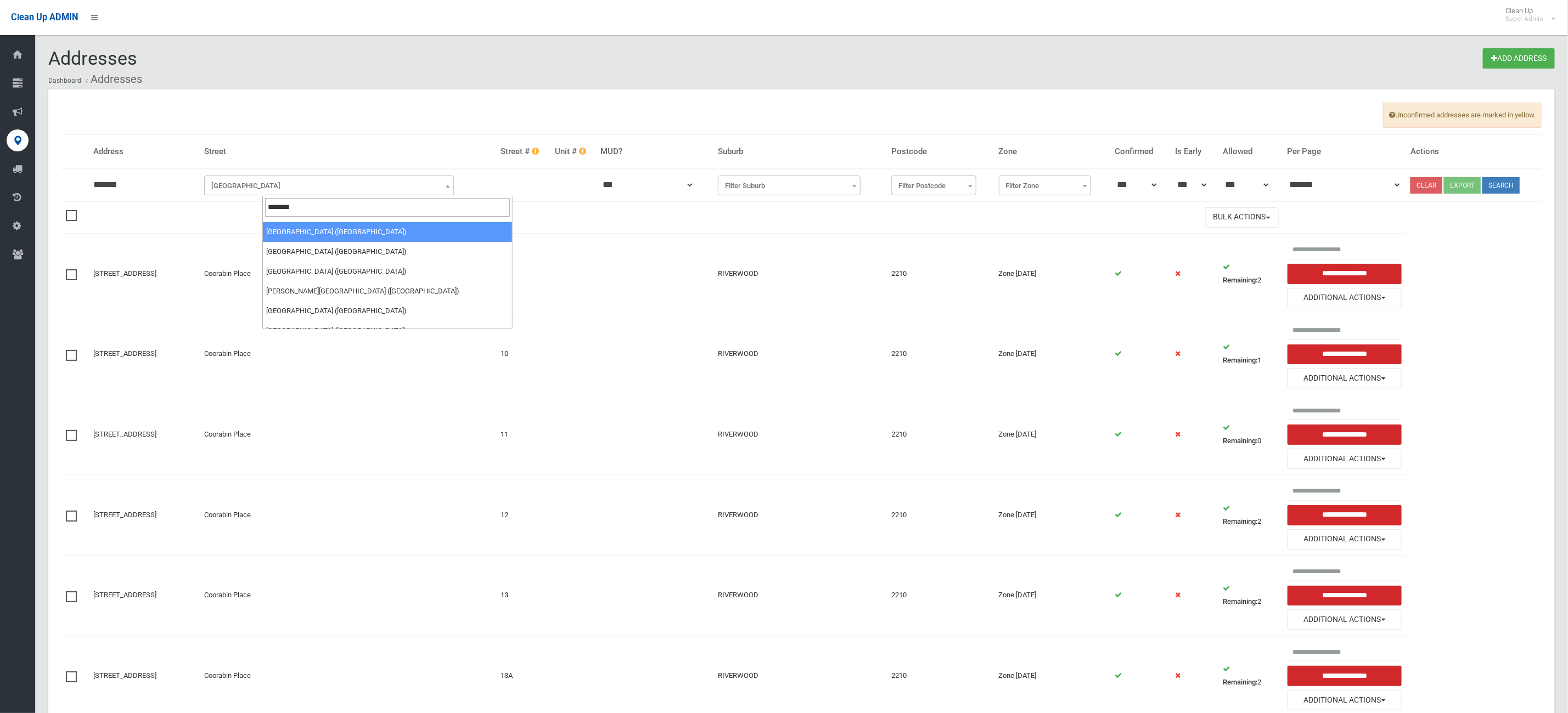
click at [337, 211] on input "********" at bounding box center [387, 207] width 245 height 19
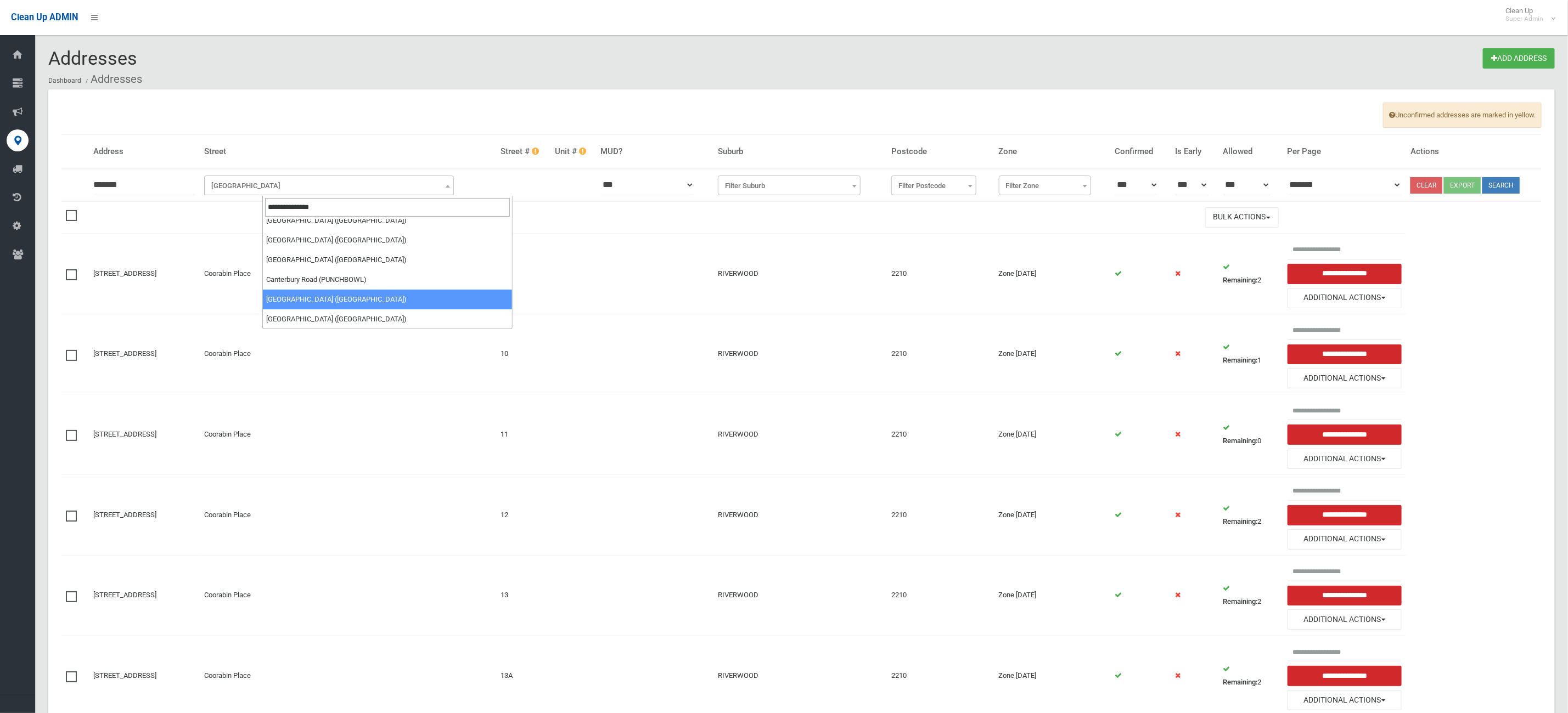
type input "**********"
select select "***"
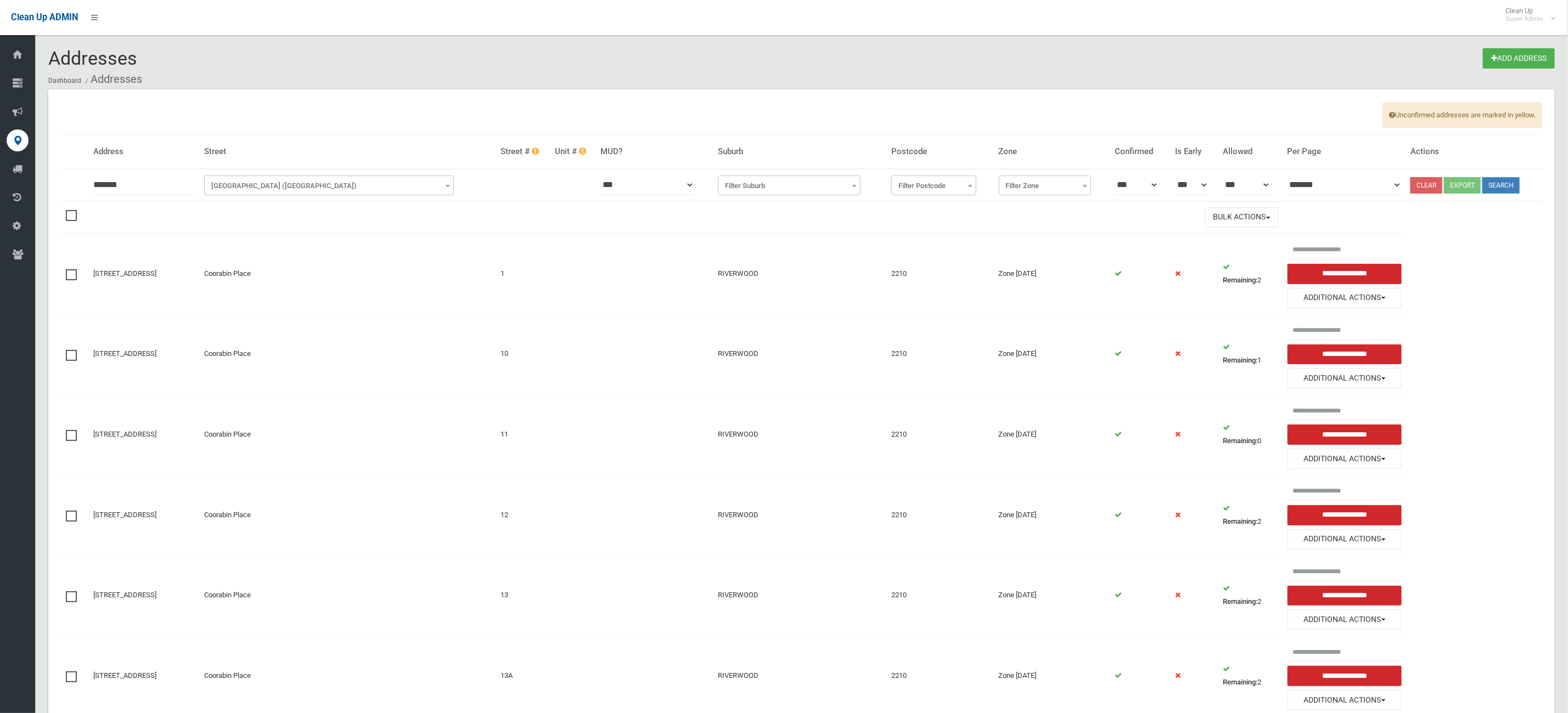
click at [1513, 186] on button "Search" at bounding box center [1501, 185] width 37 height 17
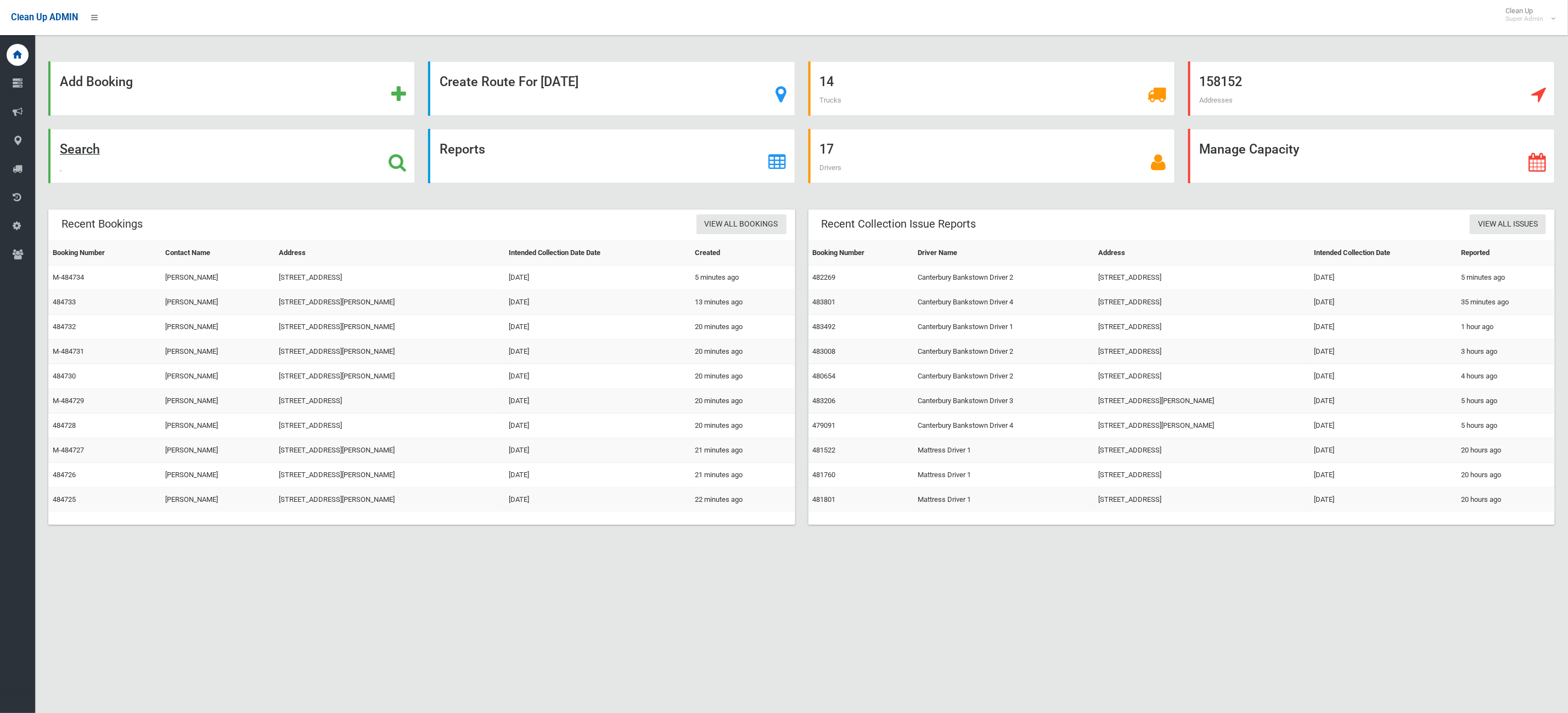
drag, startPoint x: 221, startPoint y: 158, endPoint x: 239, endPoint y: 172, distance: 22.8
click at [222, 158] on div "Search" at bounding box center [232, 156] width 366 height 54
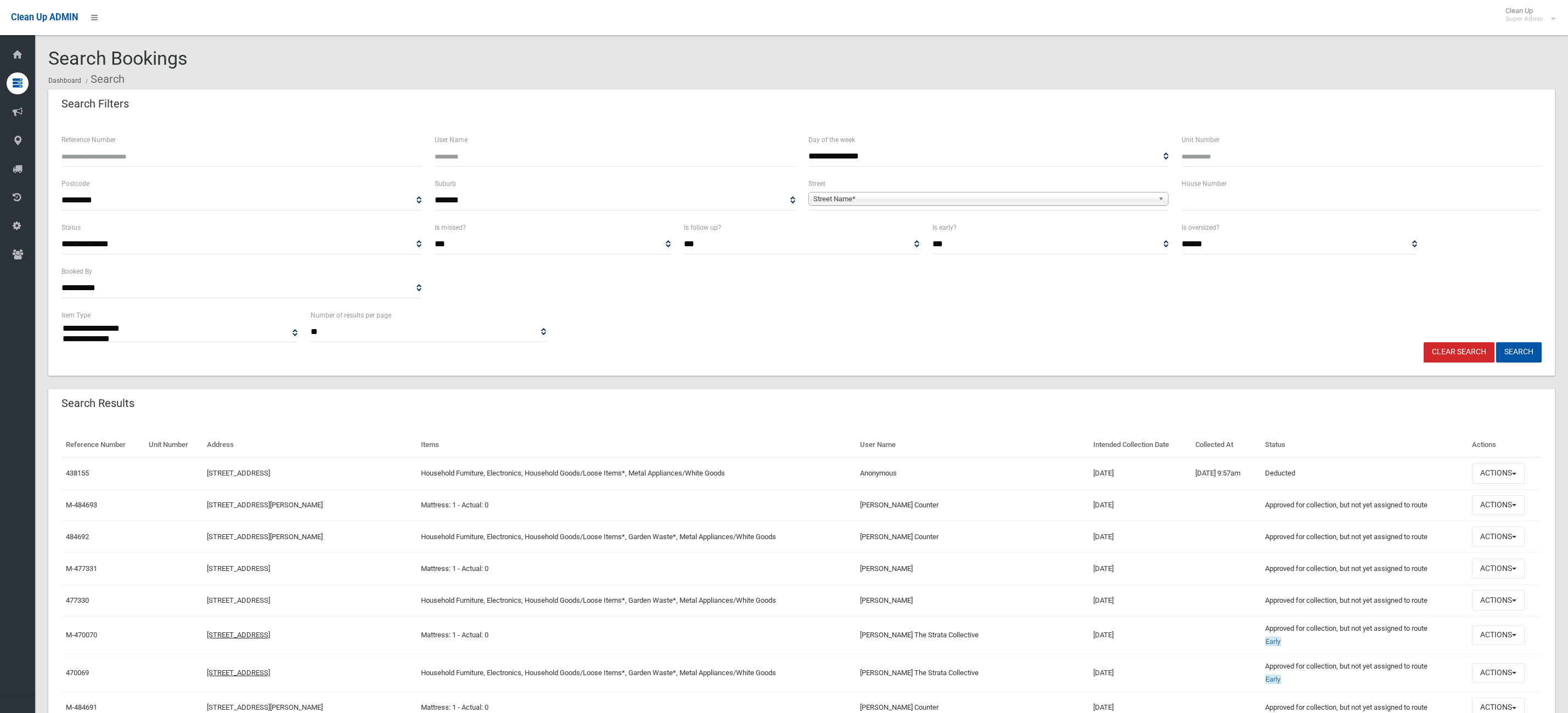
select select
click at [1303, 200] on input "text" at bounding box center [1361, 200] width 360 height 20
type input "***"
click at [832, 198] on span "Street Name*" at bounding box center [983, 199] width 340 height 13
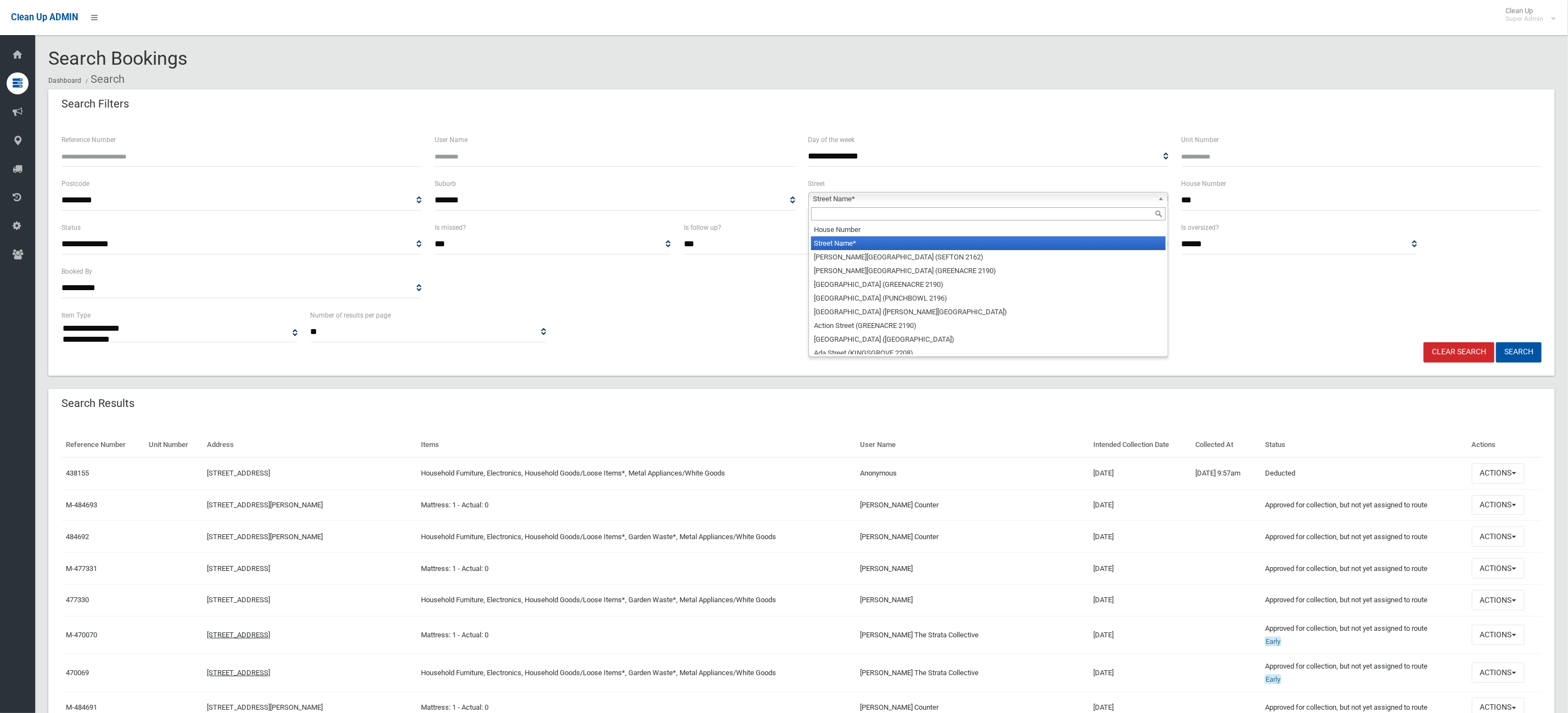
click at [820, 214] on input "text" at bounding box center [988, 214] width 355 height 13
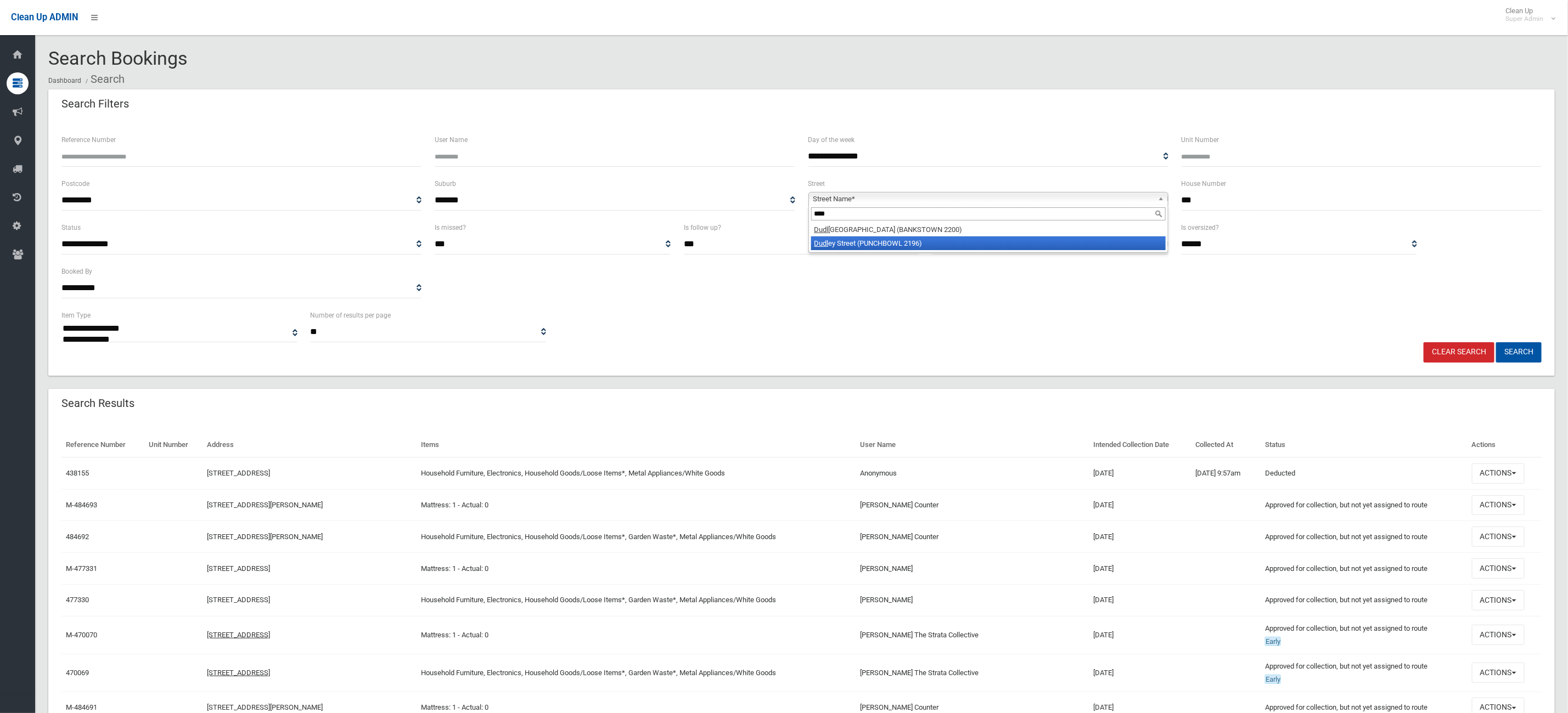
type input "****"
drag, startPoint x: 821, startPoint y: 231, endPoint x: 826, endPoint y: 246, distance: 15.8
click at [826, 246] on ul "Dudl ey Avenue (BANKSTOWN 2200) Dudl ey Street (PUNCHBOWL 2196)" at bounding box center [987, 237] width 357 height 28
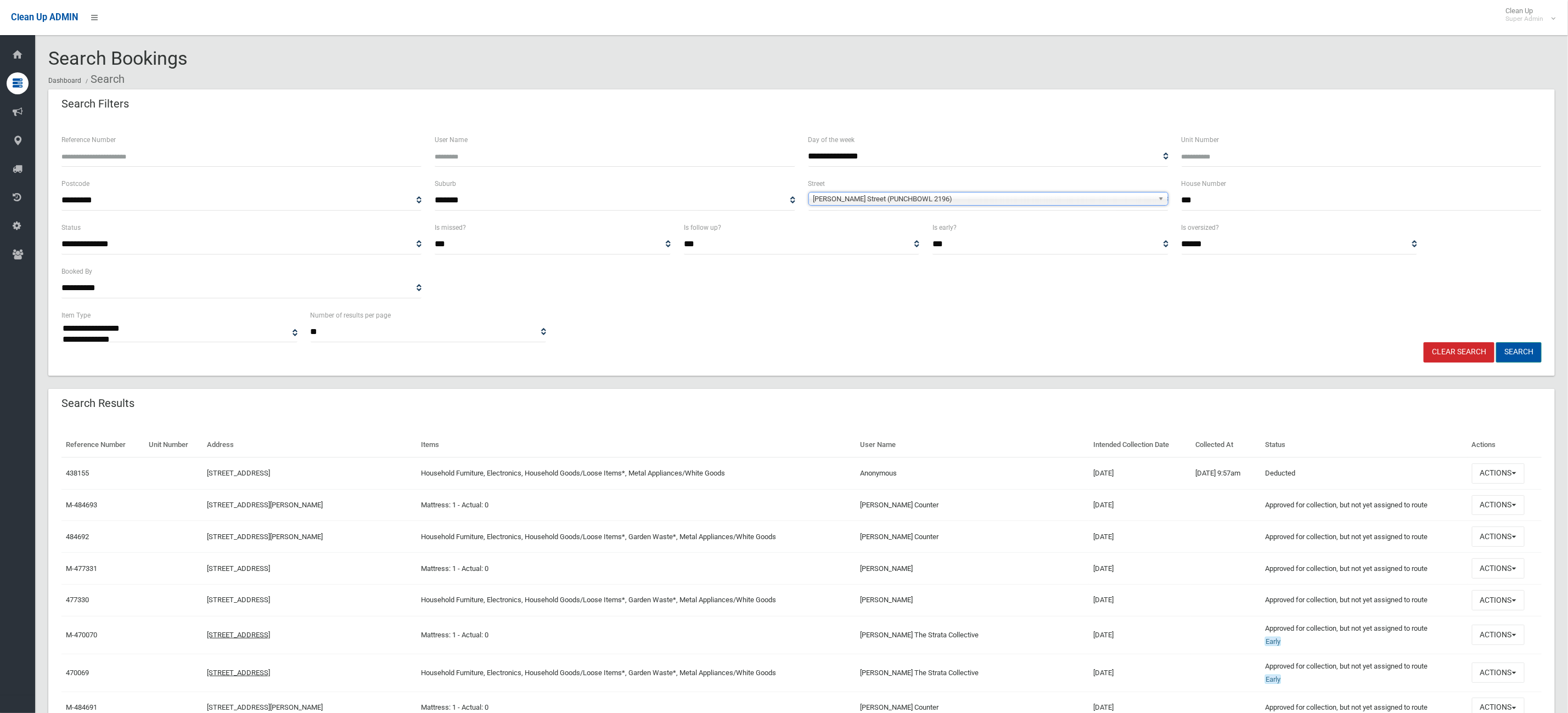
click at [1531, 350] on button "Search" at bounding box center [1519, 352] width 46 height 20
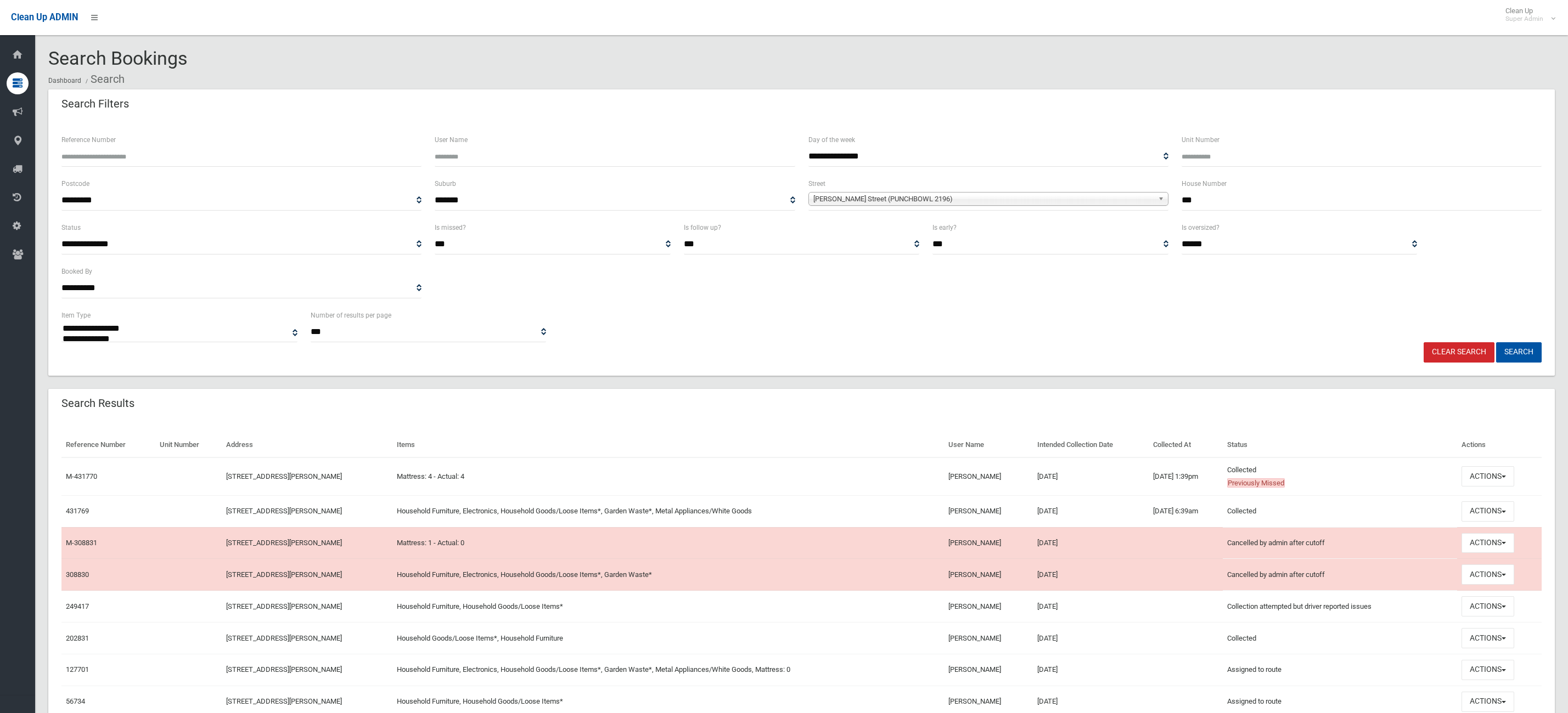
select select
click at [1506, 504] on button "Actions" at bounding box center [1488, 511] width 53 height 20
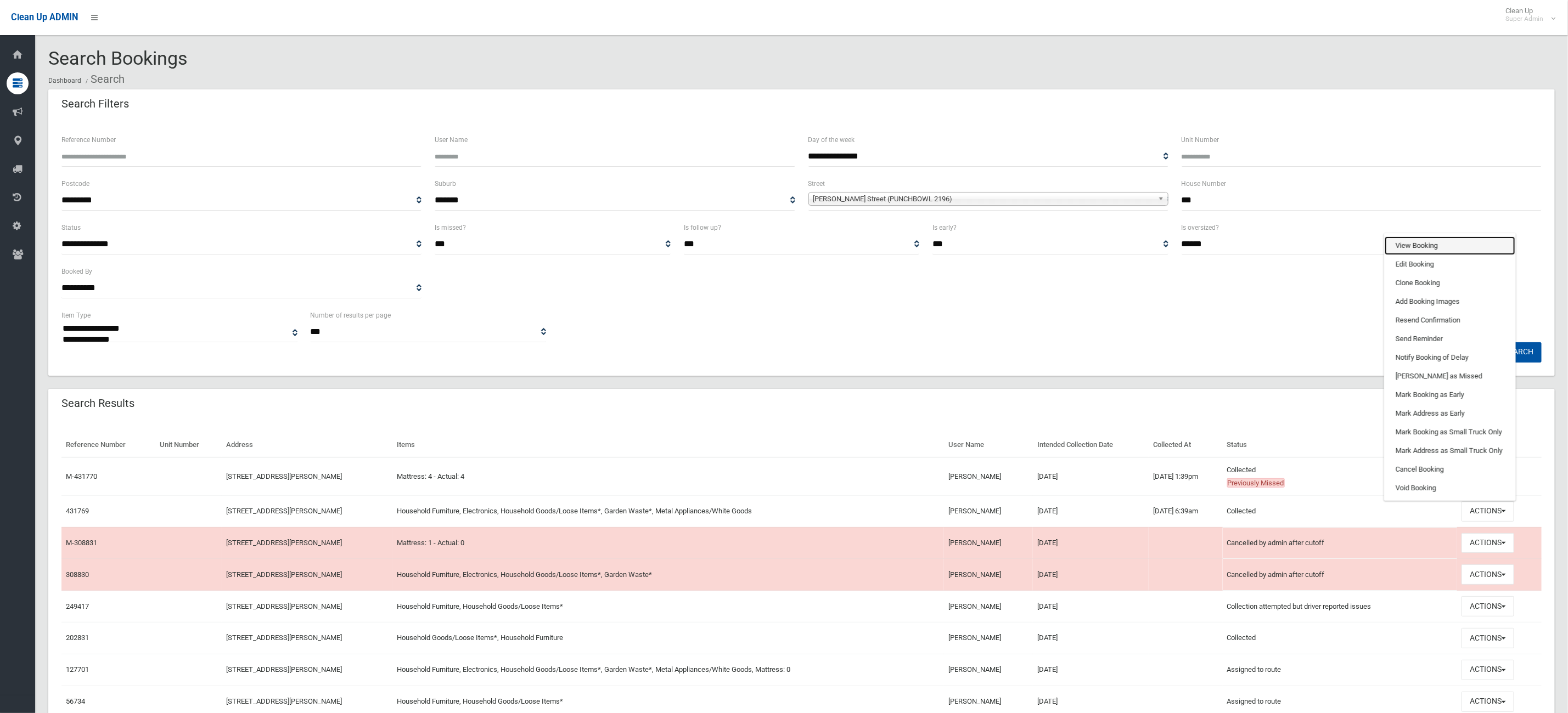
click at [1452, 247] on link "View Booking" at bounding box center [1450, 246] width 130 height 19
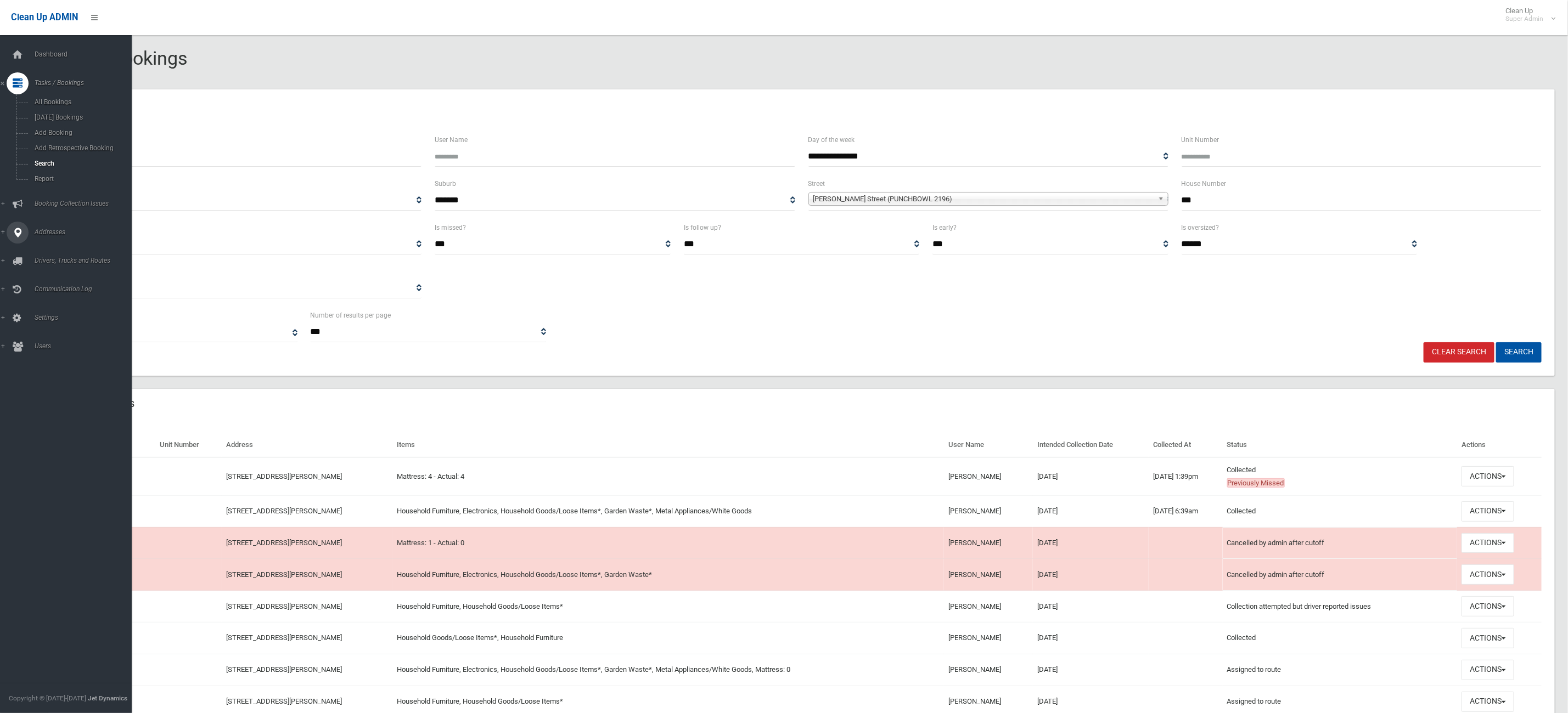
click at [6, 236] on link "Addresses" at bounding box center [72, 233] width 144 height 22
click at [63, 152] on link "All Addresses" at bounding box center [72, 159] width 144 height 15
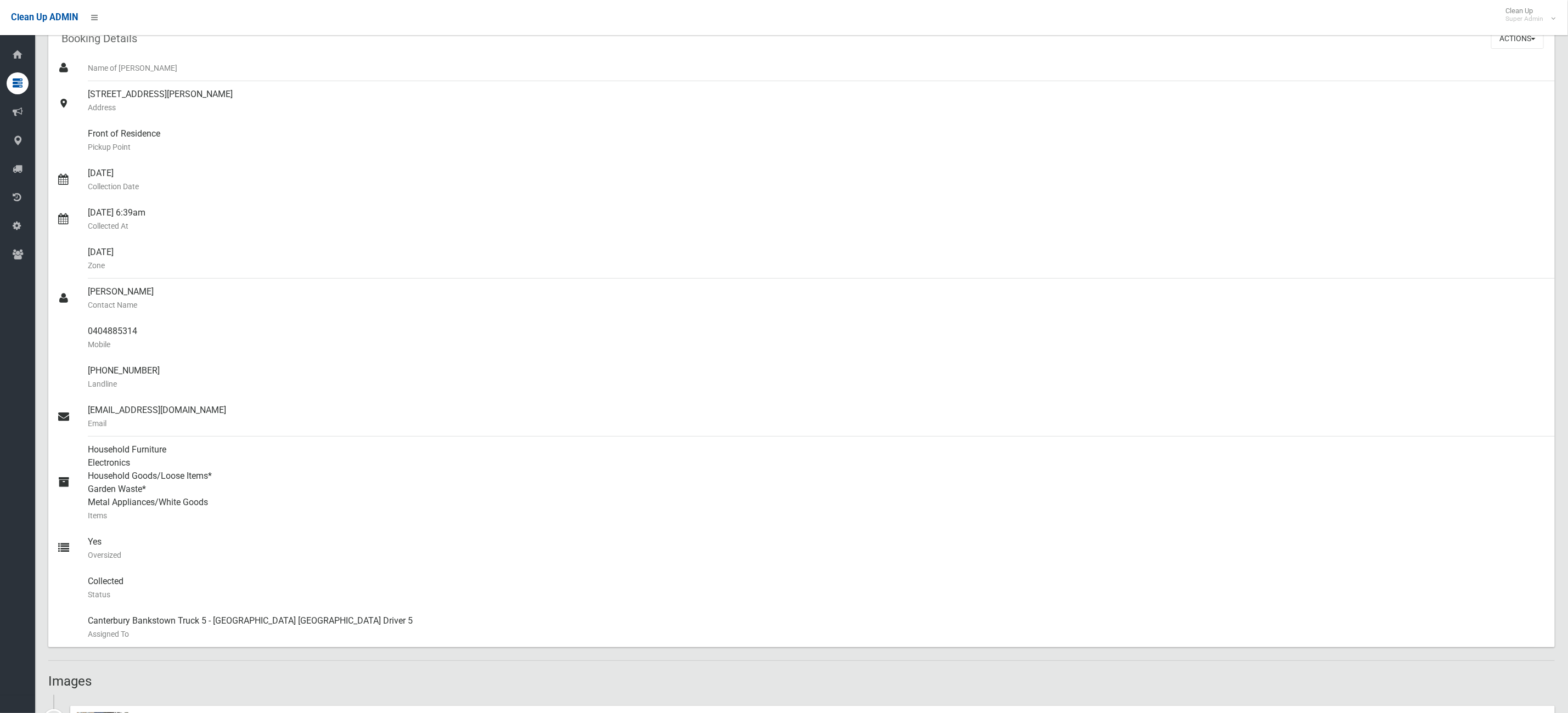
scroll to position [494, 0]
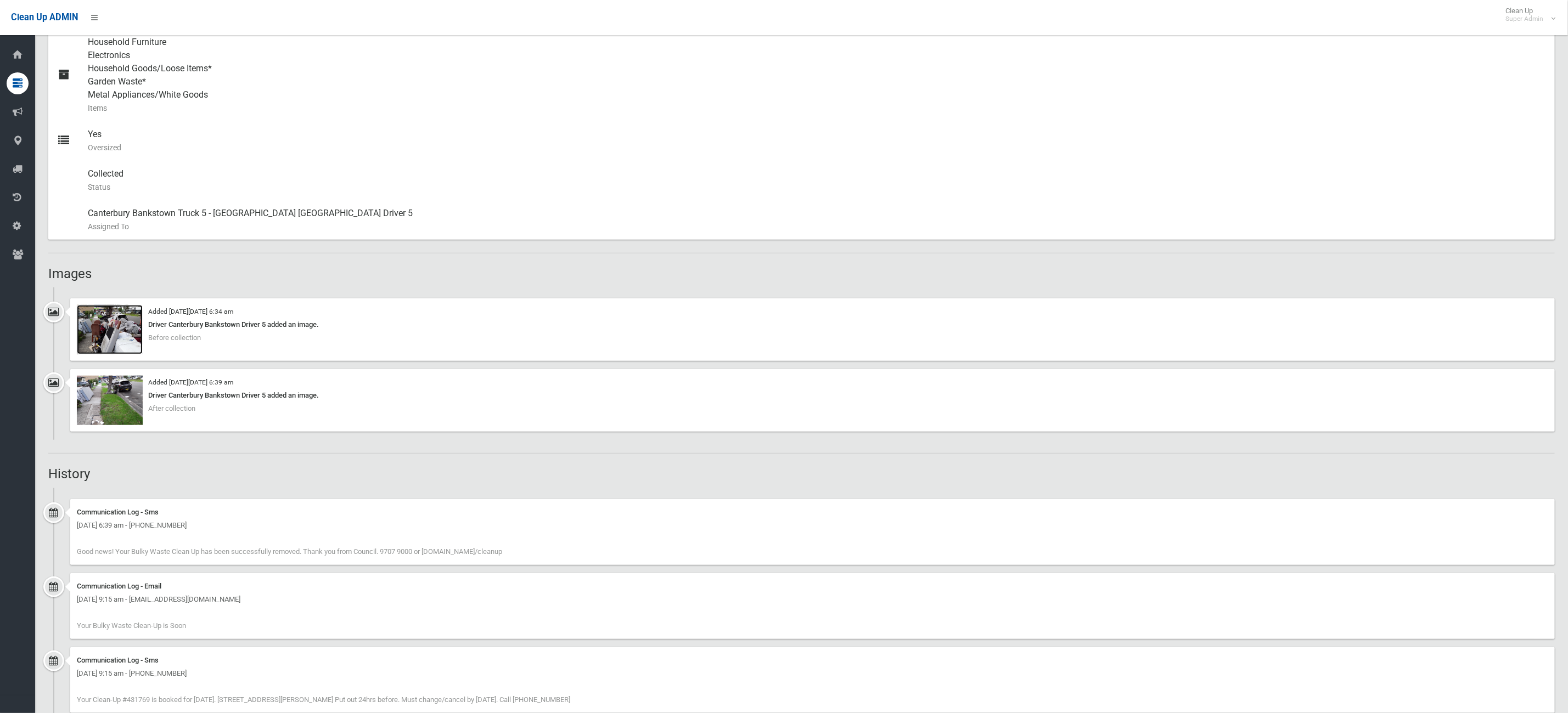
click at [96, 347] on img at bounding box center [110, 329] width 66 height 49
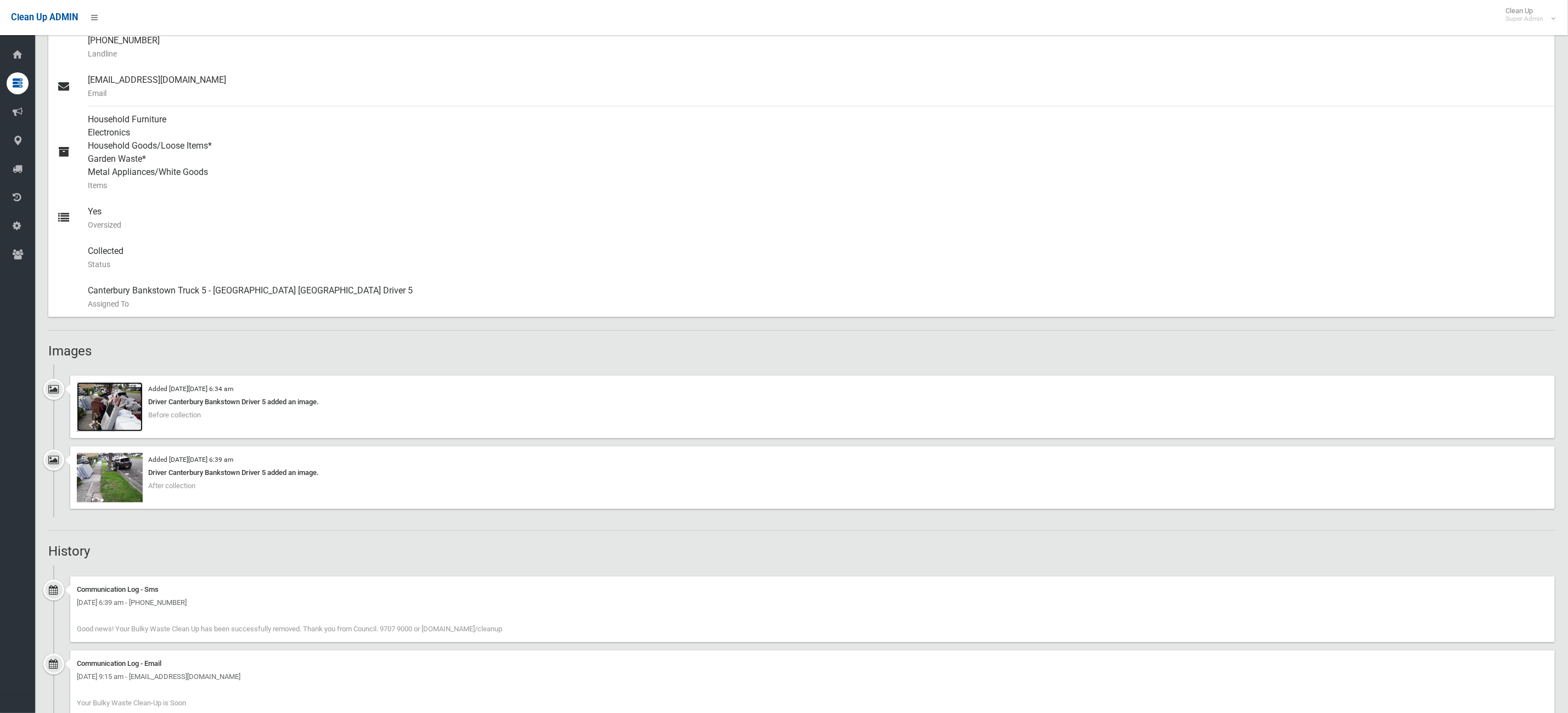
scroll to position [658, 0]
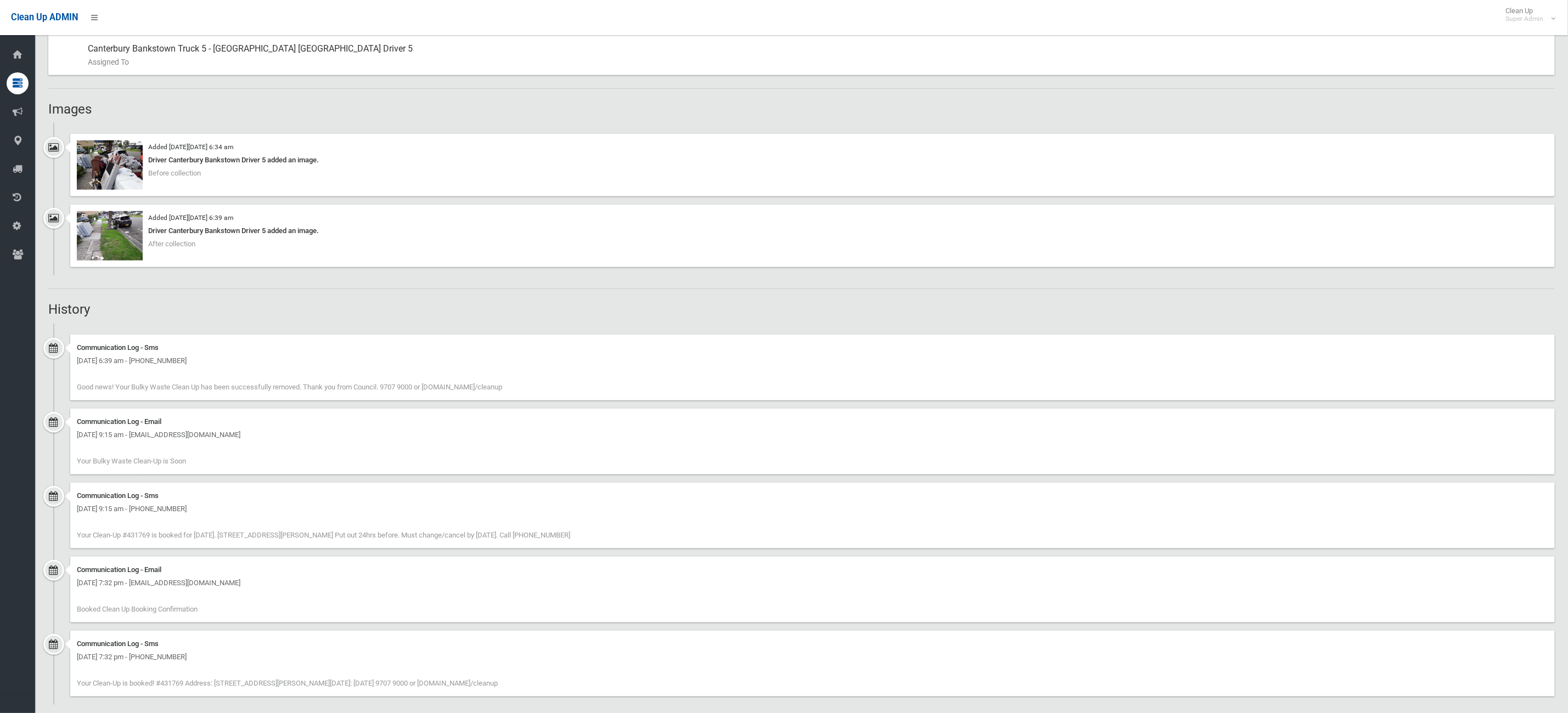
click at [116, 261] on div "Added [DATE][DATE] 6:39 am Driver Canterbury Bankstown Driver 5 added an image.…" at bounding box center [812, 236] width 1484 height 62
click at [124, 253] on img at bounding box center [110, 236] width 66 height 49
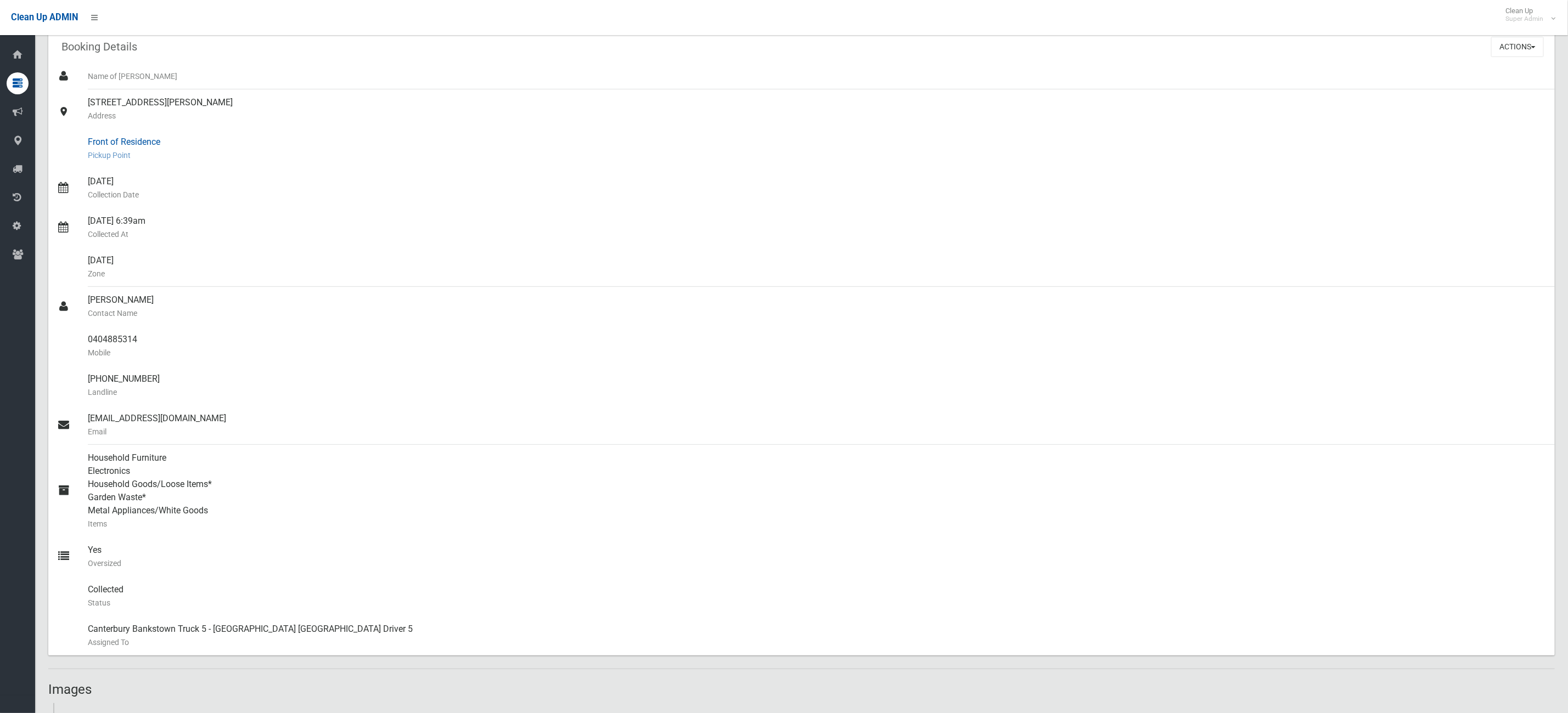
scroll to position [0, 0]
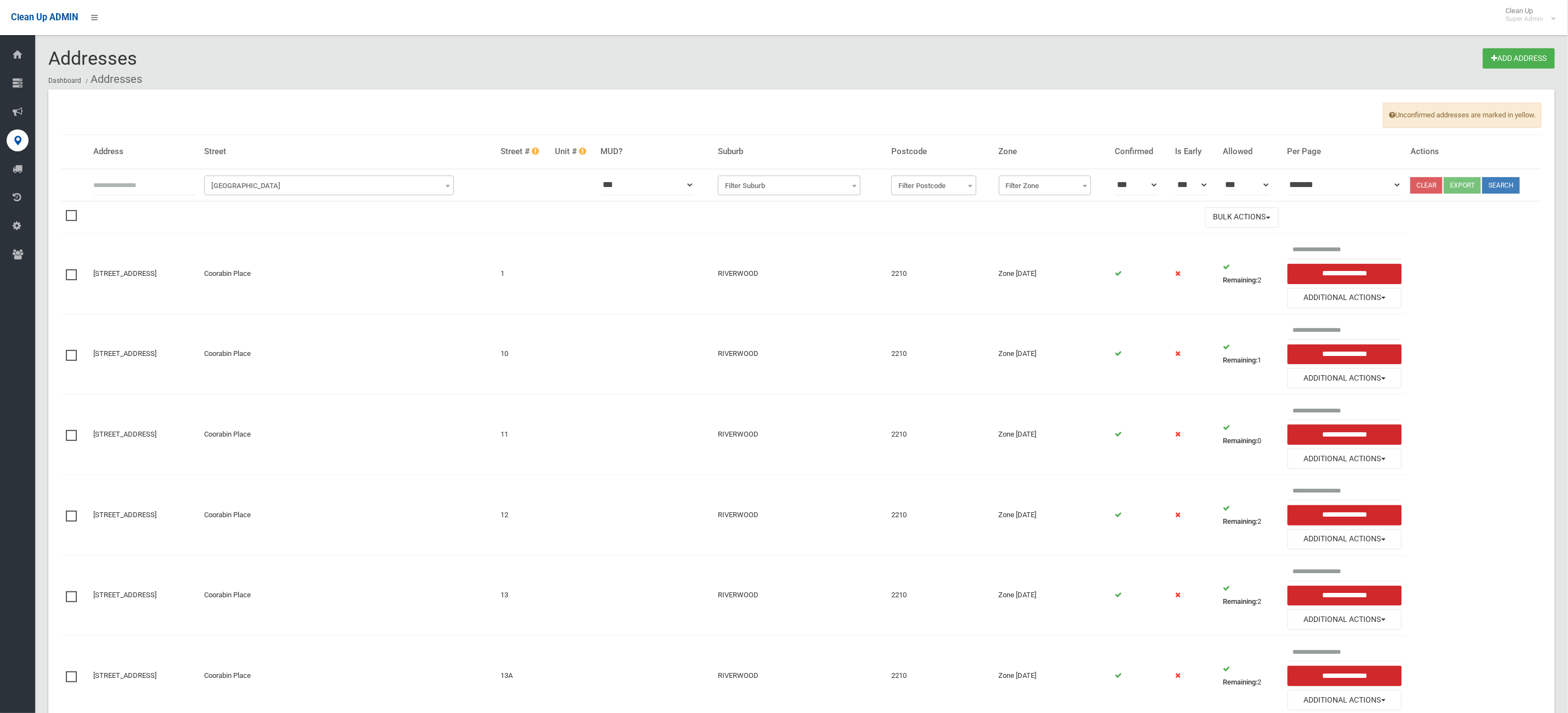
click at [133, 182] on input "text" at bounding box center [144, 184] width 102 height 20
type input "***"
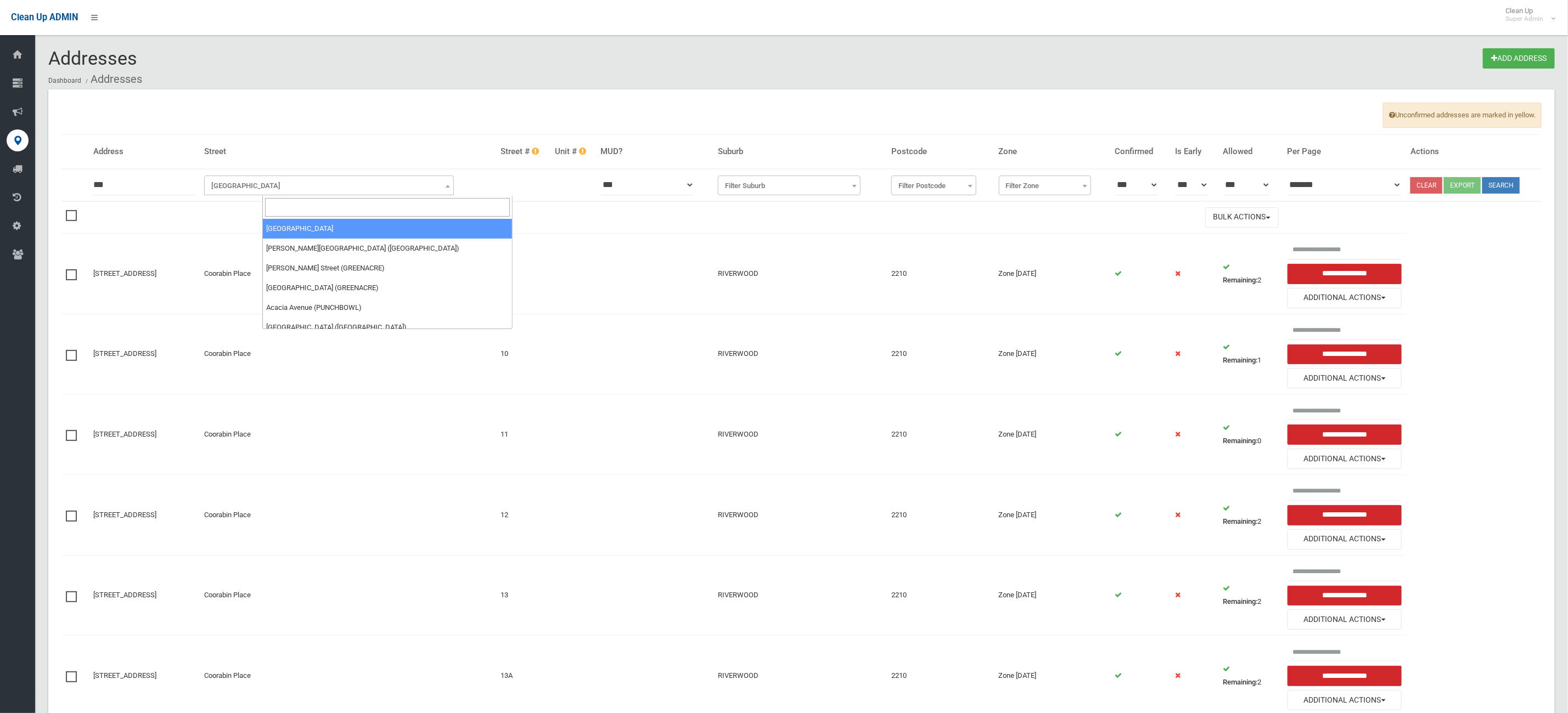
click at [296, 187] on span "[GEOGRAPHIC_DATA]" at bounding box center [329, 186] width 245 height 15
click at [291, 199] on input "search" at bounding box center [387, 207] width 245 height 19
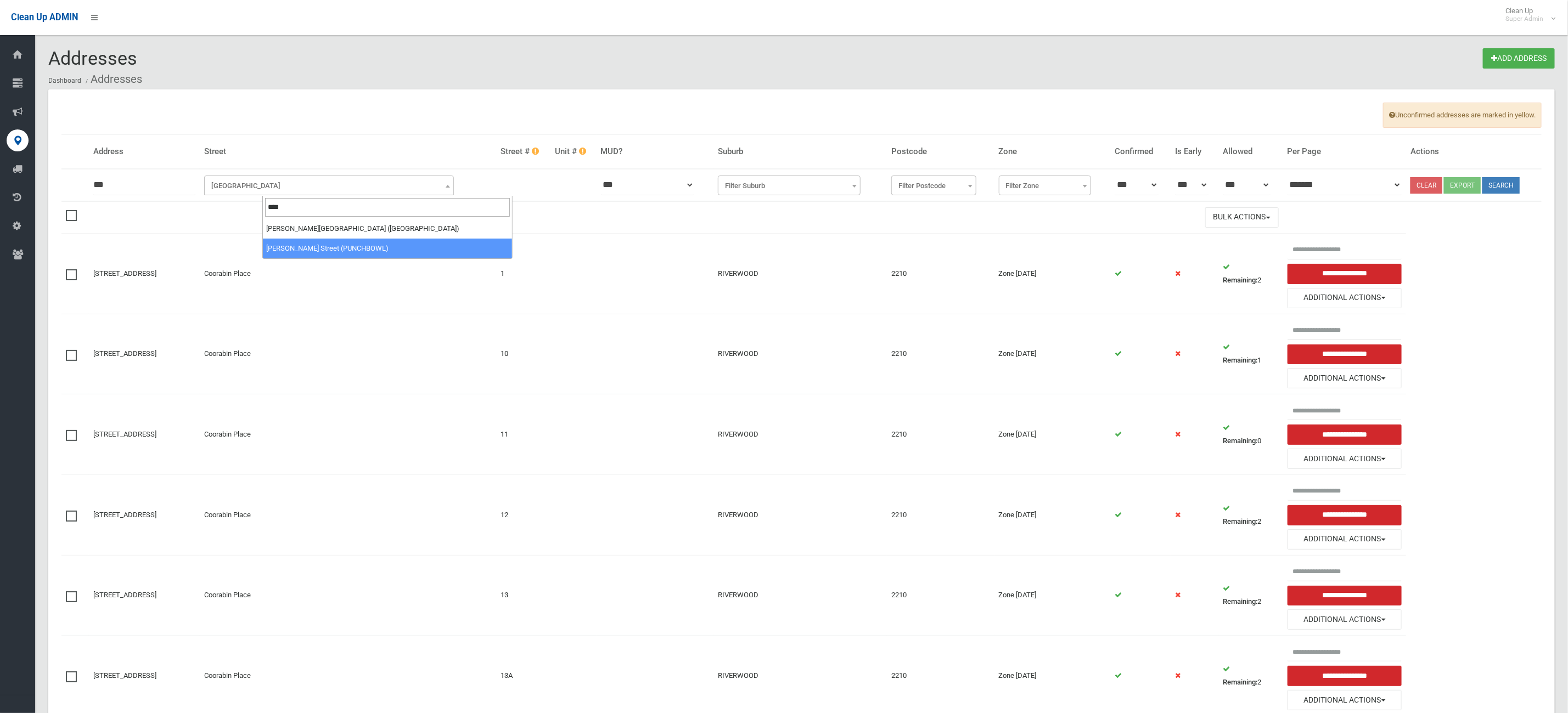
type input "****"
select select "**"
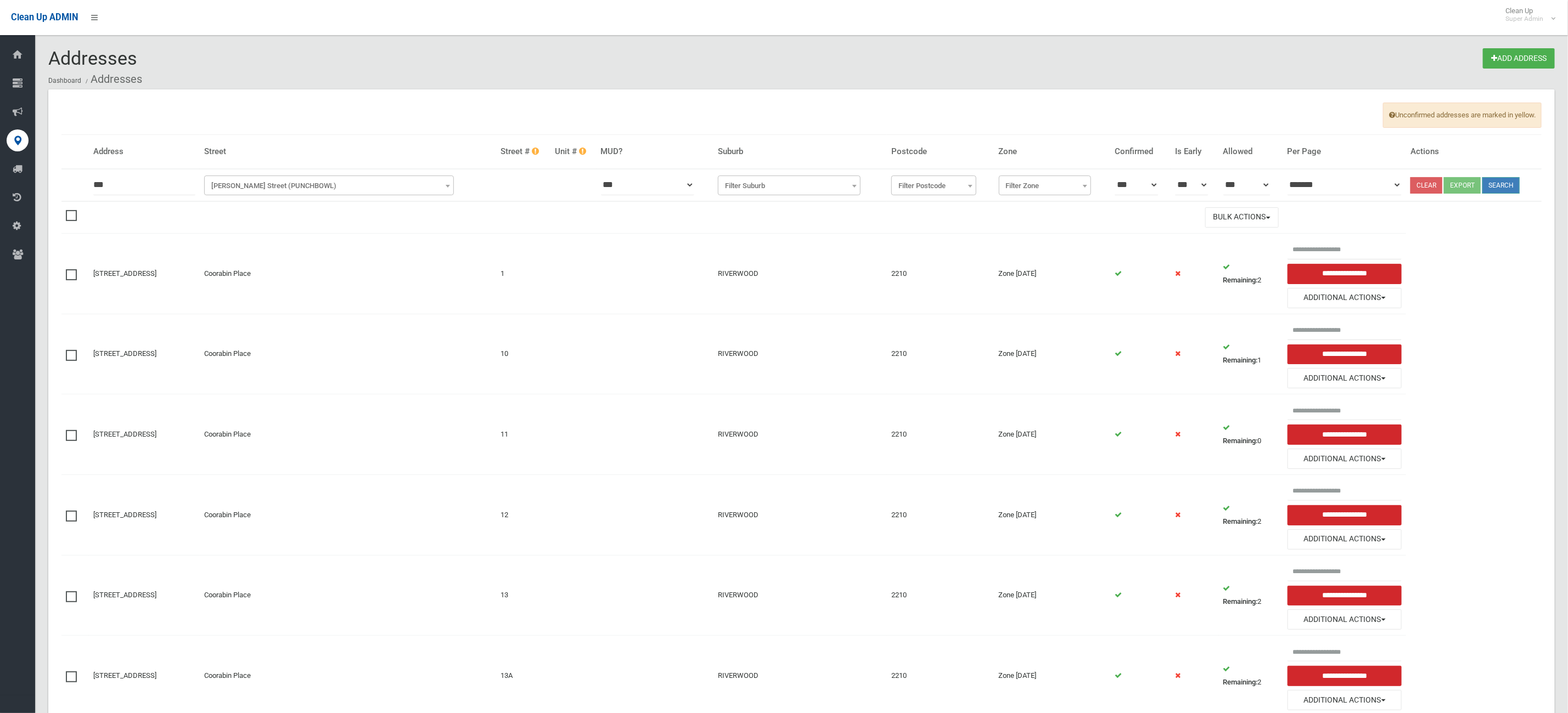
click at [1519, 189] on button "Search" at bounding box center [1501, 185] width 37 height 17
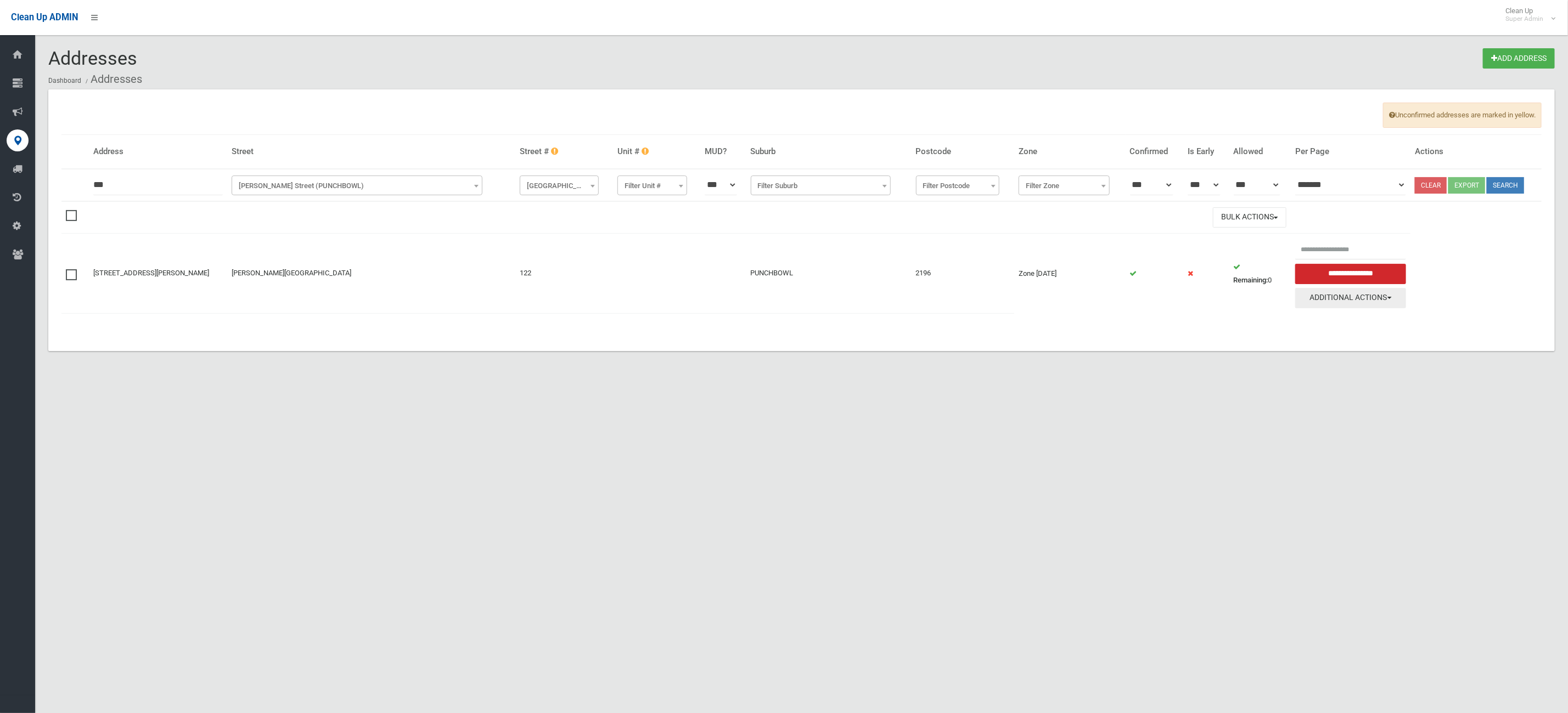
click at [1326, 295] on button "Additional Actions" at bounding box center [1351, 298] width 111 height 20
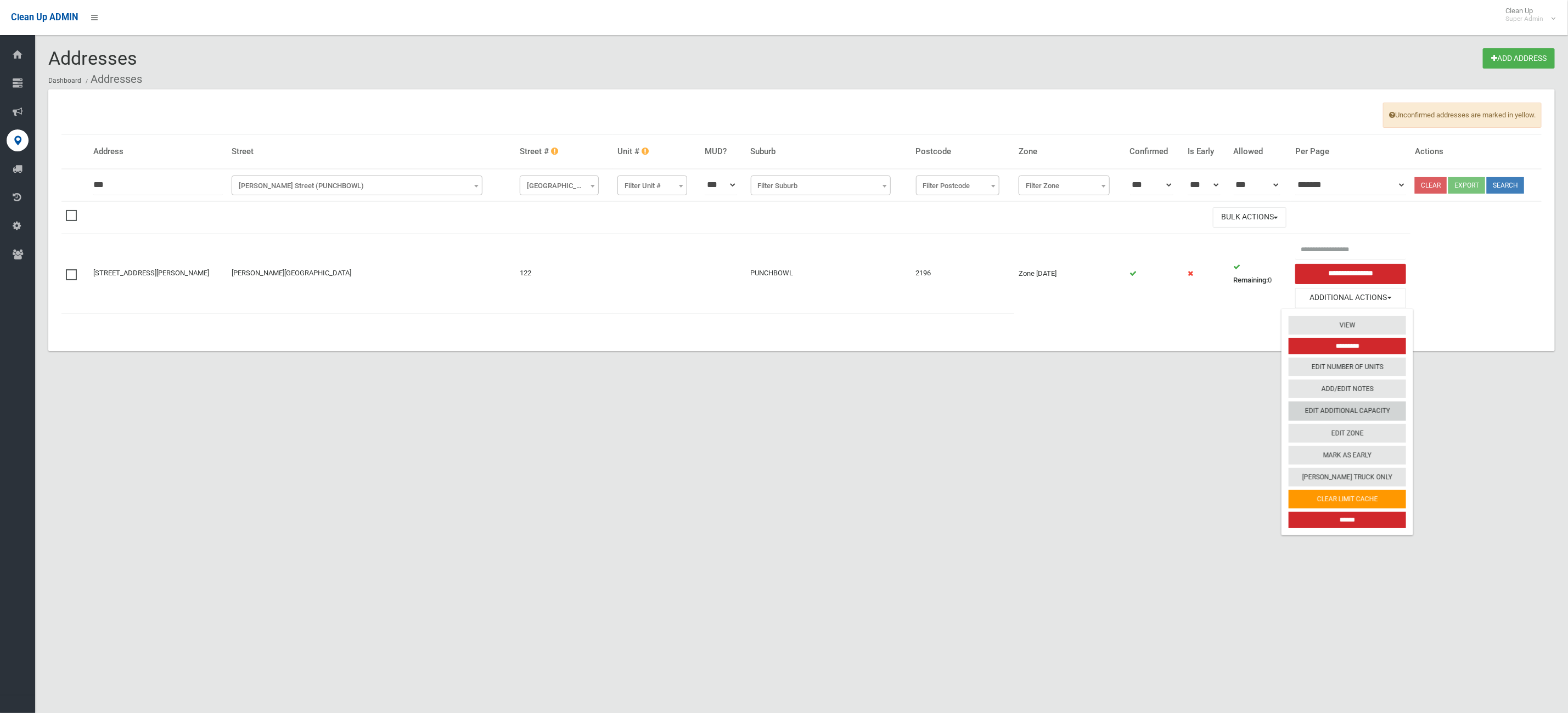
click at [1326, 416] on link "Edit Additional Capacity" at bounding box center [1347, 411] width 117 height 19
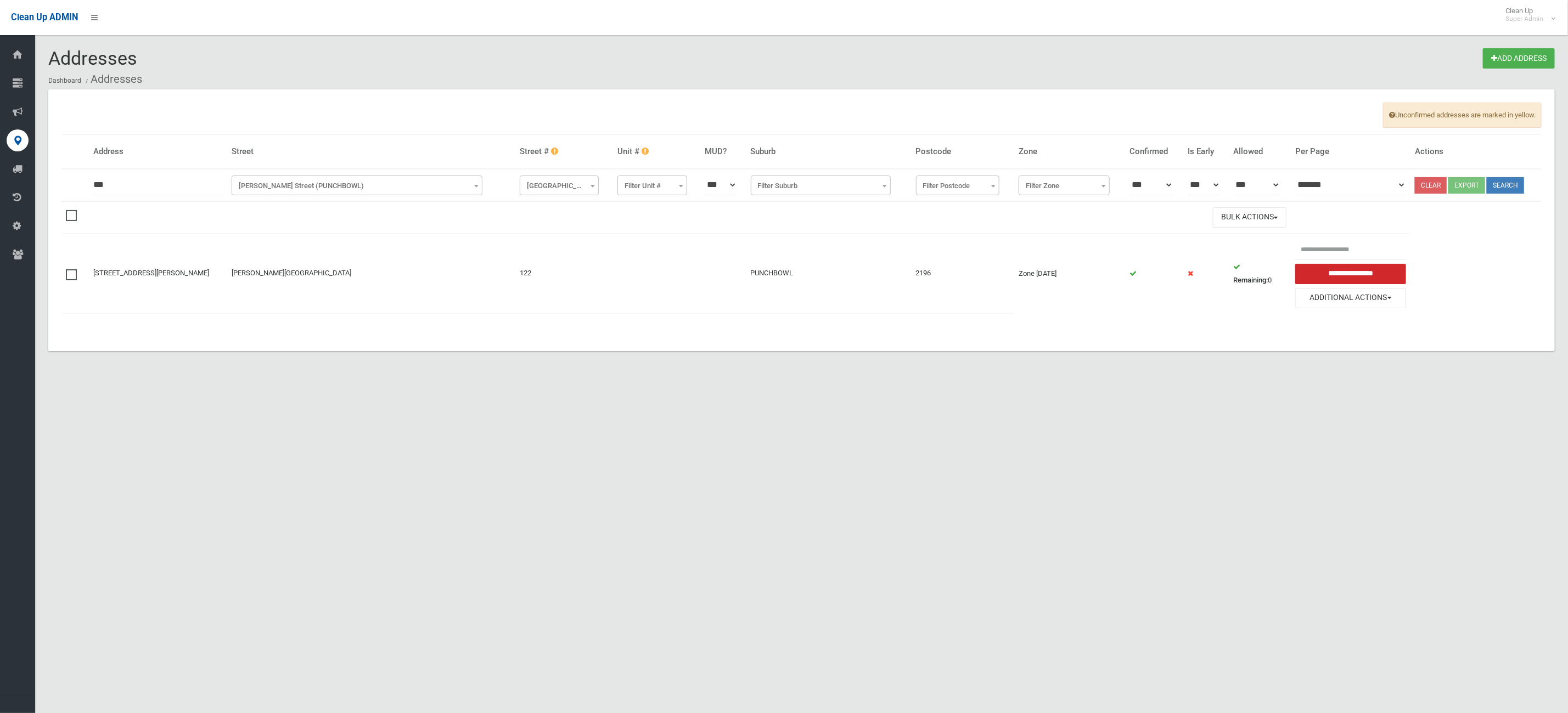
click at [435, 550] on div "Addresses Add Address Dashboard Addresses Unconfirmed addresses are marked in y…" at bounding box center [784, 370] width 1568 height 713
click at [812, 471] on div "Addresses Add Address Dashboard Addresses Unconfirmed addresses are marked in y…" at bounding box center [784, 370] width 1568 height 713
click at [529, 372] on section "Addresses Add Address Dashboard Addresses Unconfirmed addresses are marked in y…" at bounding box center [801, 213] width 1533 height 329
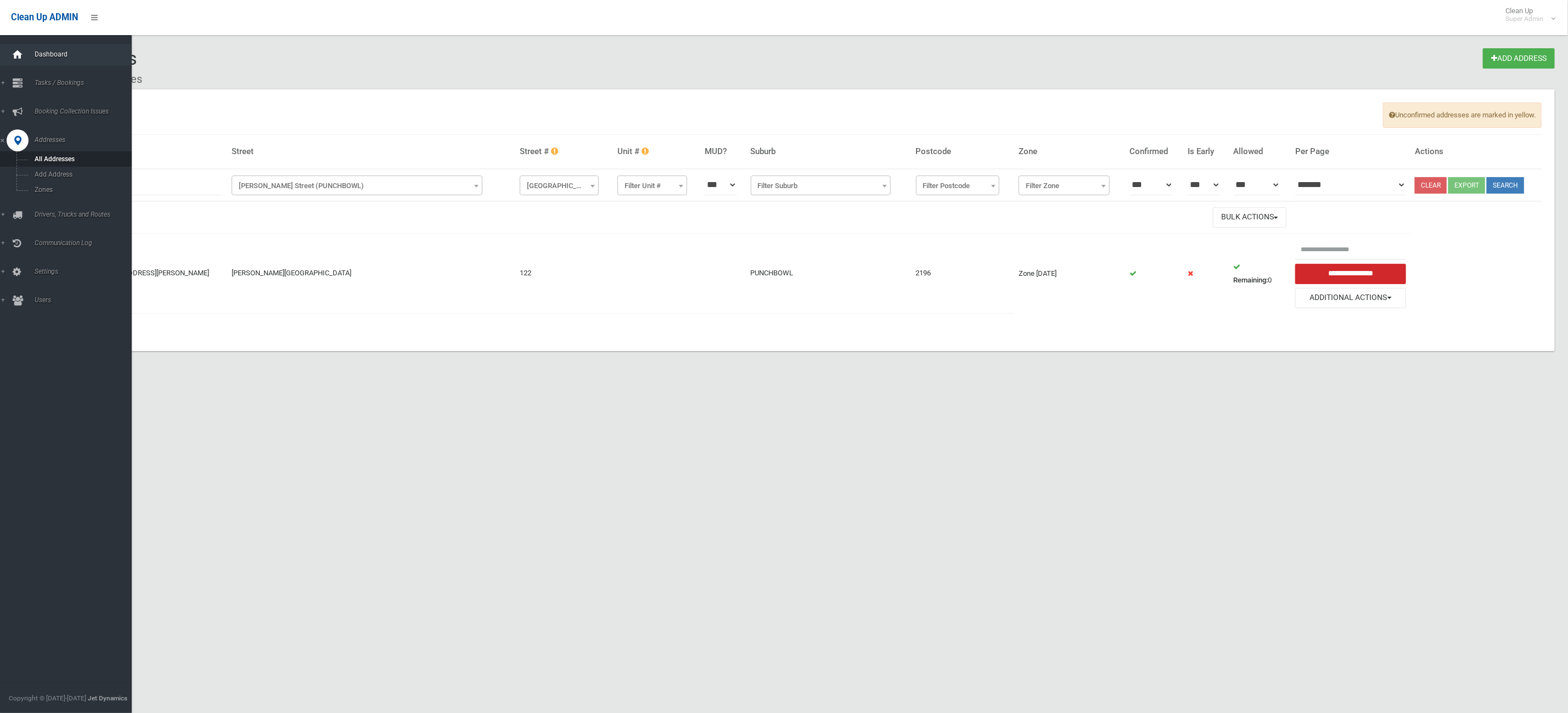
click at [10, 53] on div at bounding box center [17, 55] width 22 height 22
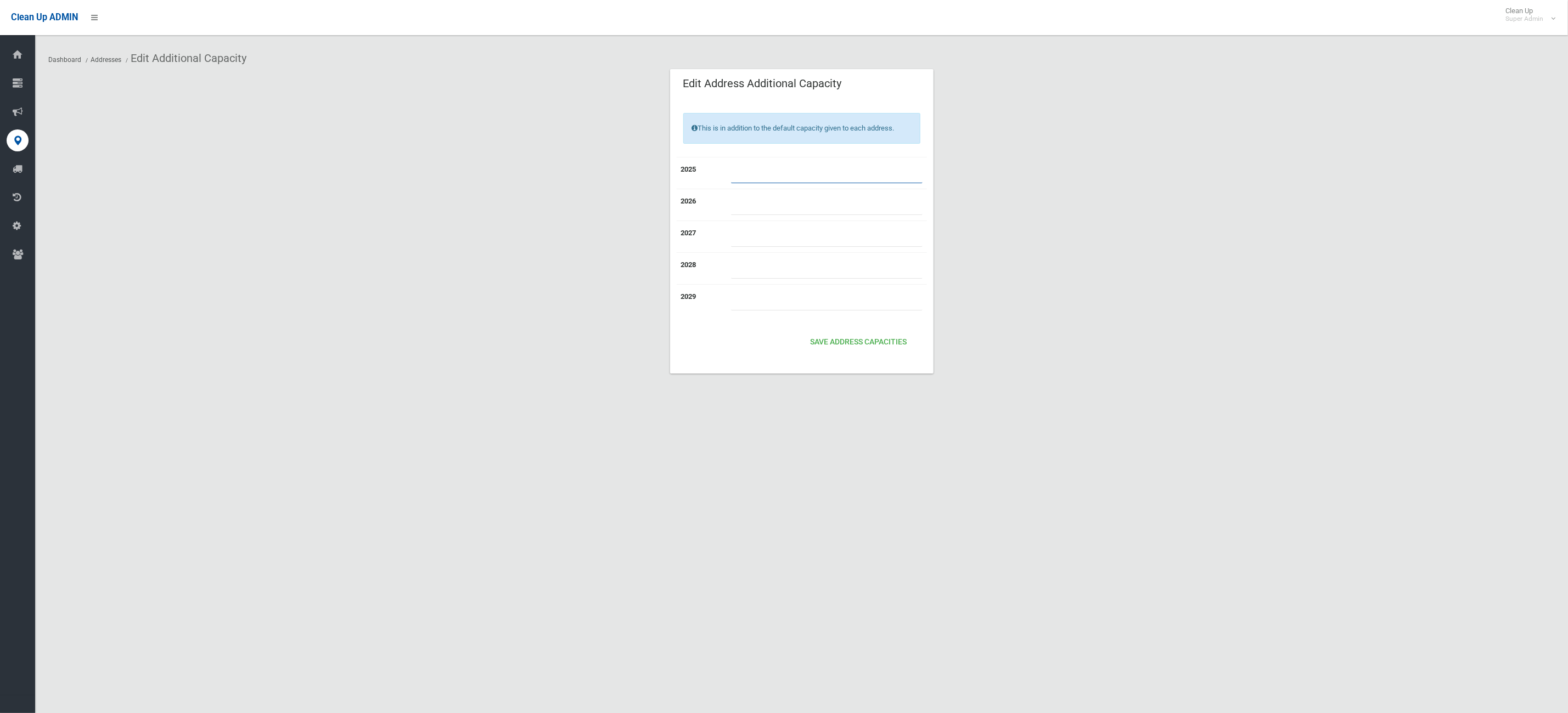
click at [792, 173] on input "number" at bounding box center [827, 173] width 191 height 20
type input "*"
click at [843, 337] on button "Save Address capacities" at bounding box center [859, 342] width 105 height 20
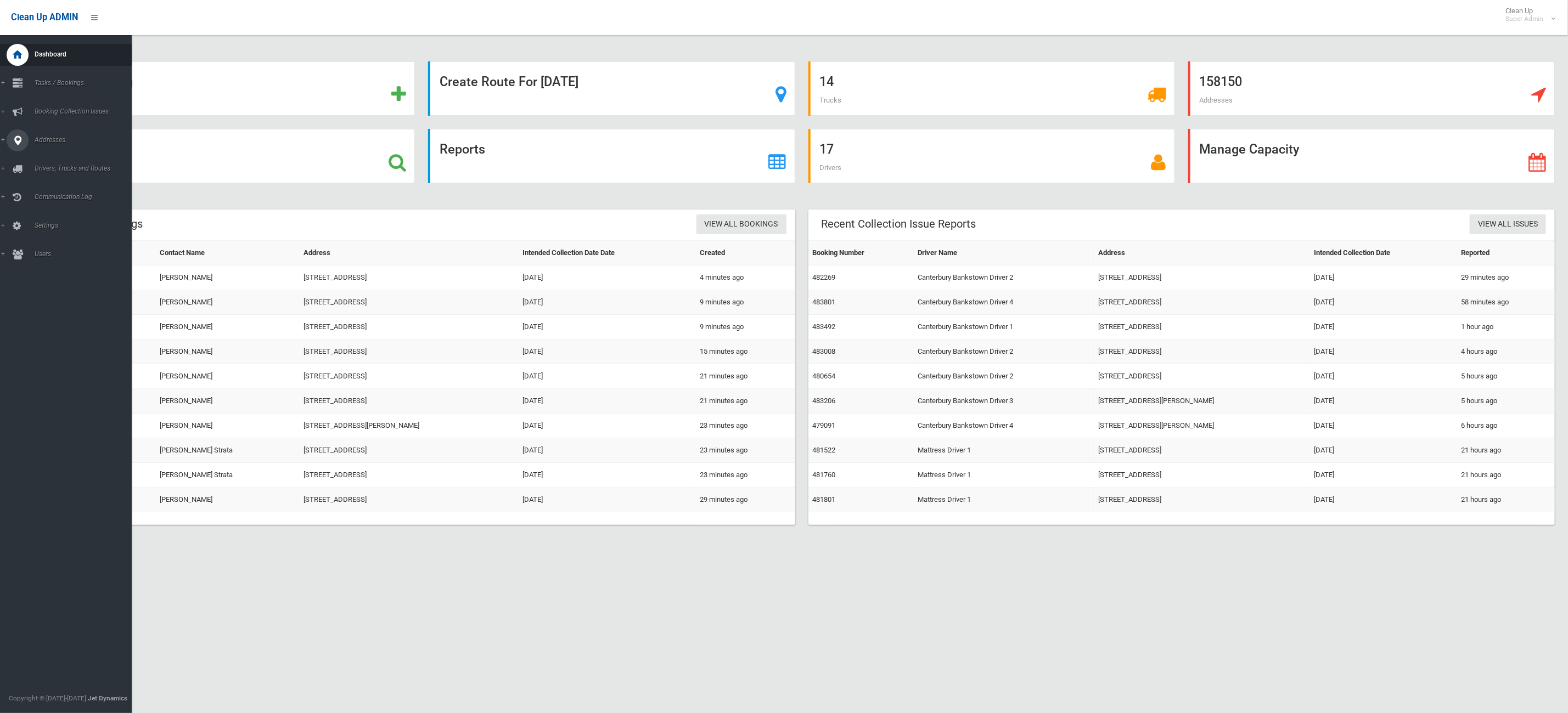
click at [2, 143] on link "Addresses" at bounding box center [72, 141] width 144 height 22
click at [48, 156] on span "All Addresses" at bounding box center [83, 159] width 103 height 8
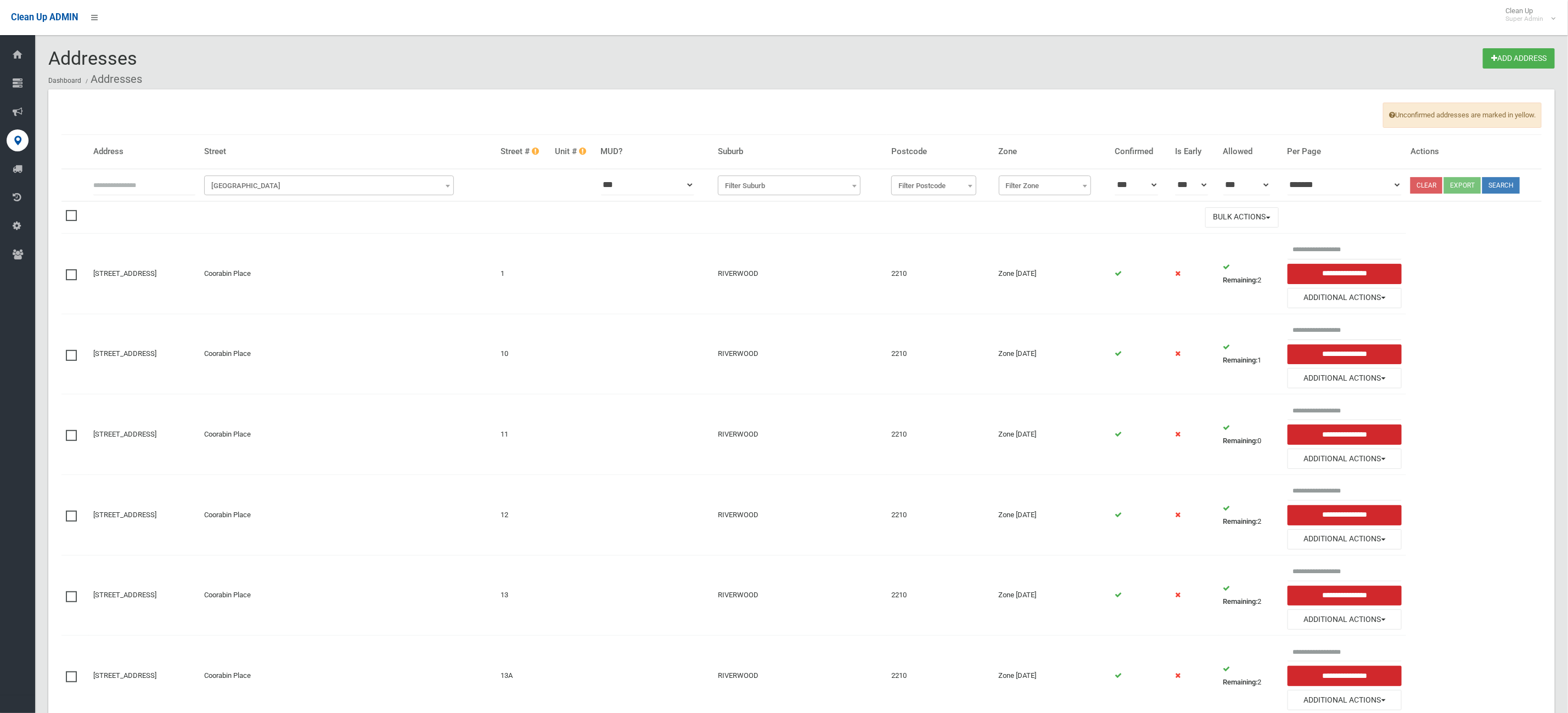
click at [195, 198] on th at bounding box center [144, 185] width 111 height 33
click at [193, 193] on input "text" at bounding box center [144, 184] width 102 height 20
type input "*"
click at [310, 191] on span "[GEOGRAPHIC_DATA]" at bounding box center [329, 186] width 245 height 15
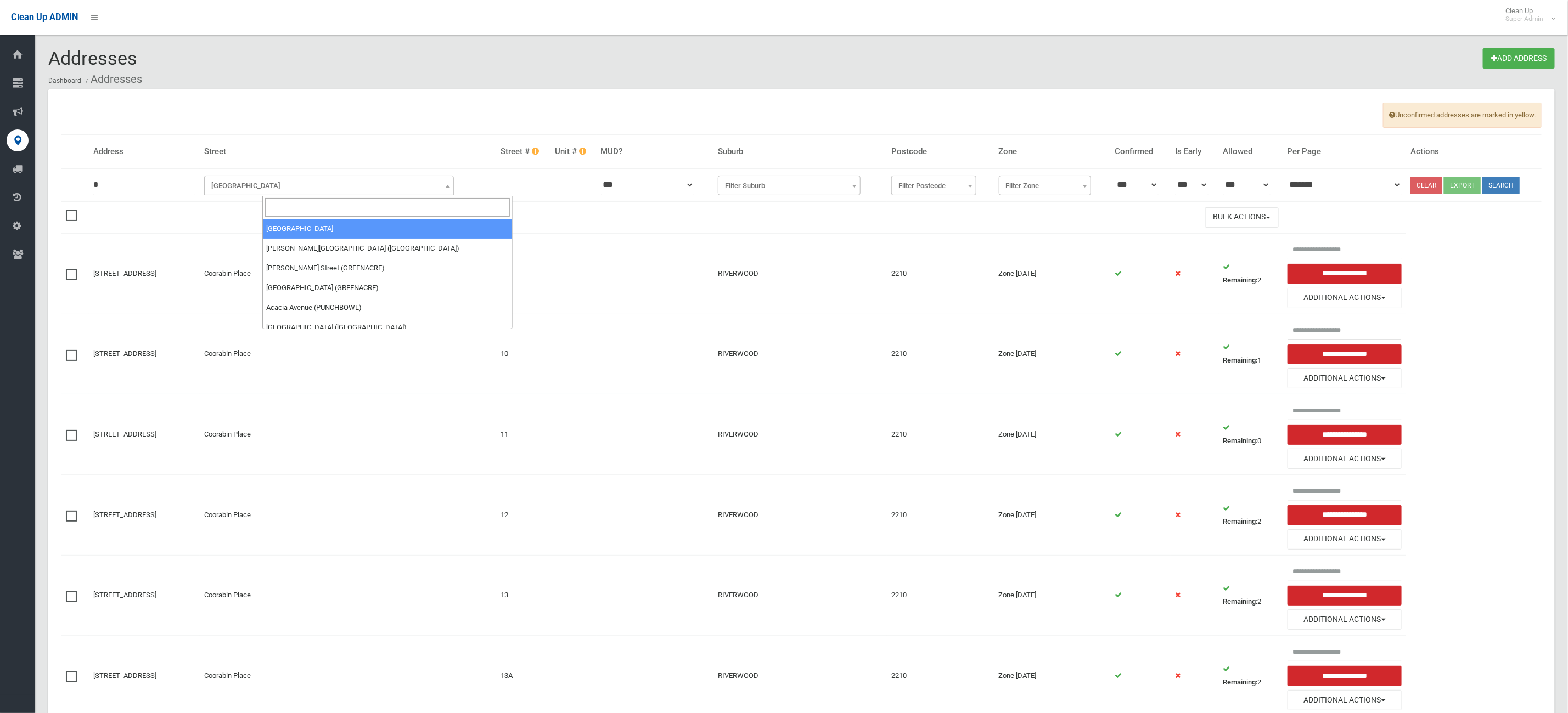
click at [272, 206] on input "search" at bounding box center [387, 207] width 245 height 19
type input "******"
drag, startPoint x: 306, startPoint y: 222, endPoint x: 368, endPoint y: 224, distance: 62.0
select select "****"
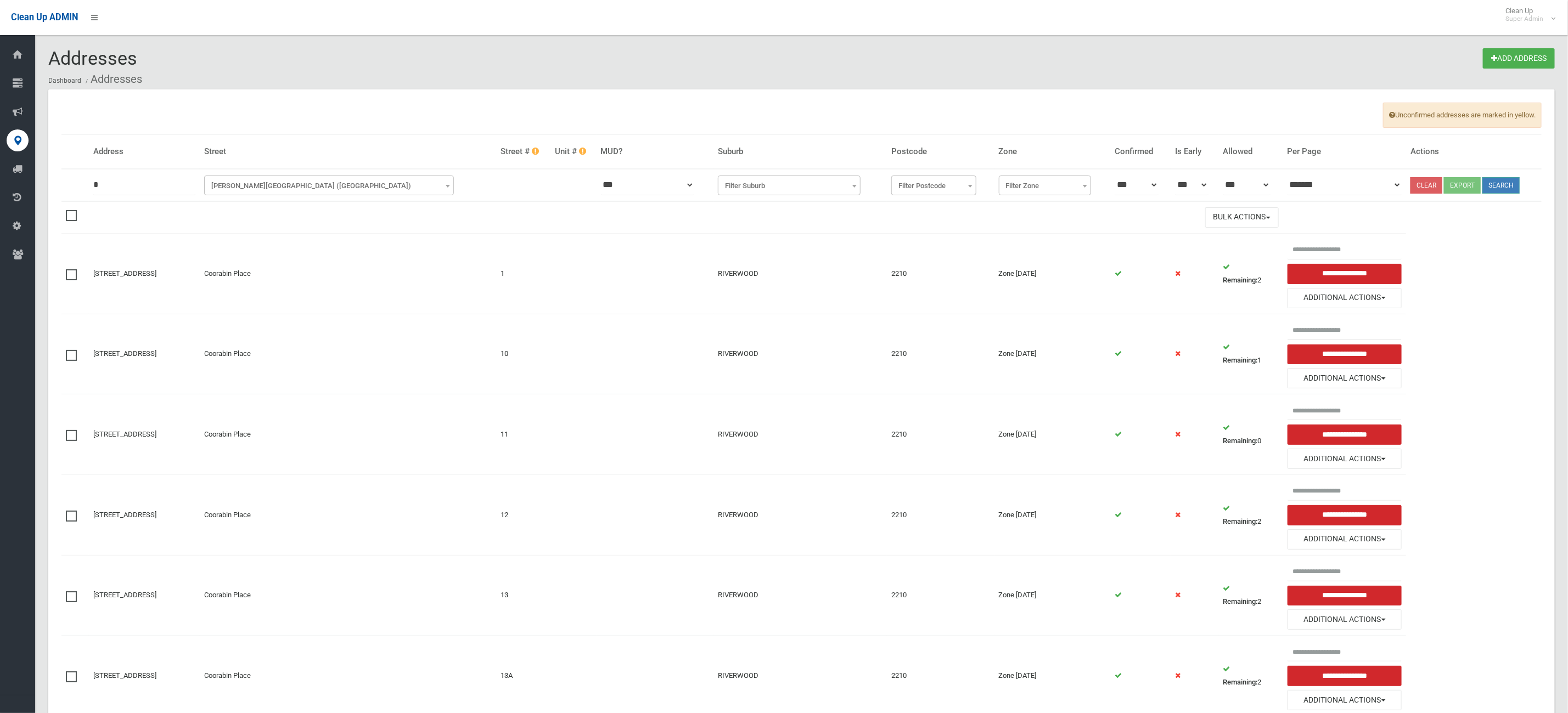
click at [1503, 187] on button "Search" at bounding box center [1501, 185] width 37 height 17
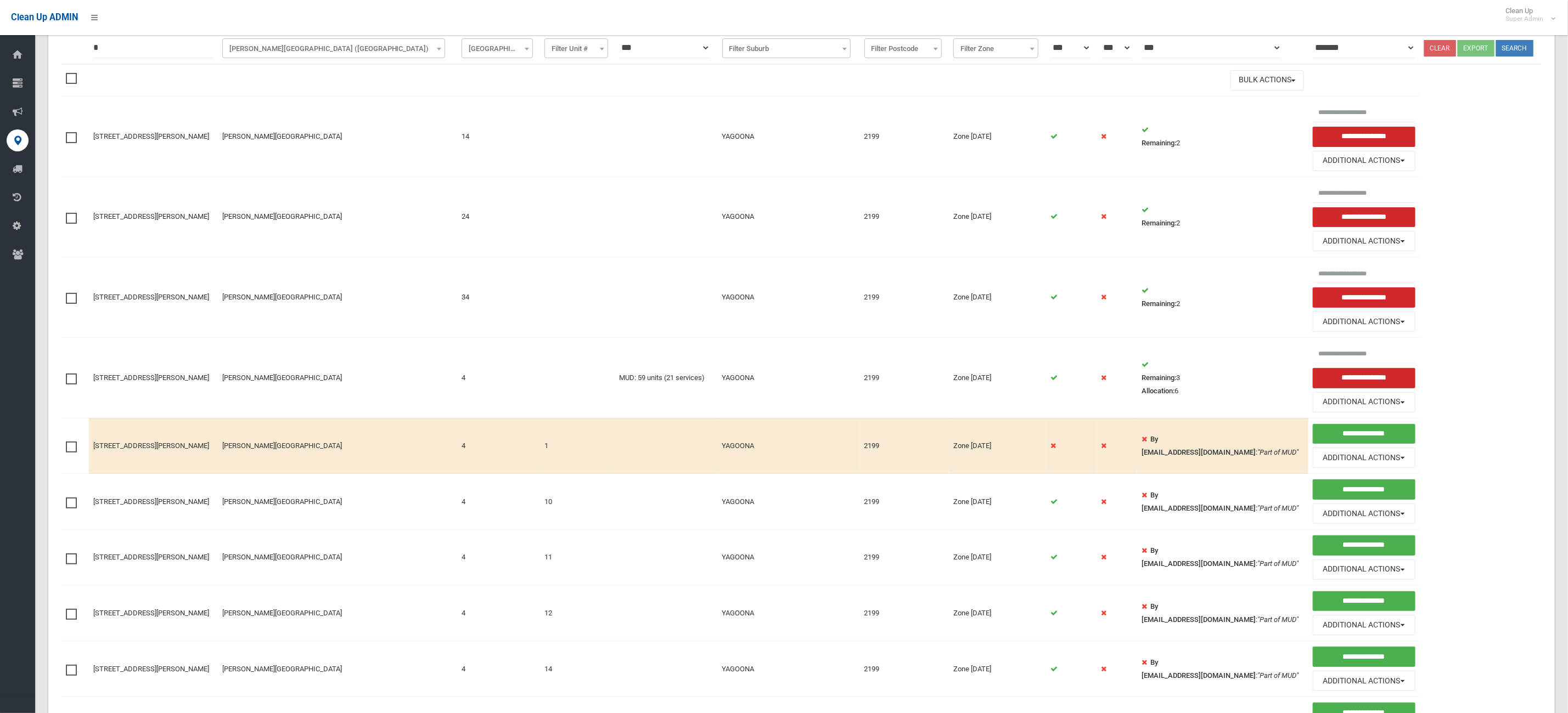
scroll to position [164, 0]
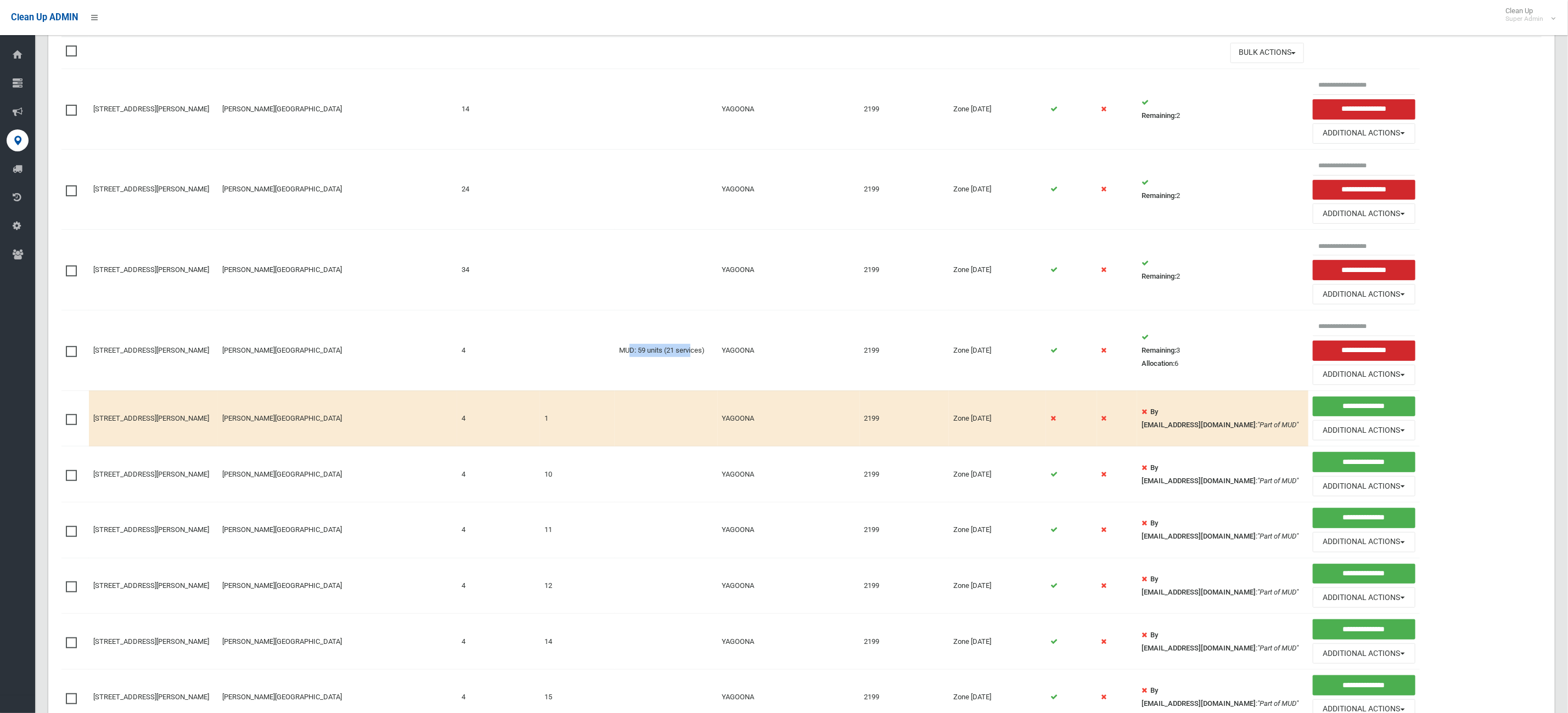
drag, startPoint x: 649, startPoint y: 352, endPoint x: 711, endPoint y: 350, distance: 62.0
click at [711, 350] on td "MUD: 59 units (21 services)" at bounding box center [666, 350] width 103 height 80
click at [1321, 379] on button "Additional Actions" at bounding box center [1364, 375] width 103 height 20
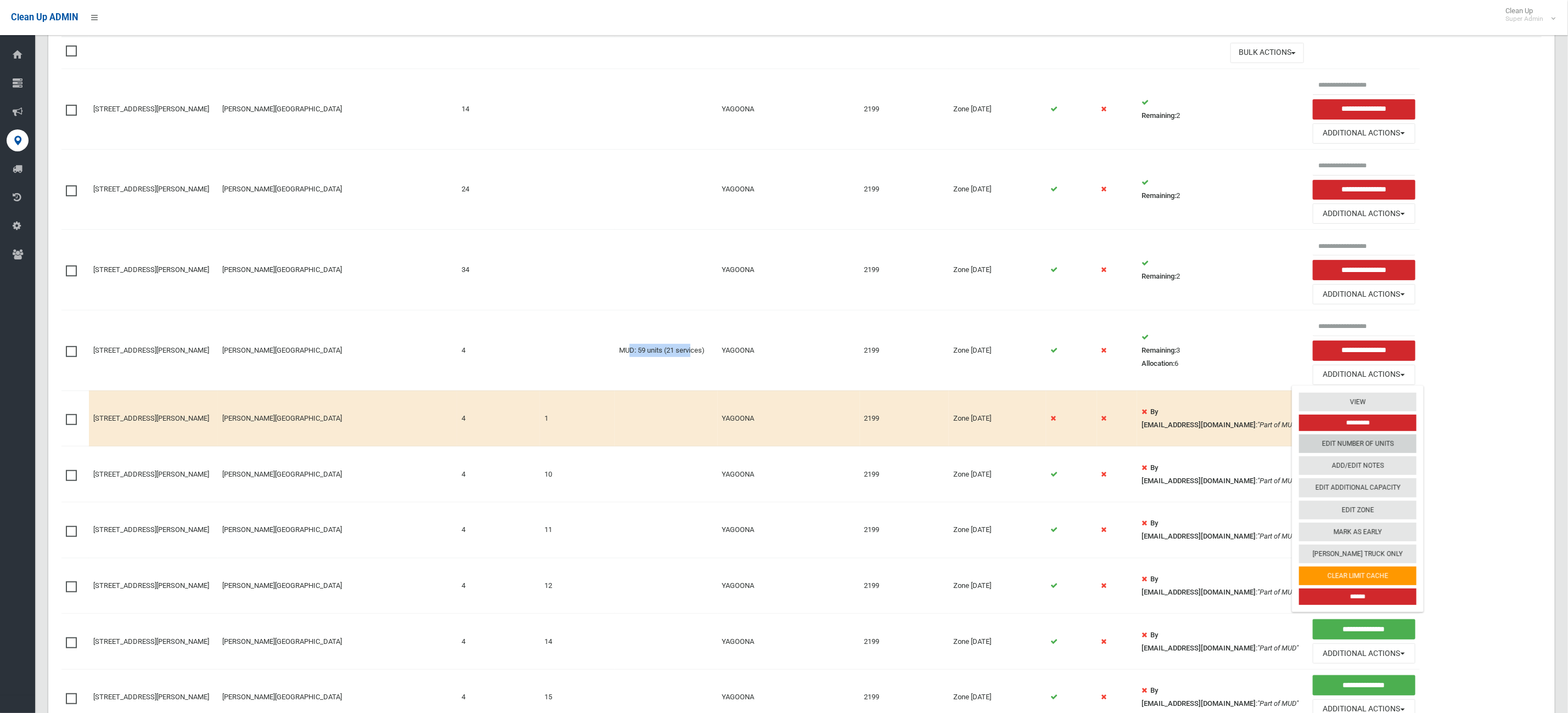
click at [1363, 452] on link "Edit Number of Units" at bounding box center [1357, 443] width 117 height 19
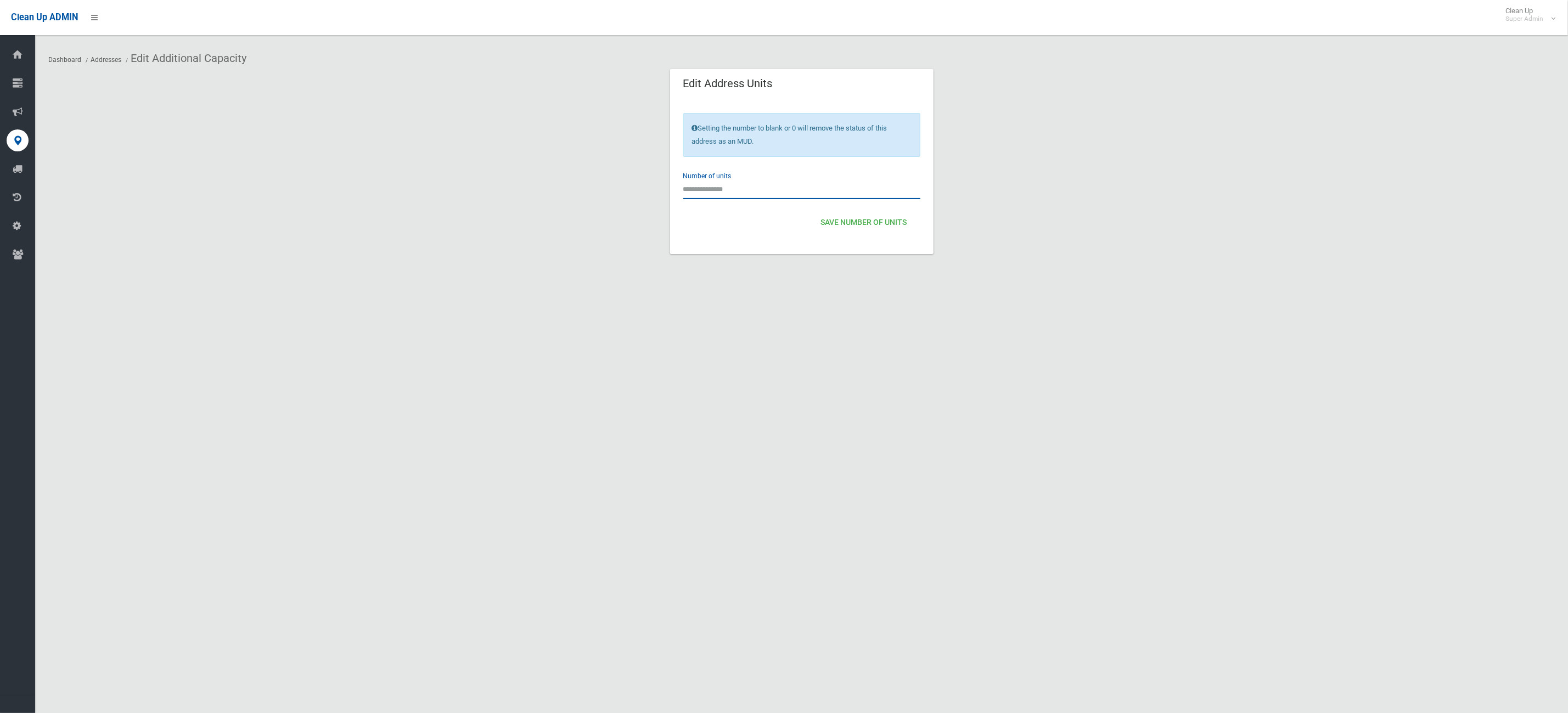
drag, startPoint x: 728, startPoint y: 191, endPoint x: 450, endPoint y: 166, distance: 279.1
click at [508, 173] on section "Edit Address Units Setting the number to blank or 0 will remove the status of t…" at bounding box center [801, 174] width 1506 height 212
type input "**"
click at [710, 309] on div "Dashboard Addresses Edit Additional Capacity Edit Address Units Setting the num…" at bounding box center [784, 370] width 1568 height 713
click at [879, 230] on button "Save Number of Units" at bounding box center [864, 223] width 95 height 20
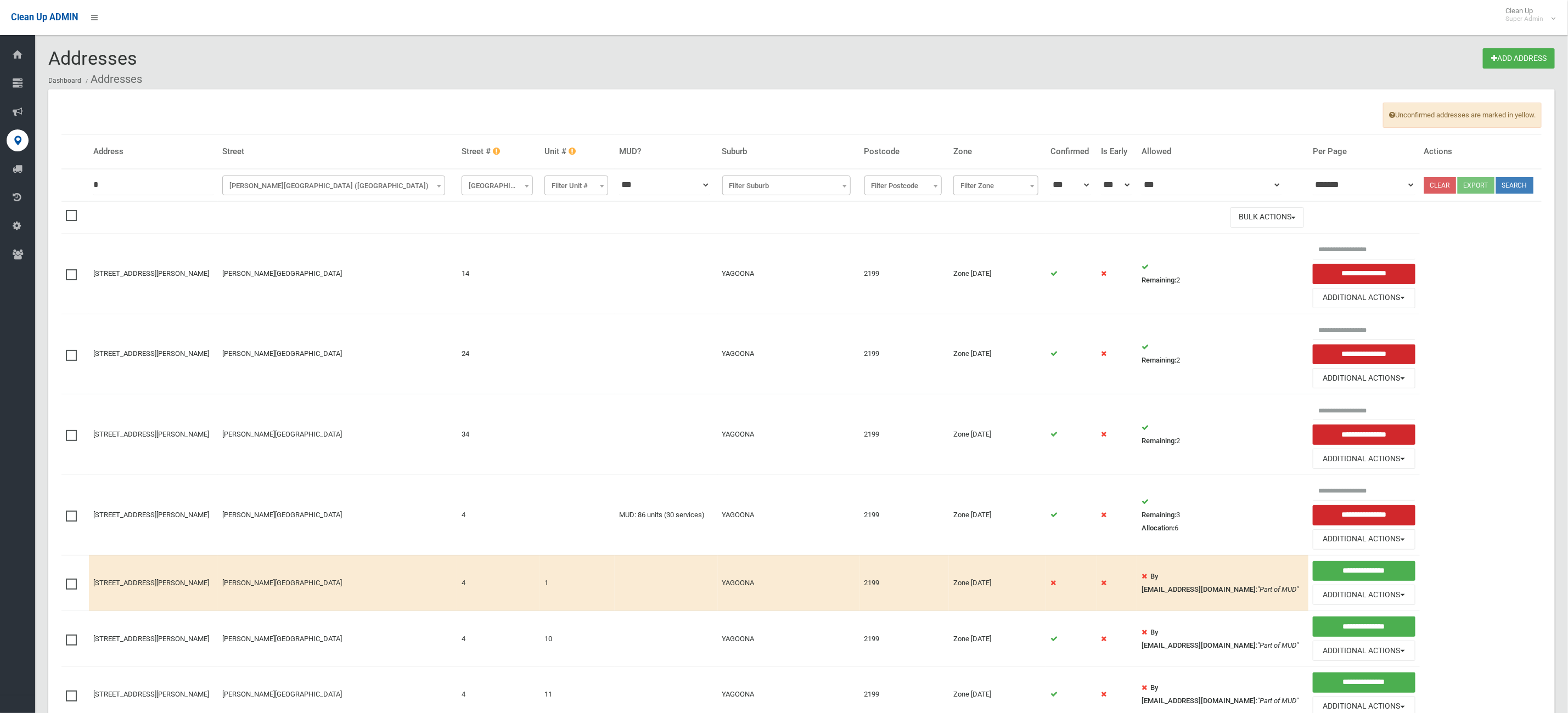
drag, startPoint x: 634, startPoint y: 529, endPoint x: 1102, endPoint y: 540, distance: 468.1
click at [1059, 535] on tr "4 Wilkins Street, YAGOONA NSW 2199 Wilkins Street 4 MUD: 86 units (30 services)…" at bounding box center [801, 515] width 1480 height 80
drag, startPoint x: 1195, startPoint y: 537, endPoint x: 293, endPoint y: 530, distance: 902.0
click at [253, 537] on tr "4 Wilkins Street, YAGOONA NSW 2199 Wilkins Street 4 MUD: 86 units (30 services)…" at bounding box center [801, 515] width 1480 height 80
click at [399, 530] on td "Wilkins Street" at bounding box center [337, 515] width 239 height 80
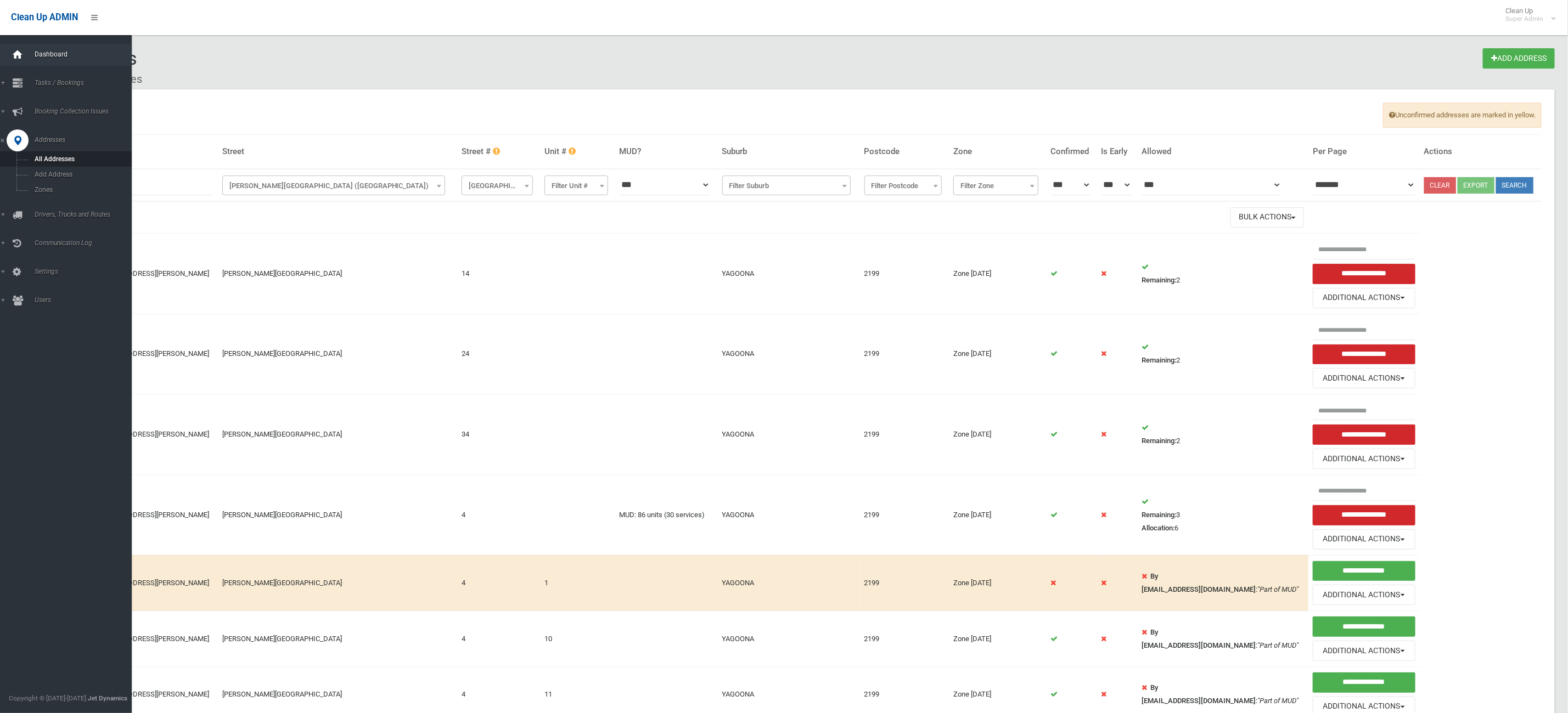
click at [12, 51] on icon at bounding box center [17, 55] width 12 height 22
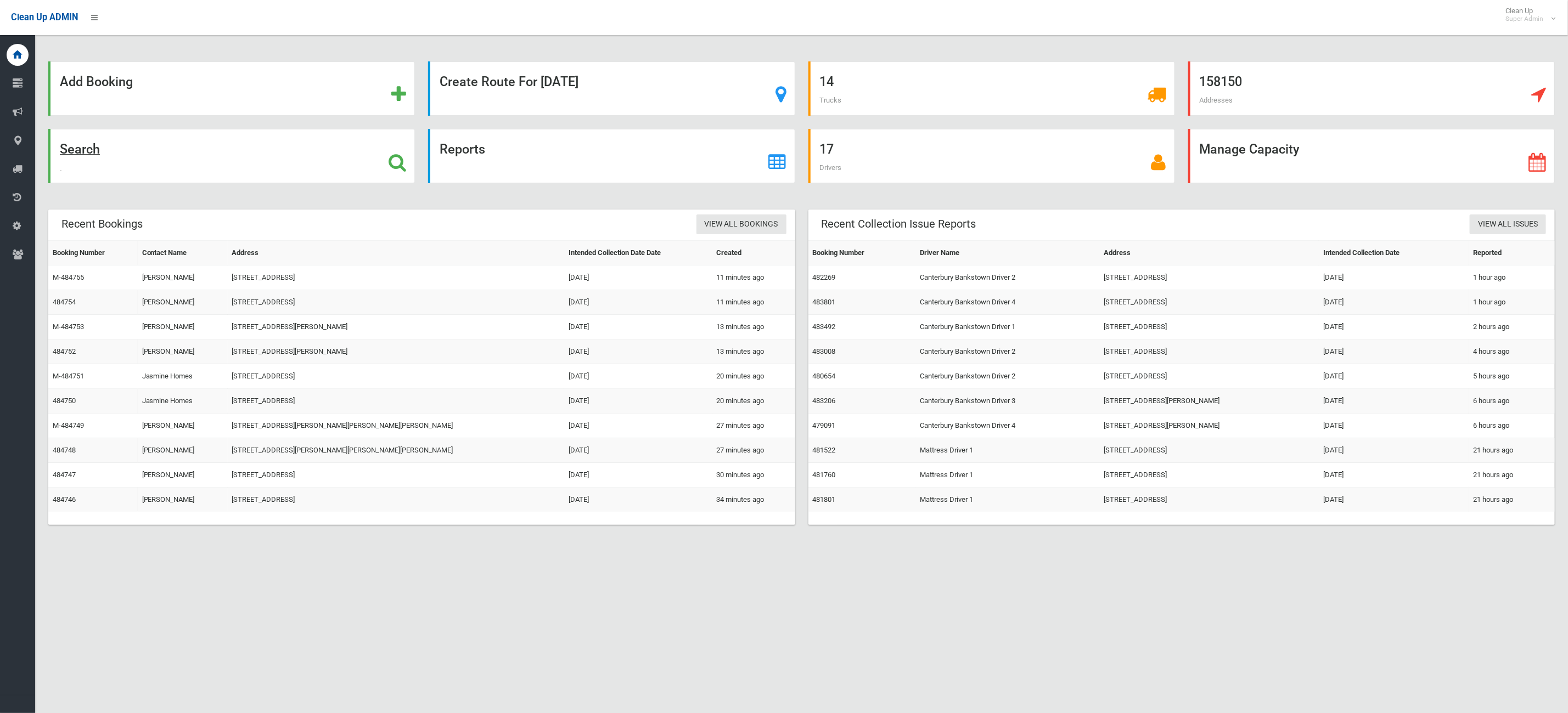
click at [297, 152] on div "Search" at bounding box center [232, 156] width 366 height 54
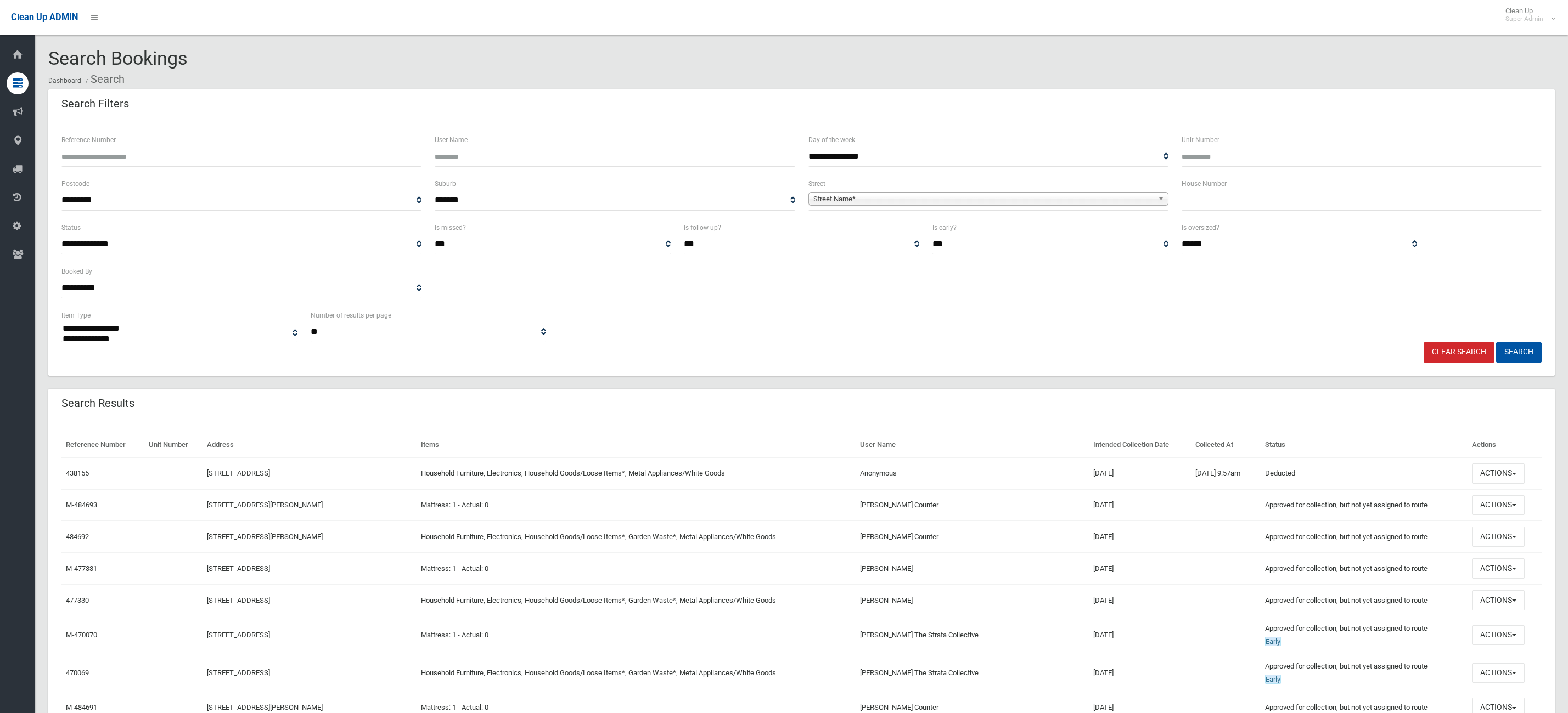
select select
drag, startPoint x: 1230, startPoint y: 209, endPoint x: 1240, endPoint y: 209, distance: 10.0
click at [1234, 209] on input "text" at bounding box center [1361, 200] width 360 height 20
type input "**"
click at [1096, 195] on span "Street Name*" at bounding box center [983, 199] width 340 height 13
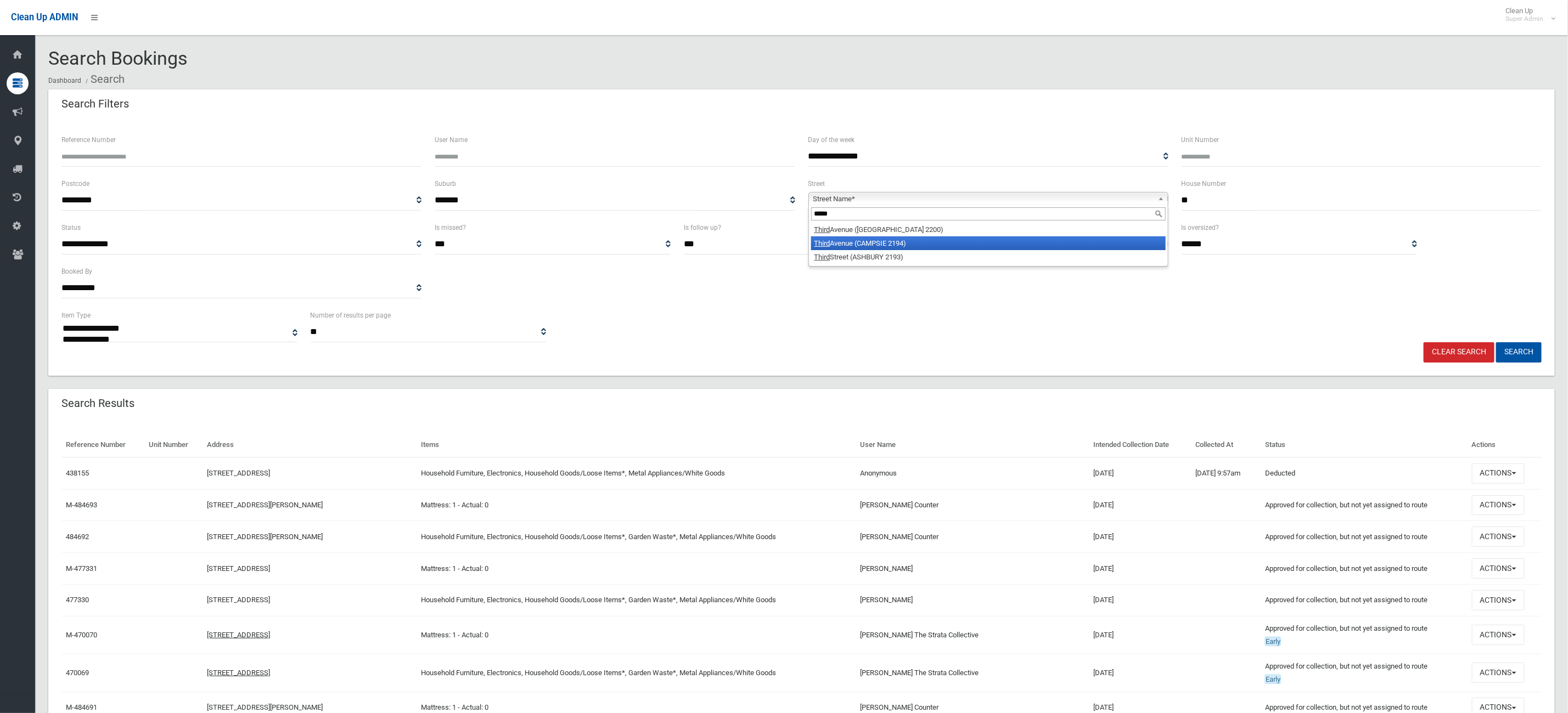
type input "*****"
click at [977, 248] on li "[GEOGRAPHIC_DATA] (CAMPSIE 2194)" at bounding box center [988, 243] width 355 height 14
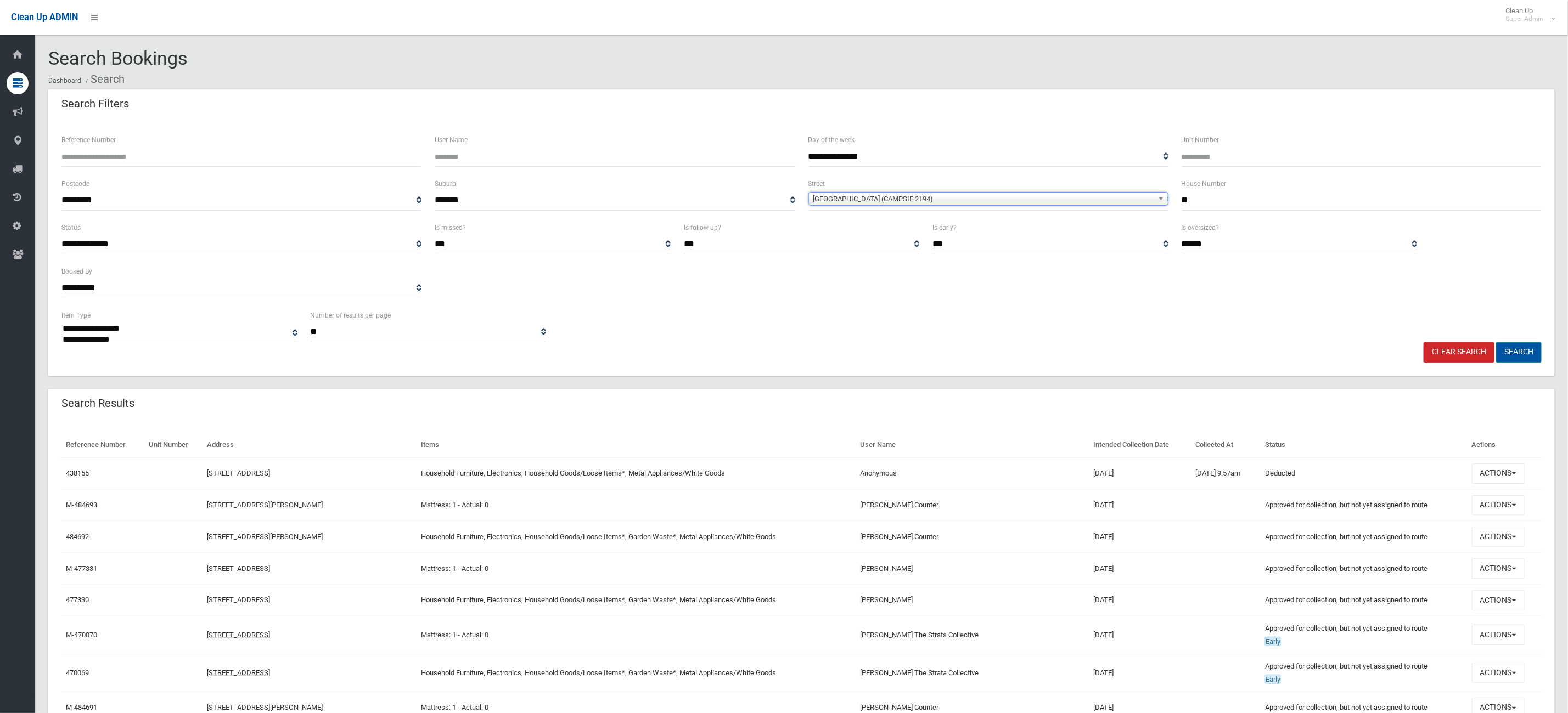
click at [1541, 347] on button "Search" at bounding box center [1519, 352] width 46 height 20
click at [1534, 347] on button "Search" at bounding box center [1519, 352] width 46 height 20
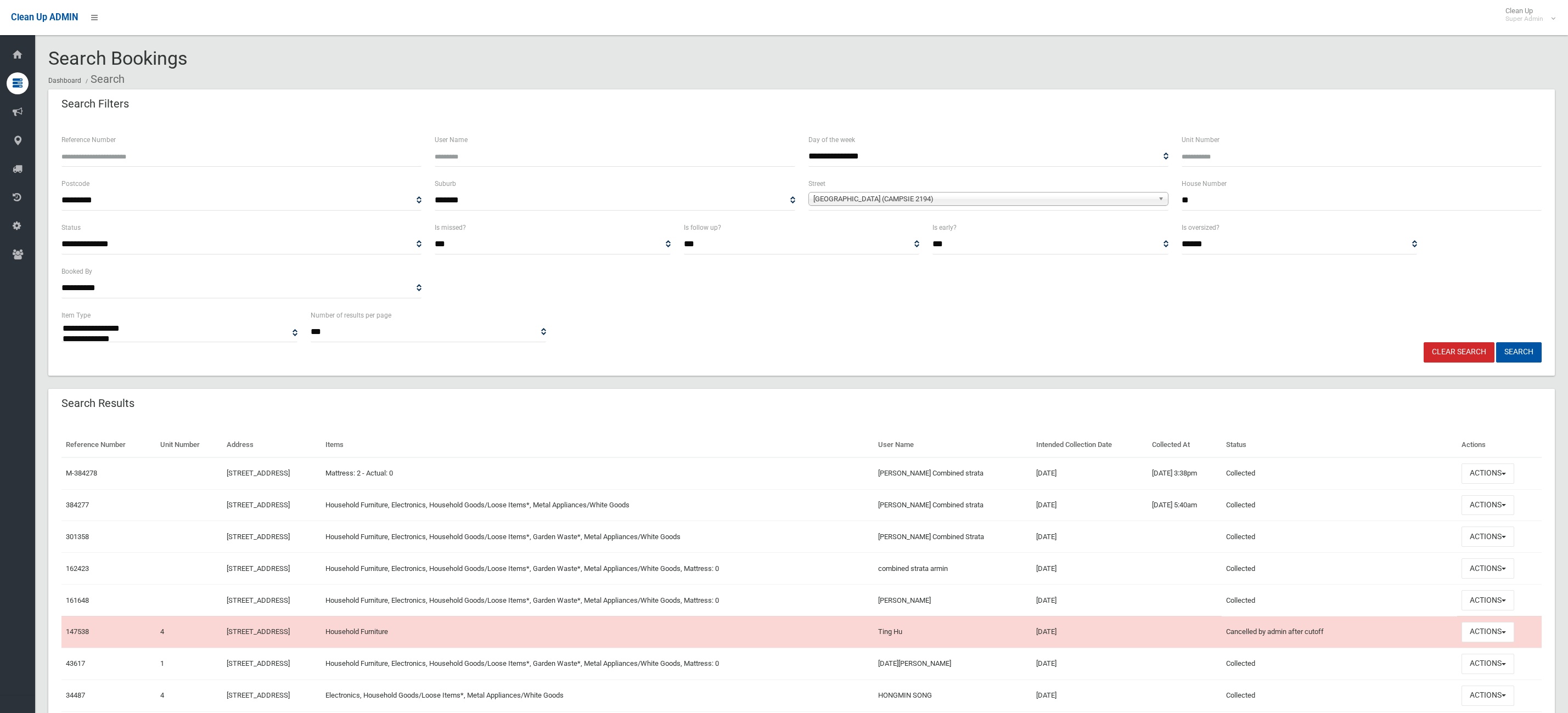
select select
click at [1510, 500] on button "Actions" at bounding box center [1488, 505] width 53 height 20
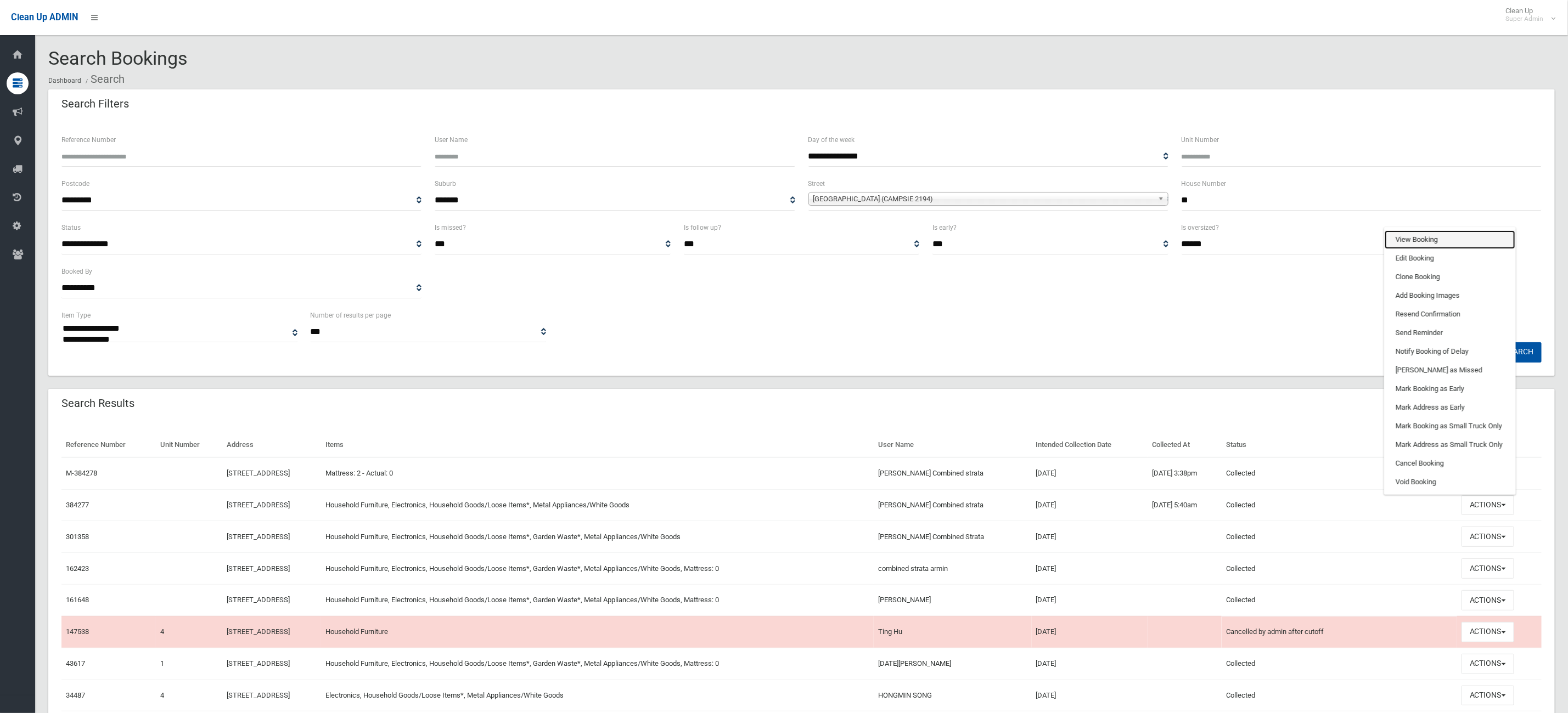
click at [1458, 243] on link "View Booking" at bounding box center [1450, 239] width 130 height 19
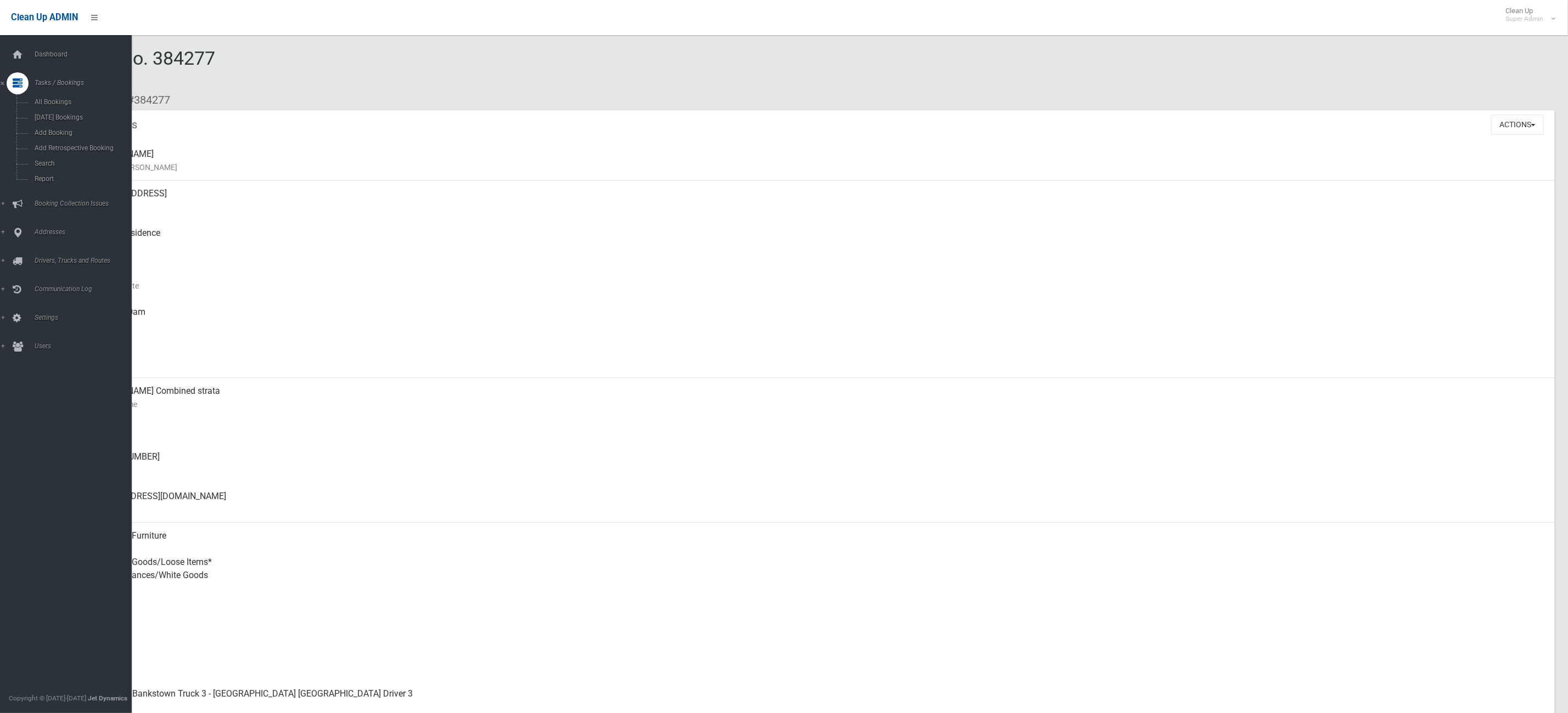
click at [35, 72] on link "Tasks / Bookings" at bounding box center [72, 83] width 144 height 22
click at [35, 58] on link "Dashboard" at bounding box center [72, 55] width 144 height 22
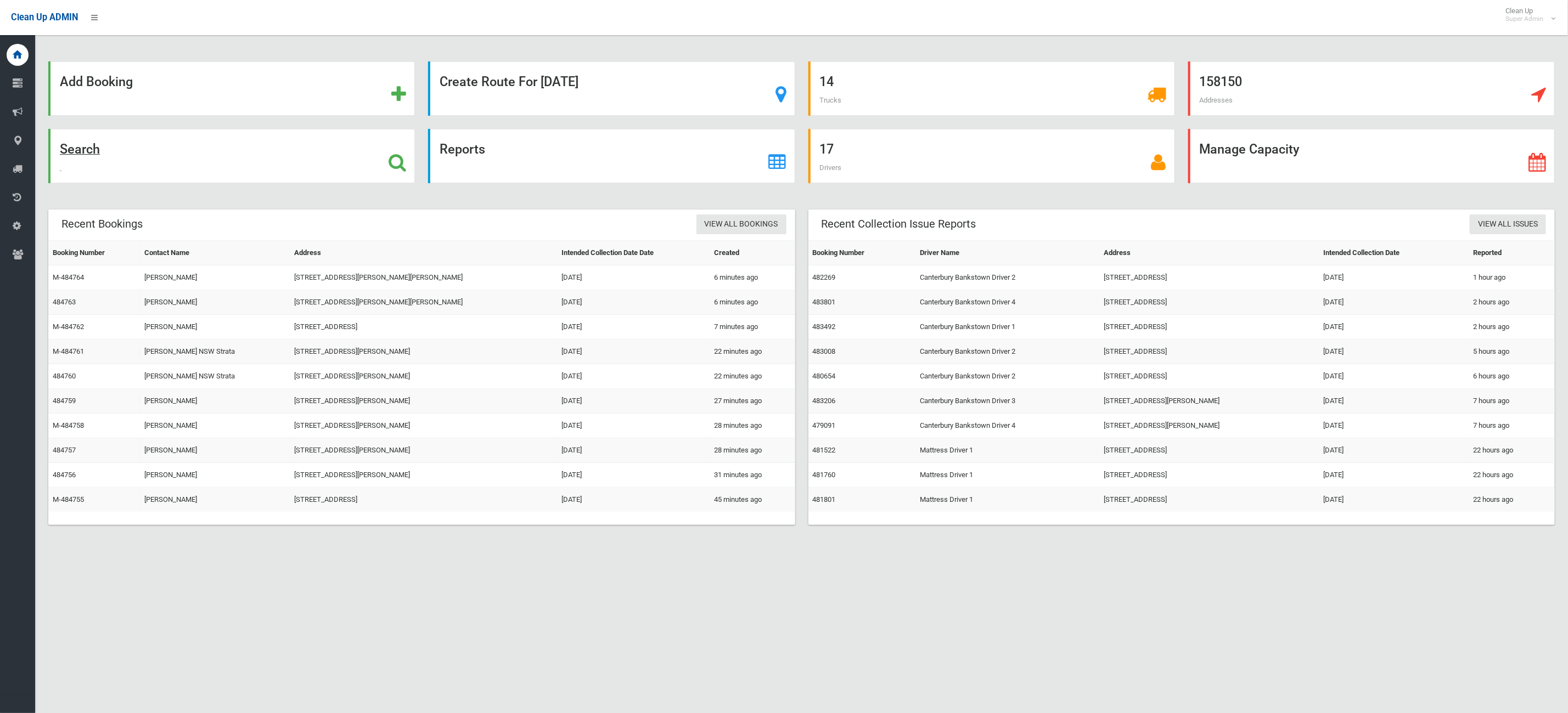
click at [237, 166] on div "Search" at bounding box center [232, 156] width 366 height 54
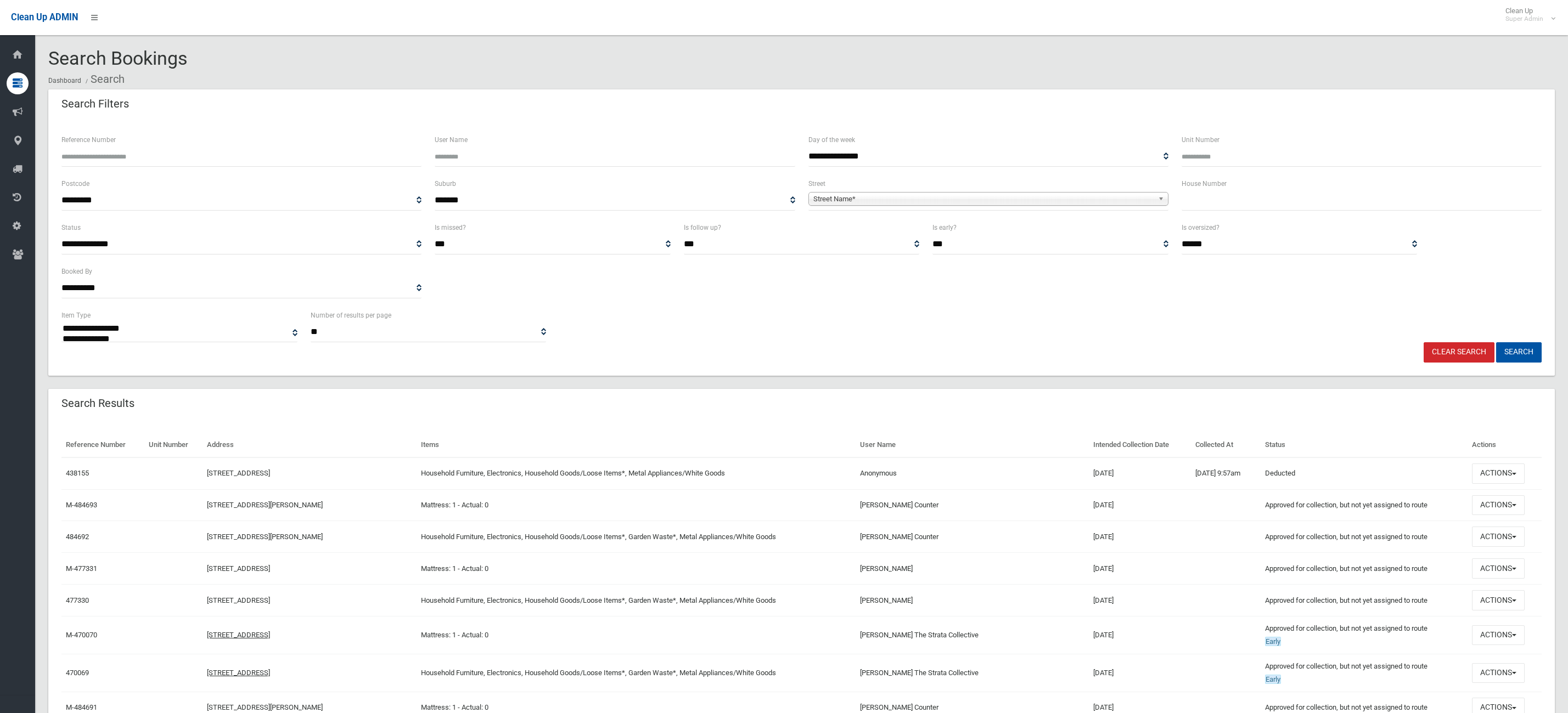
select select
click at [1331, 209] on input "text" at bounding box center [1361, 200] width 360 height 20
type input "****"
click at [907, 195] on span "Street Name*" at bounding box center [983, 199] width 340 height 13
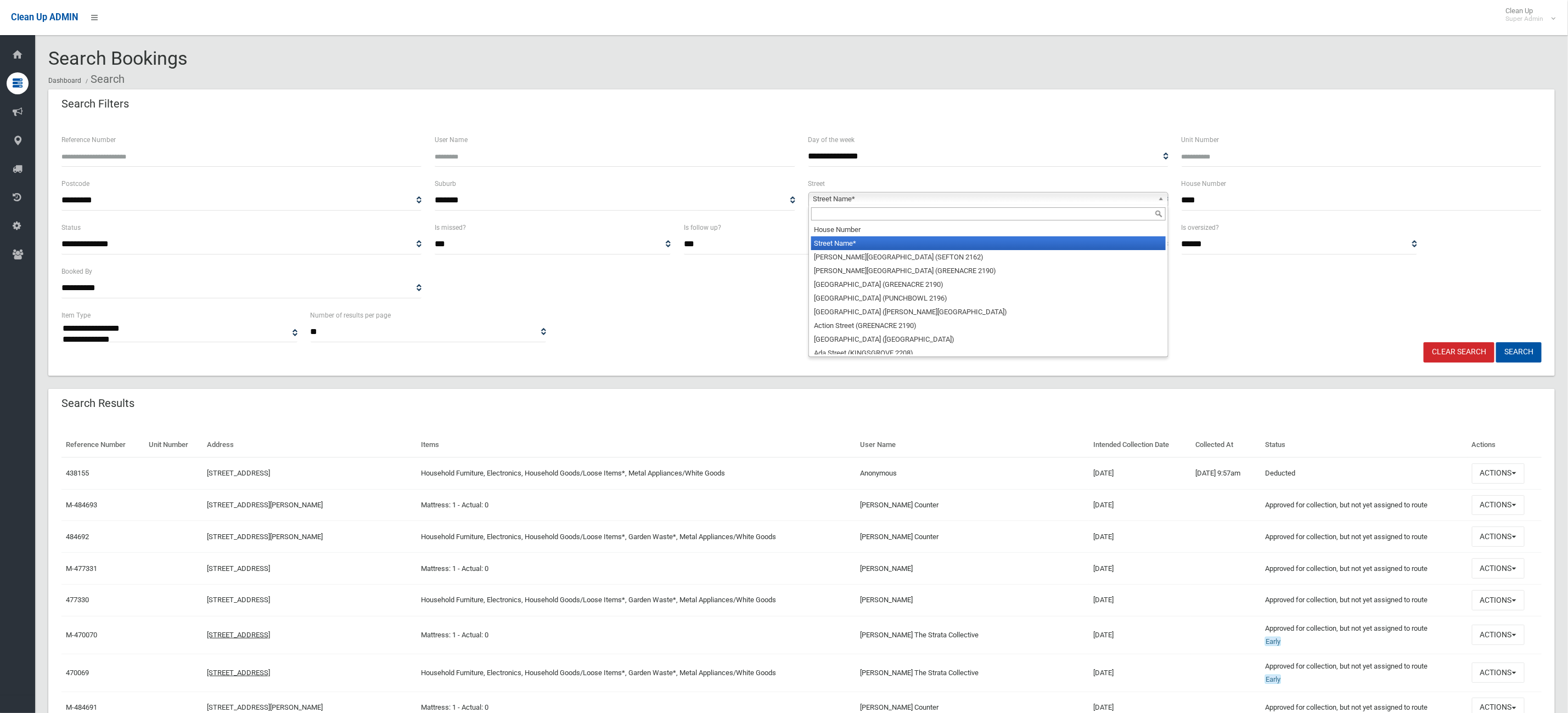
click at [883, 196] on span "Street Name*" at bounding box center [983, 199] width 340 height 13
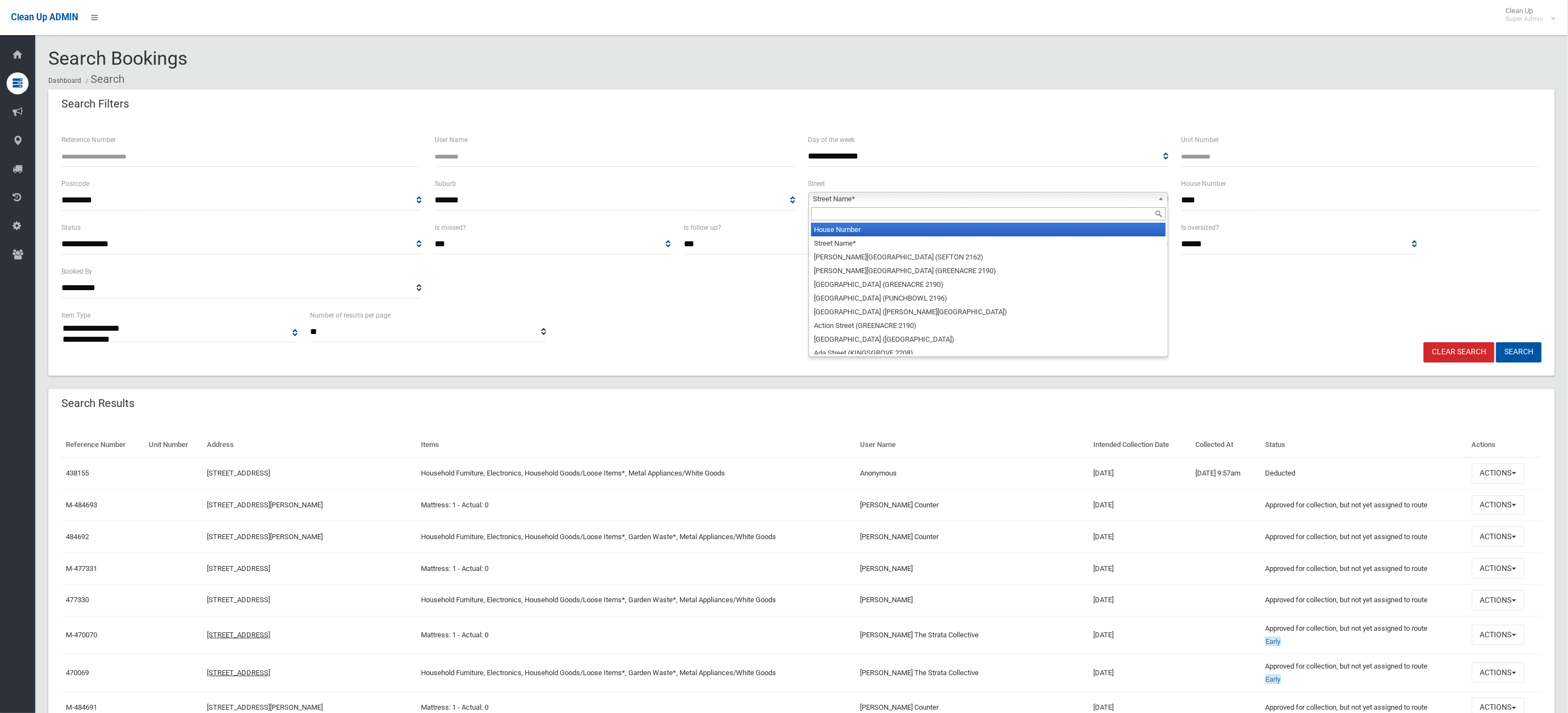
click at [864, 219] on input "text" at bounding box center [988, 214] width 355 height 13
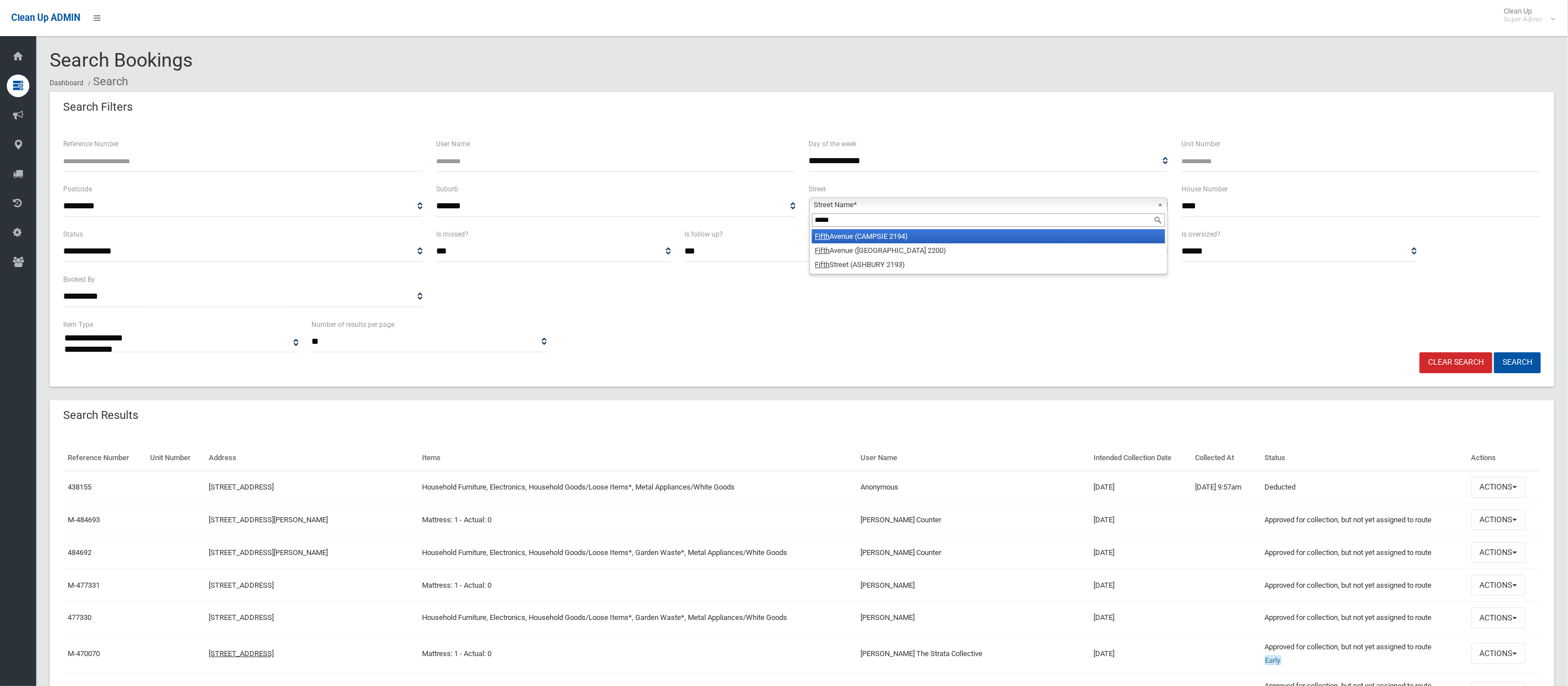
type input "*****"
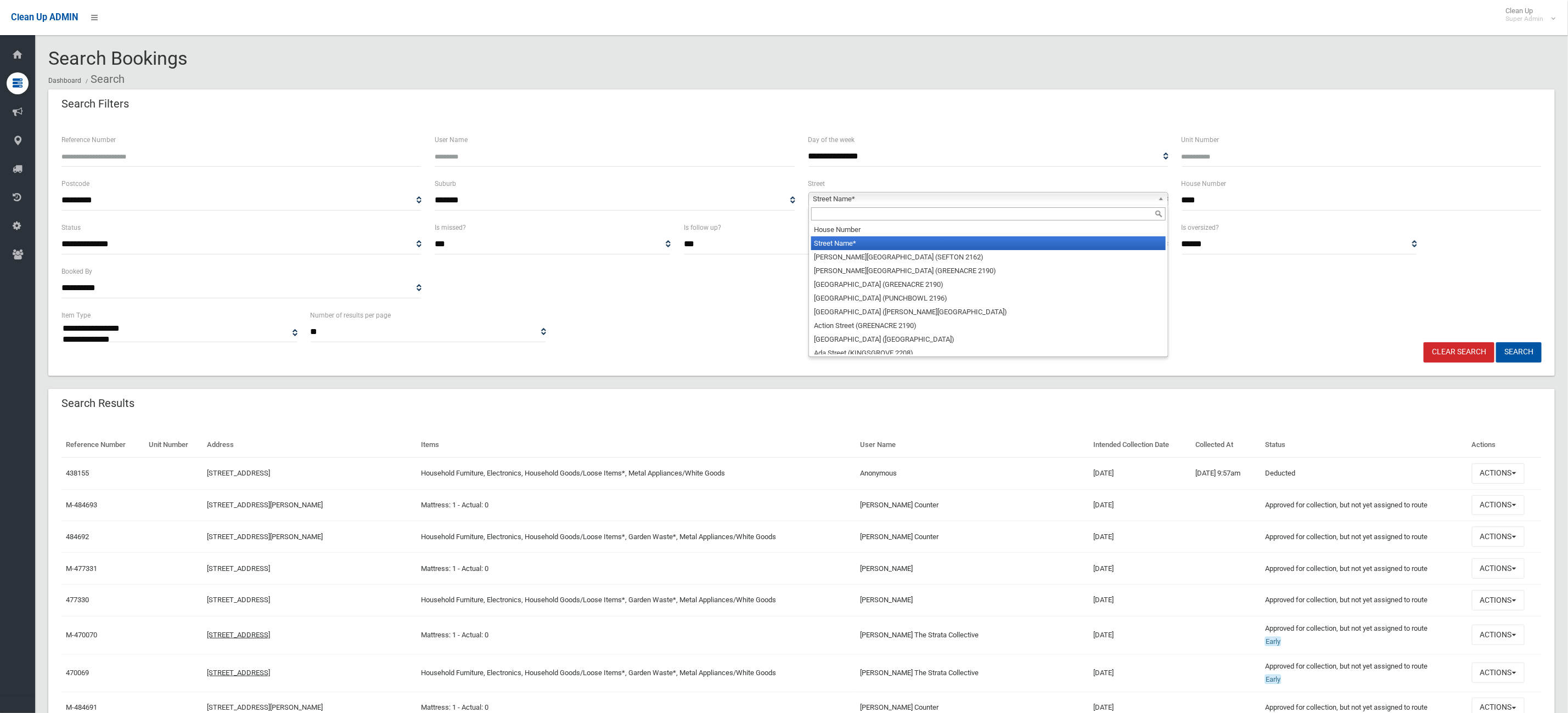
drag, startPoint x: 962, startPoint y: 198, endPoint x: 934, endPoint y: 206, distance: 29.1
click at [962, 198] on span "Street Name*" at bounding box center [983, 199] width 340 height 13
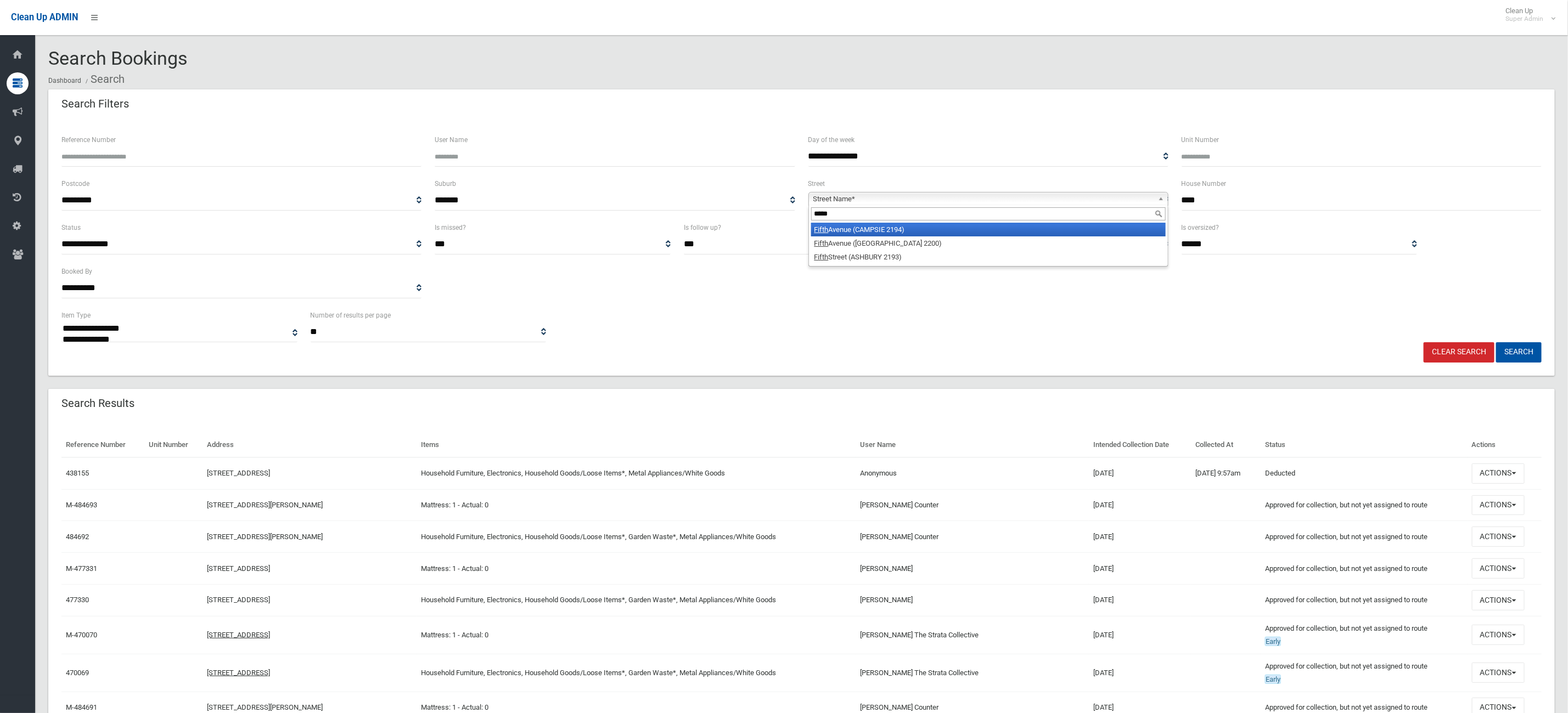
type input "*****"
click at [884, 234] on li "Fifth Avenue (CAMPSIE 2194)" at bounding box center [988, 230] width 355 height 14
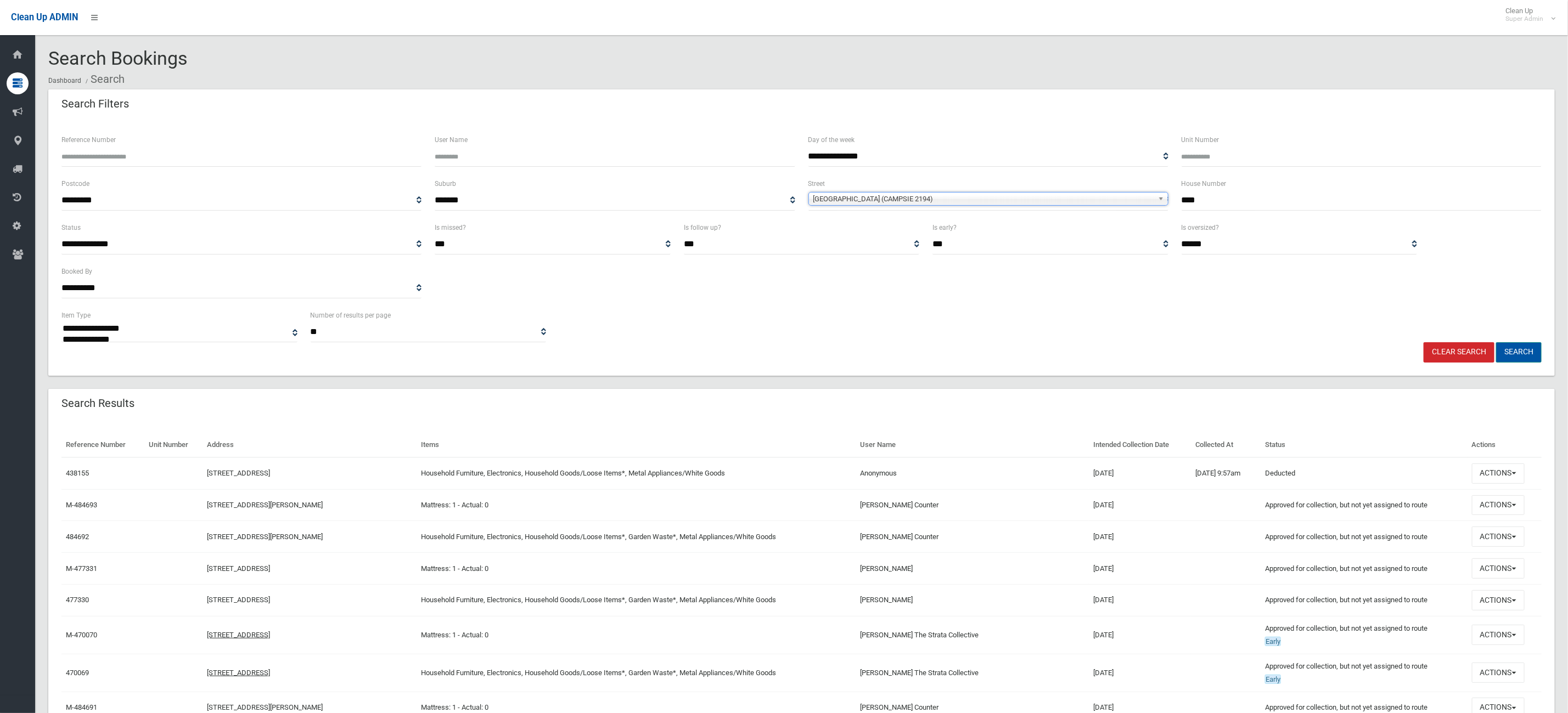
click at [1510, 346] on button "Search" at bounding box center [1519, 352] width 46 height 20
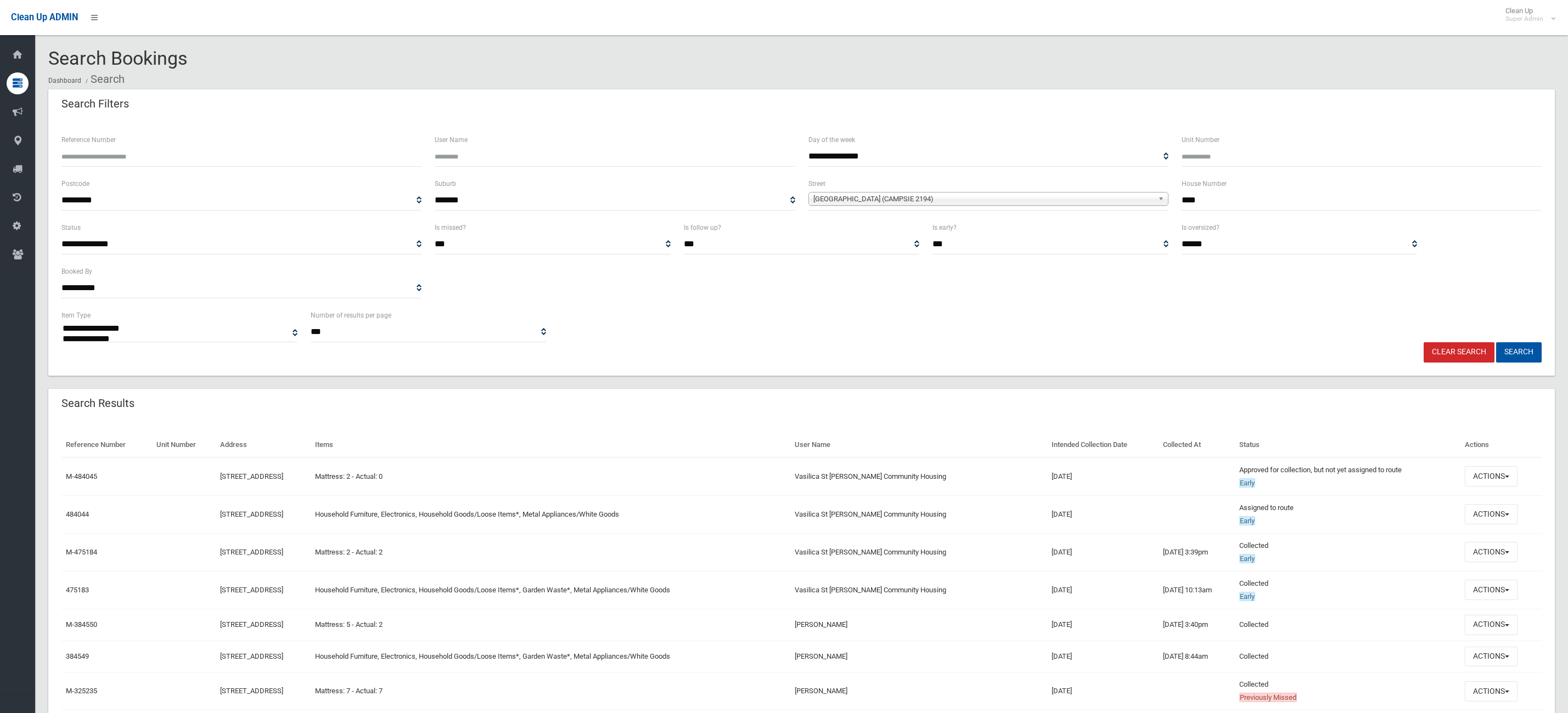
select select
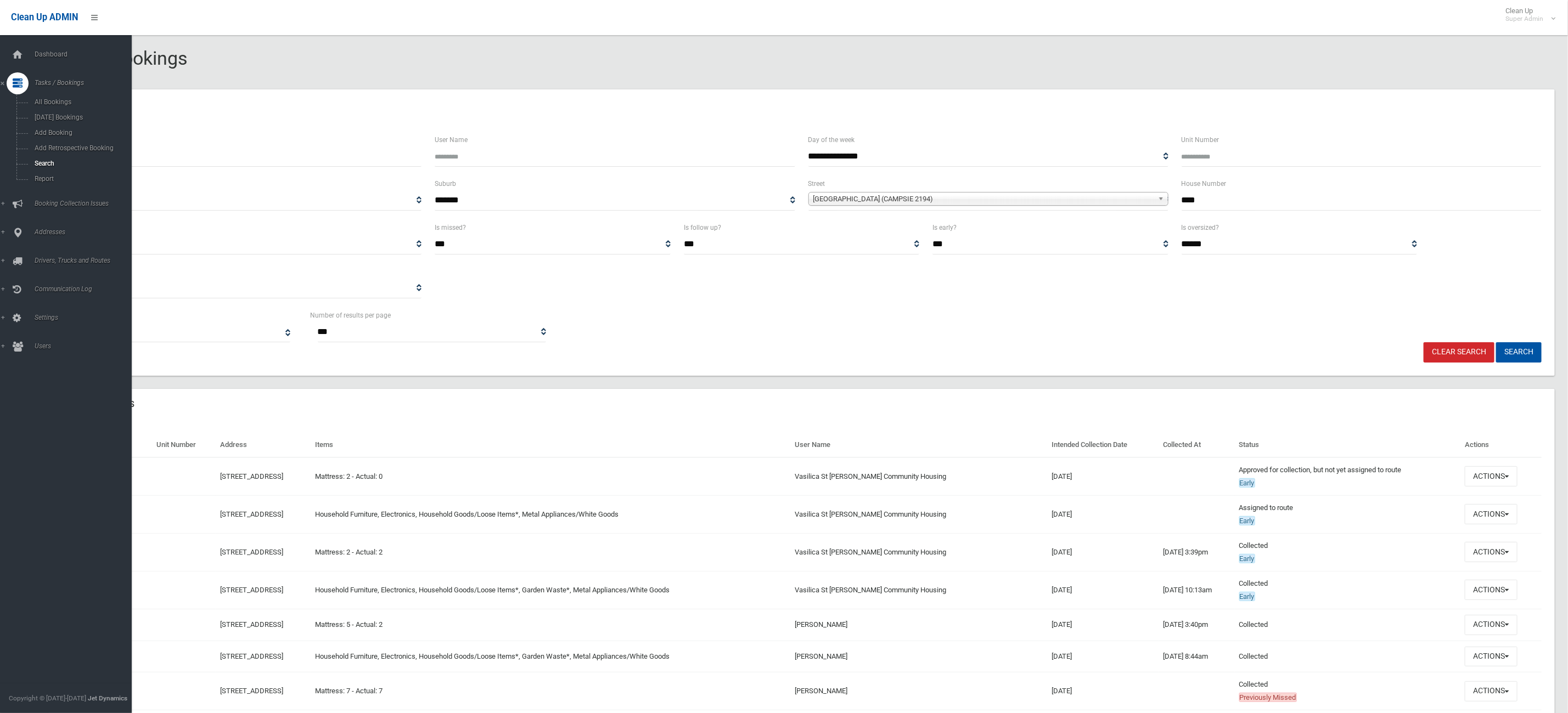
drag, startPoint x: 17, startPoint y: 49, endPoint x: 382, endPoint y: 96, distance: 368.0
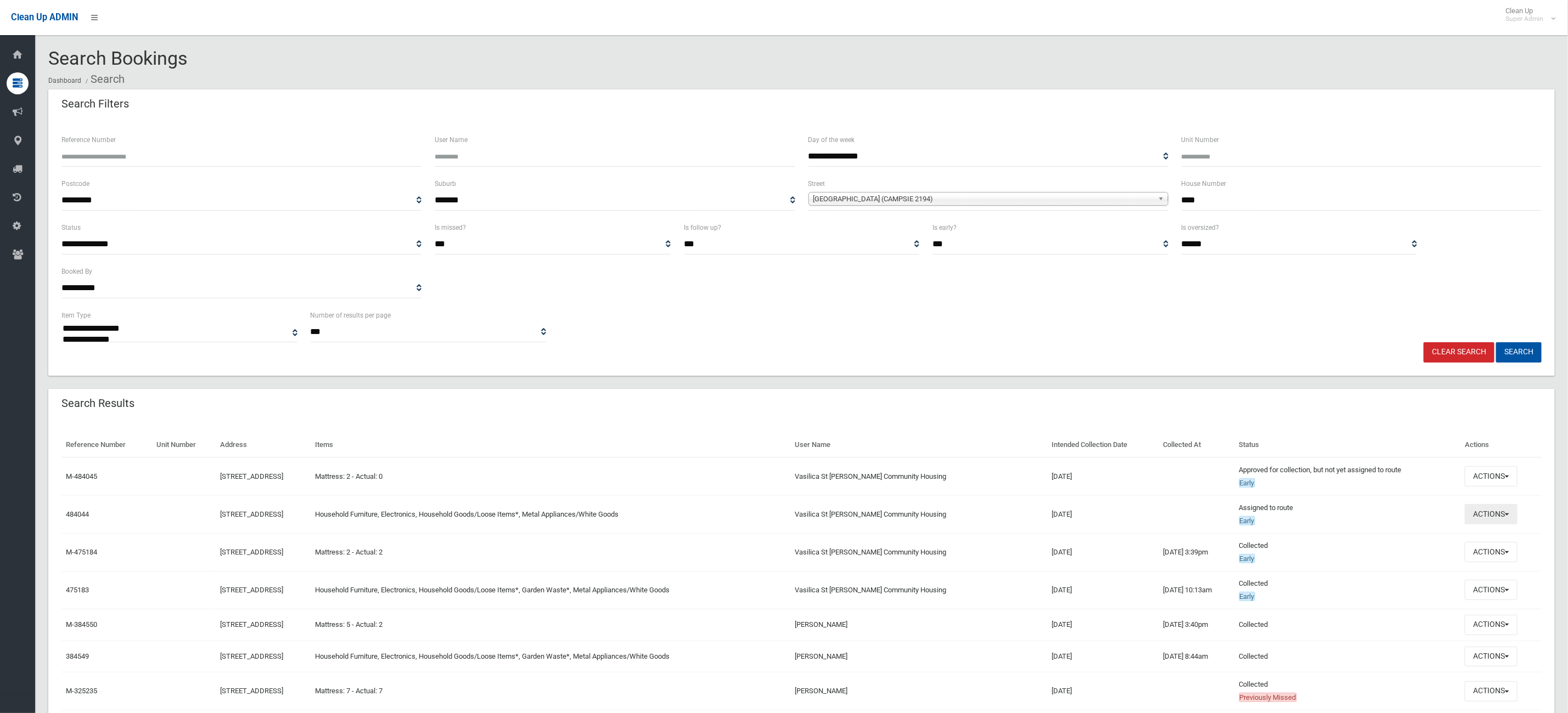
click at [1508, 514] on button "Actions" at bounding box center [1491, 514] width 53 height 20
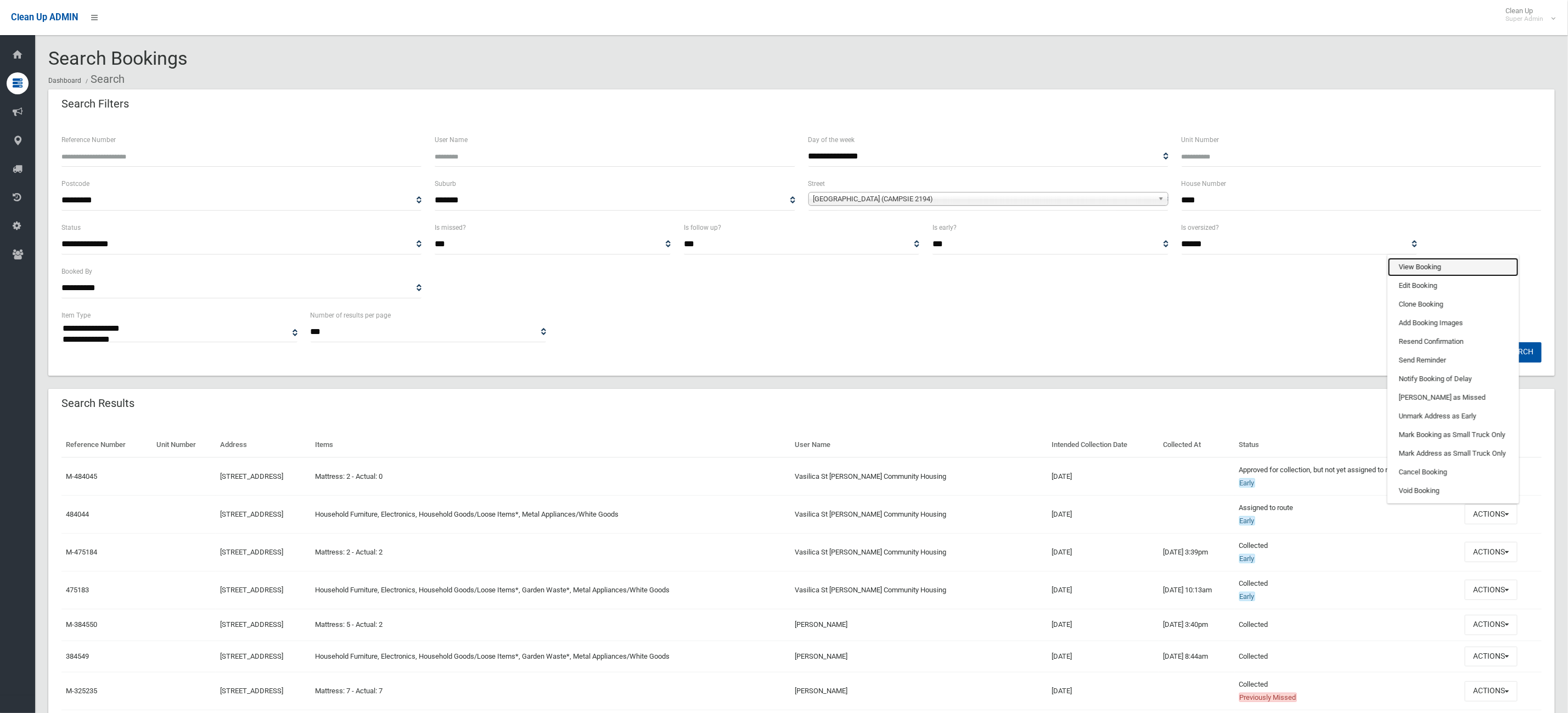
click at [1454, 266] on link "View Booking" at bounding box center [1453, 267] width 130 height 19
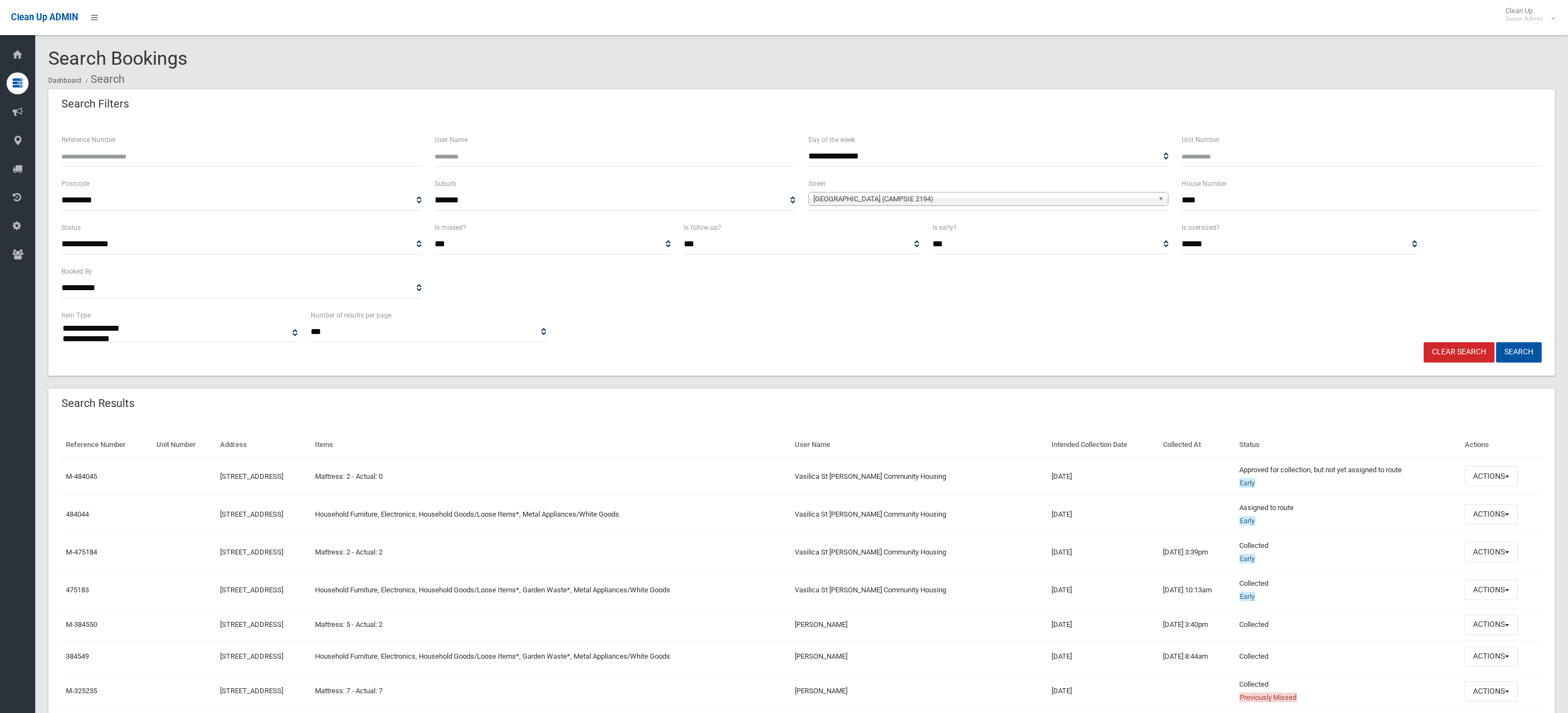
select select
drag, startPoint x: 1242, startPoint y: 196, endPoint x: 1122, endPoint y: 185, distance: 120.5
click at [1136, 185] on div "**********" at bounding box center [801, 198] width 1493 height 44
type input "***"
click at [1048, 198] on div "**********" at bounding box center [988, 194] width 360 height 33
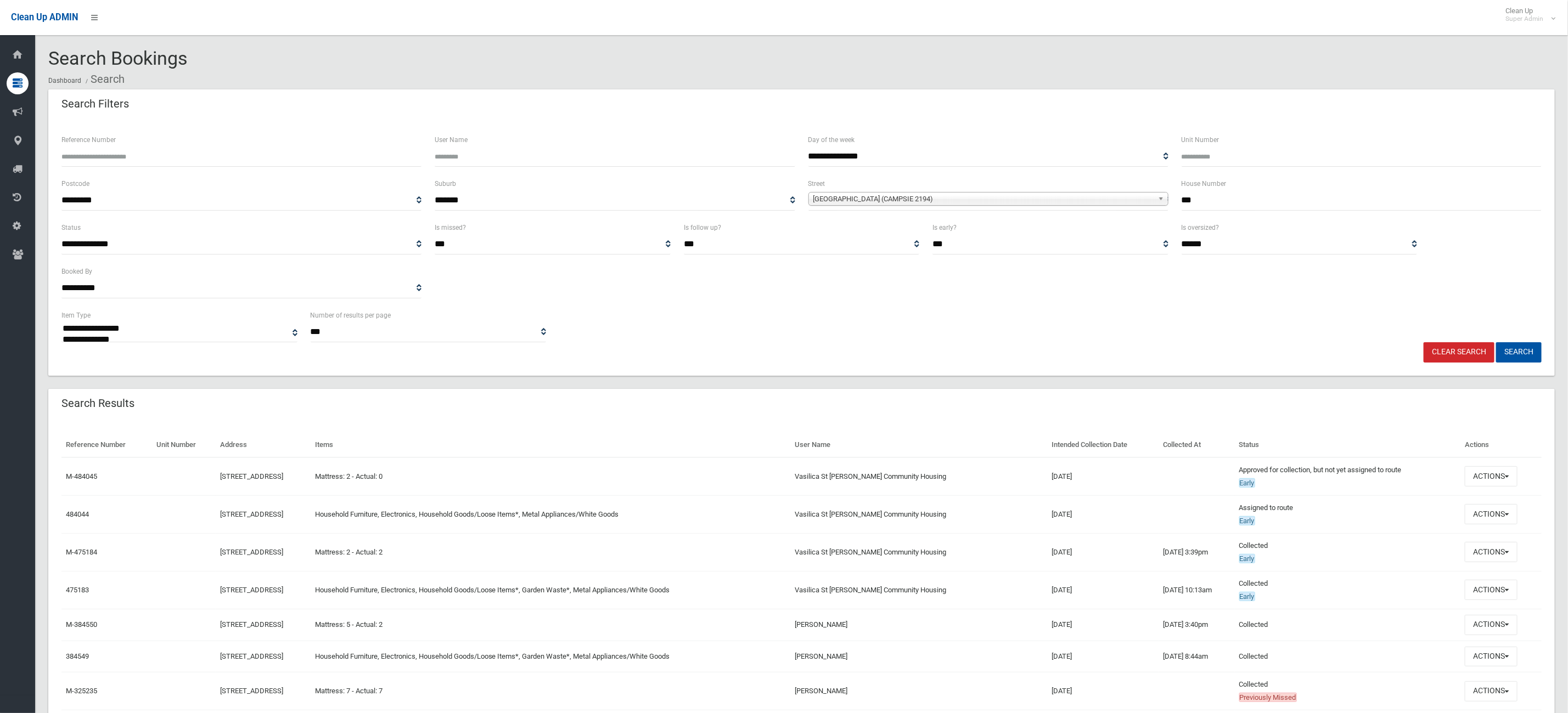
click at [1044, 200] on span "[GEOGRAPHIC_DATA] (CAMPSIE 2194)" at bounding box center [983, 199] width 340 height 13
type input "****"
click at [902, 239] on li "Alma Road (PADSTOW 2211)" at bounding box center [988, 243] width 355 height 14
click at [1526, 354] on button "Search" at bounding box center [1519, 352] width 46 height 20
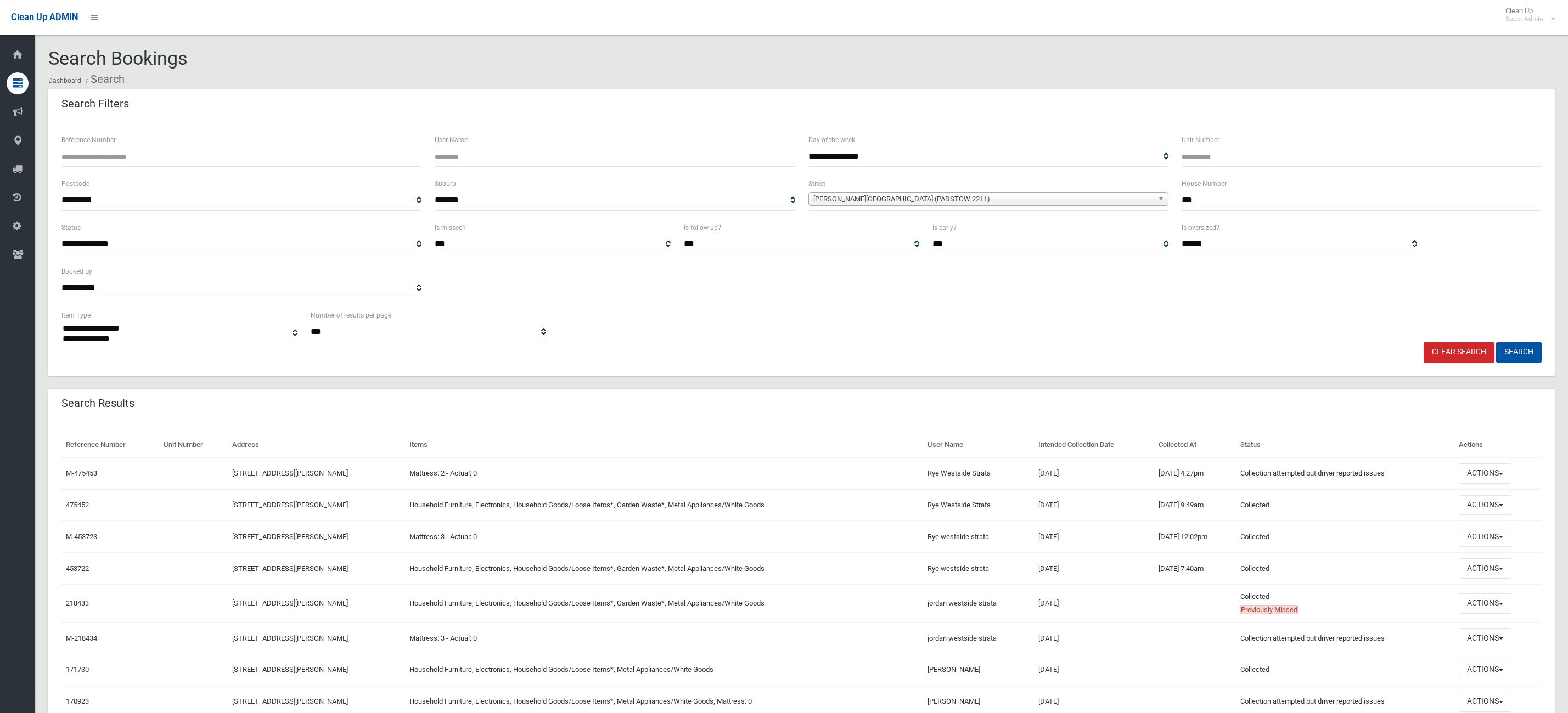
select select
click at [1475, 504] on button "Actions" at bounding box center [1485, 505] width 53 height 20
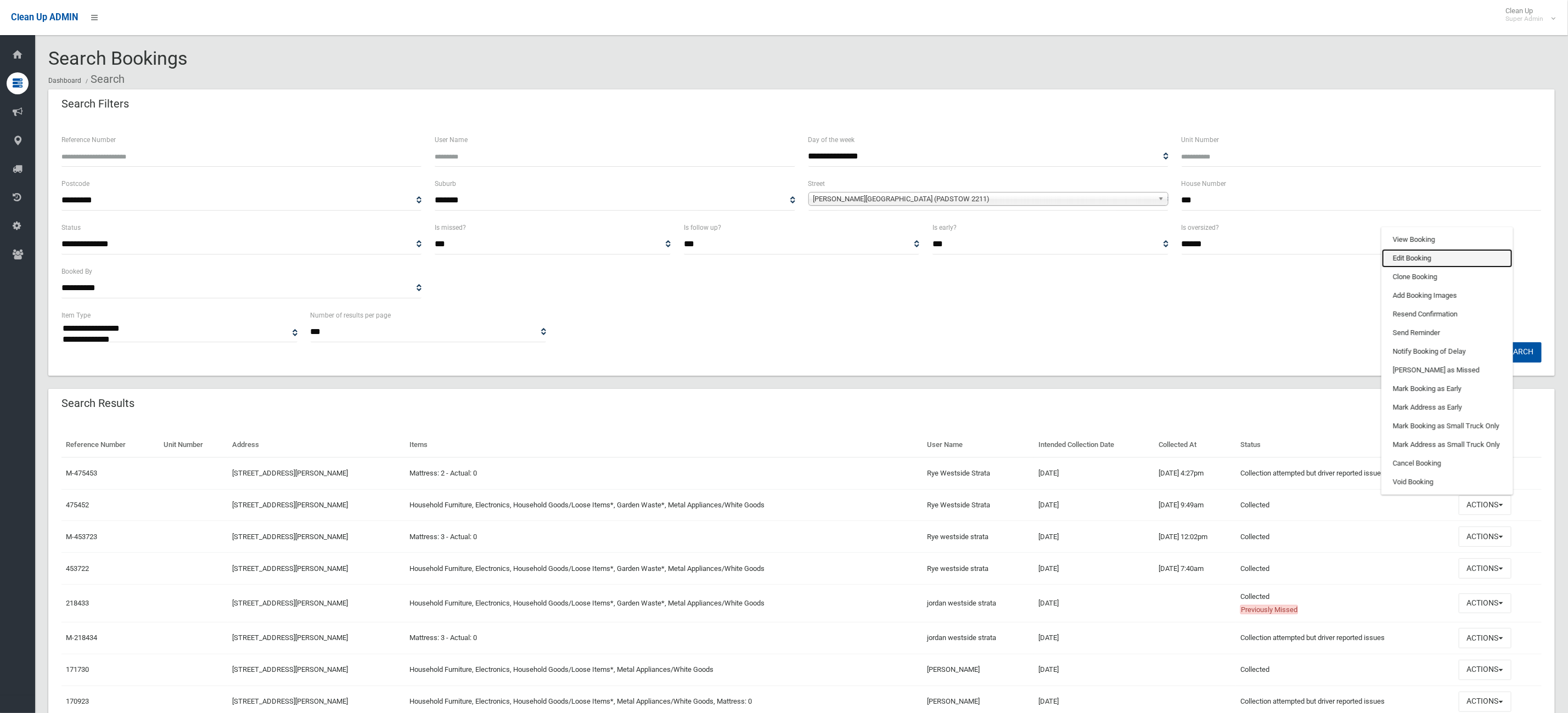
click at [1449, 252] on link "Edit Booking" at bounding box center [1447, 258] width 130 height 19
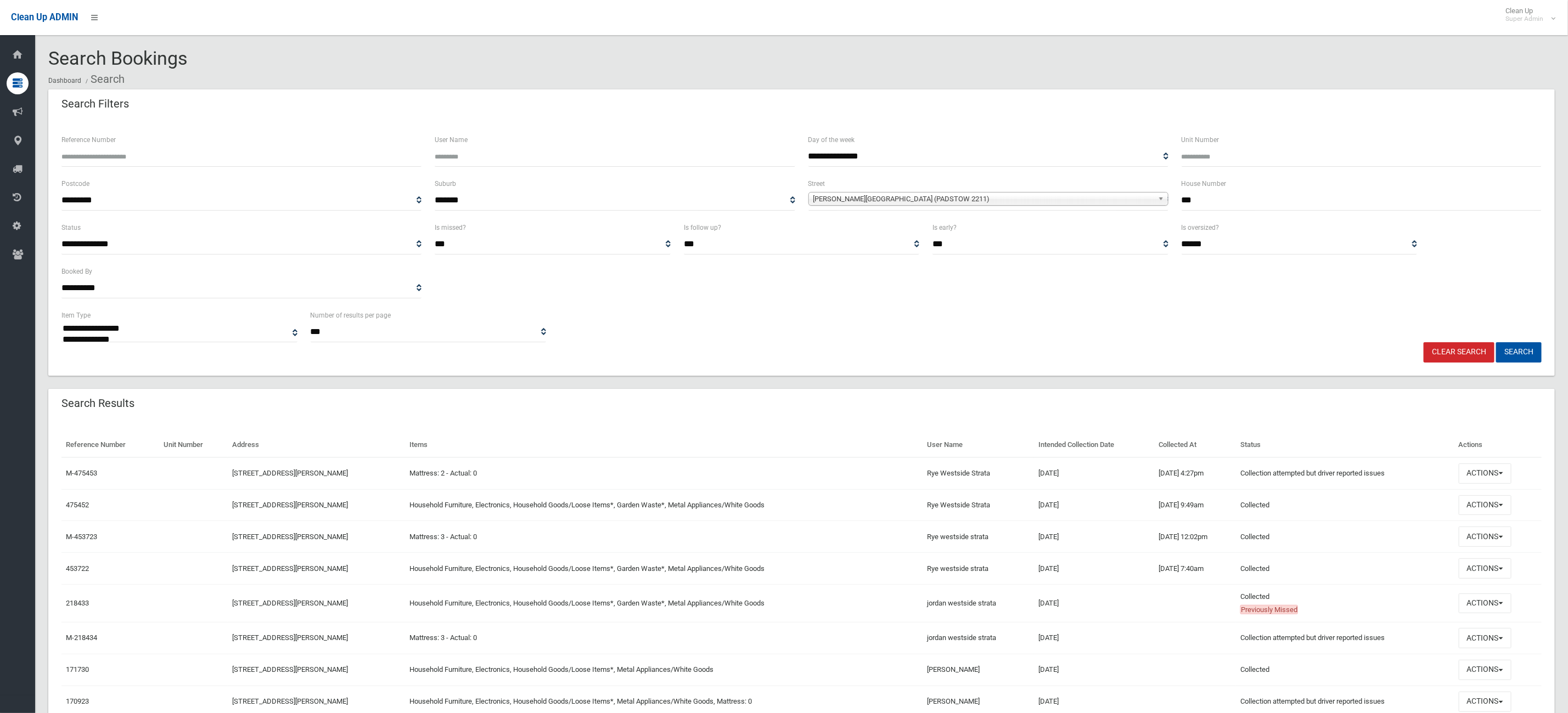
click at [1449, 246] on div "**********" at bounding box center [801, 265] width 1493 height 88
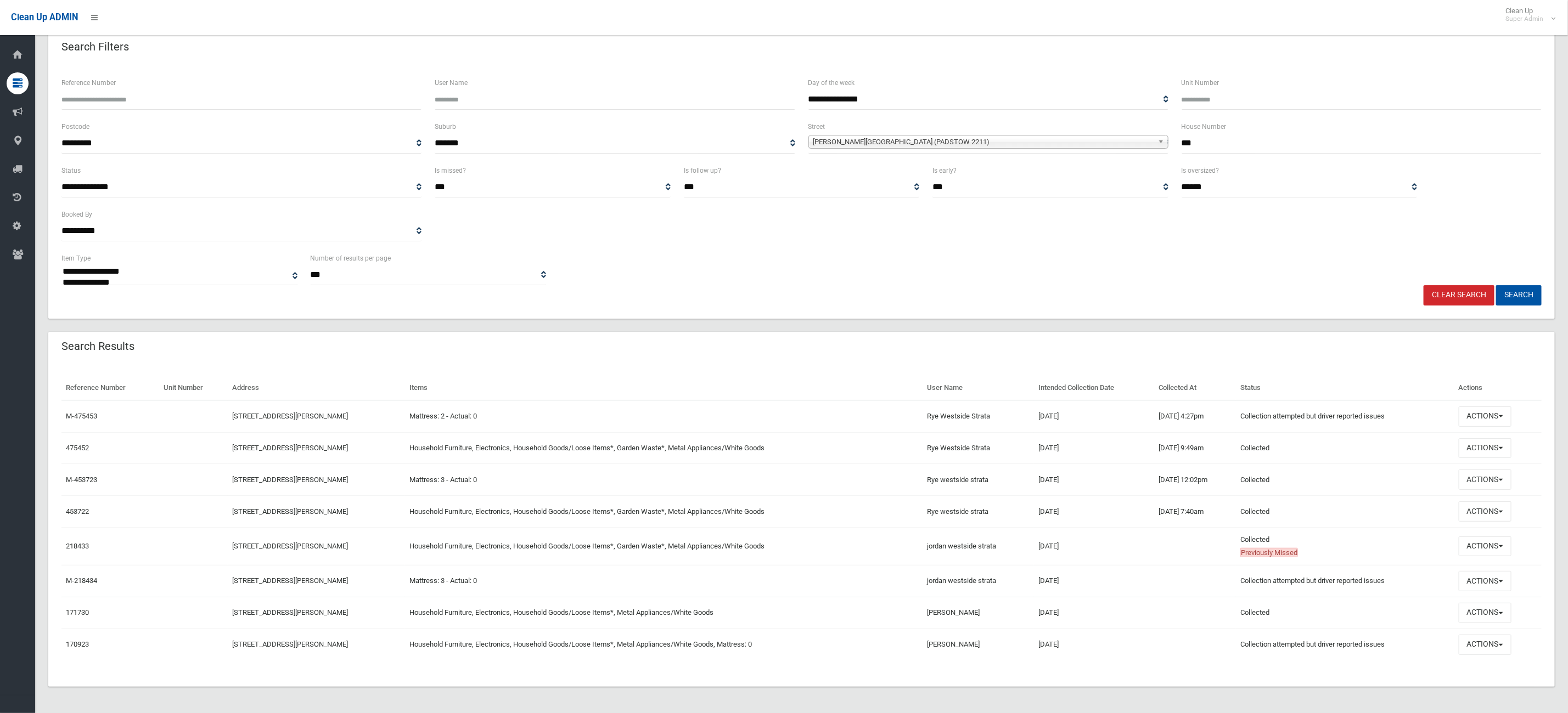
click at [414, 442] on td "Household Furniture, Electronics, Household Goods/Loose Items*, Garden Waste*, …" at bounding box center [664, 448] width 518 height 32
